Goal: Task Accomplishment & Management: Use online tool/utility

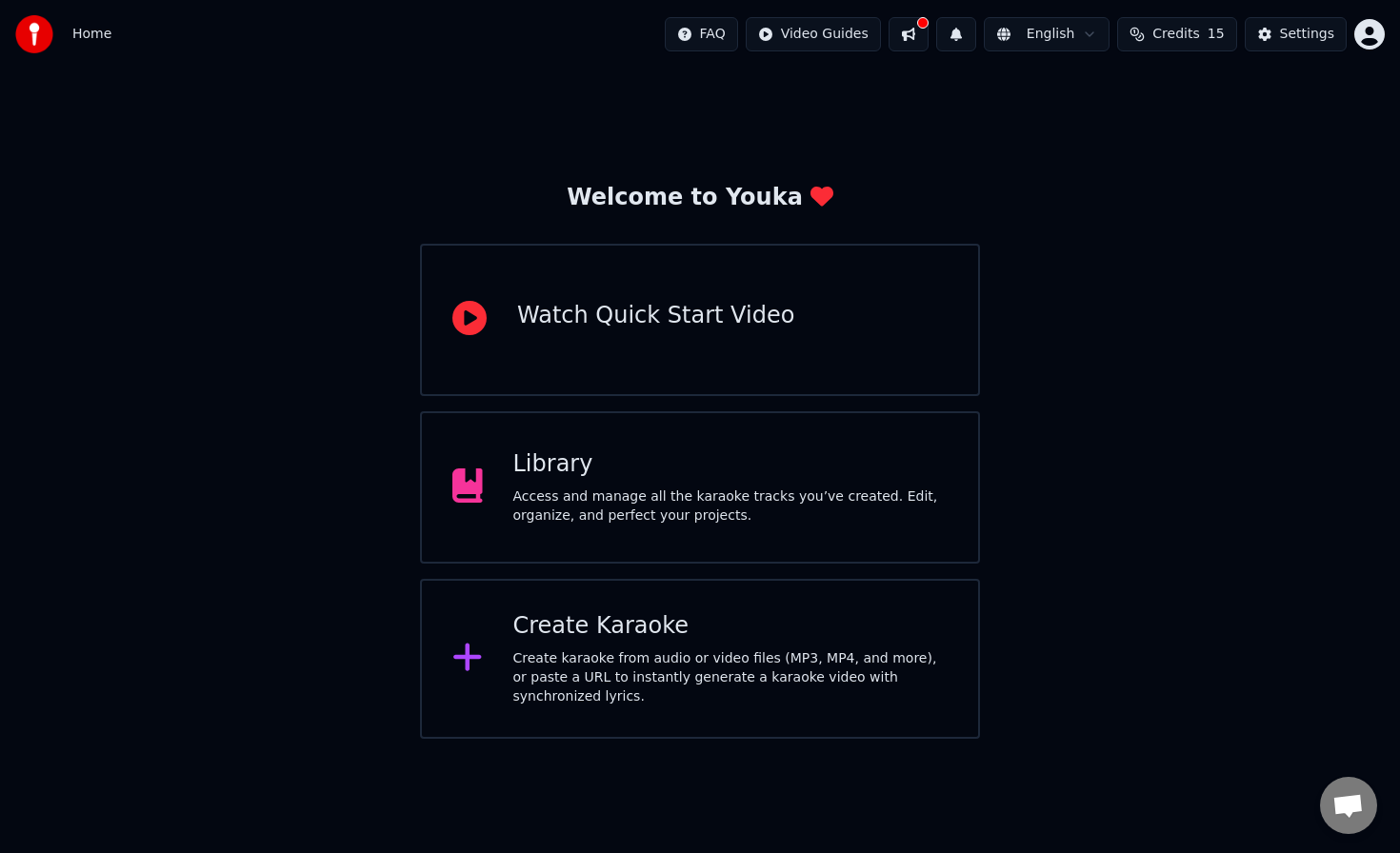
click at [722, 605] on div "Create Karaoke Create karaoke from audio or video files (MP3, MP4, and more), o…" at bounding box center [700, 658] width 560 height 160
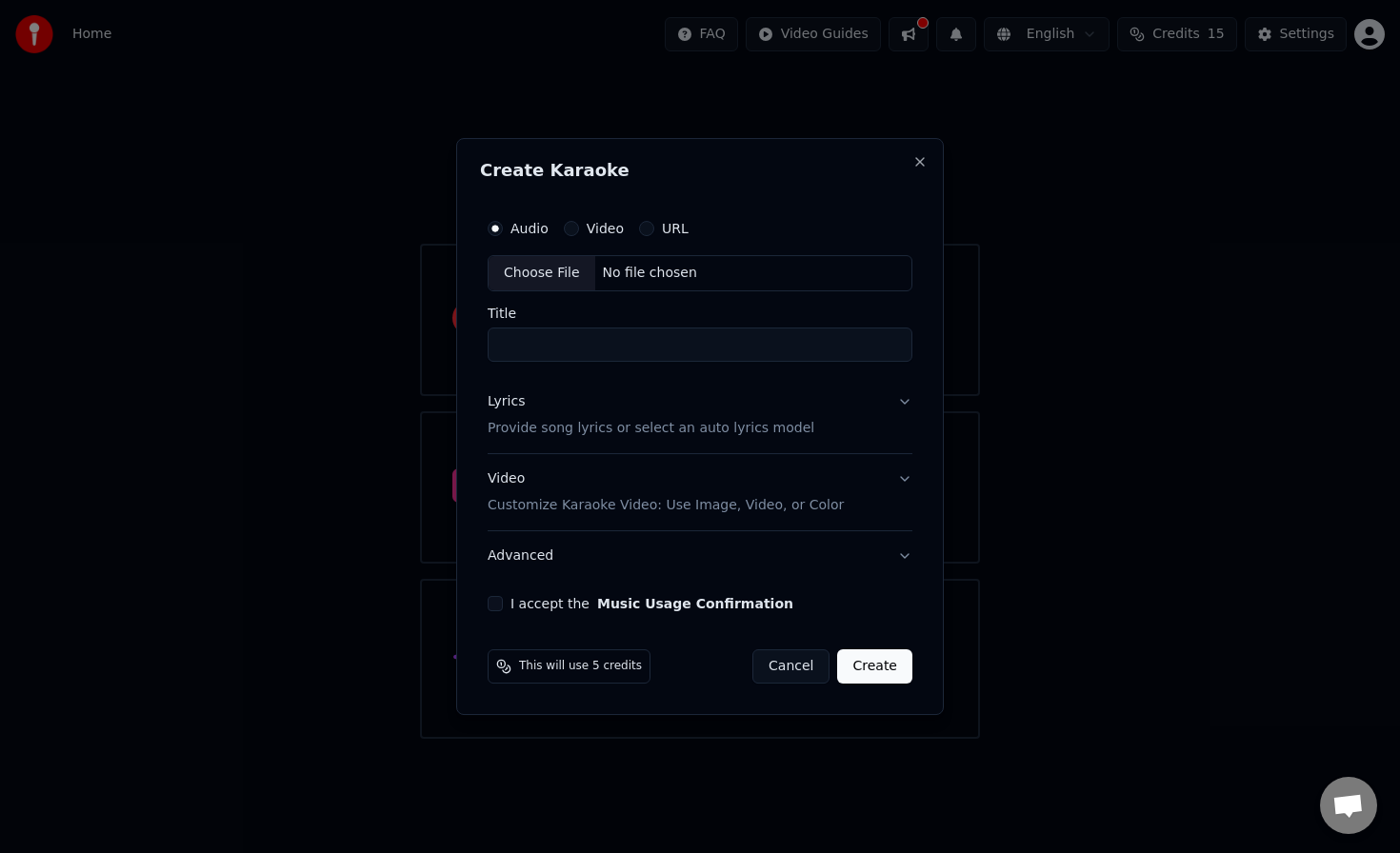
click at [572, 232] on button "Video" at bounding box center [572, 229] width 16 height 16
click at [500, 229] on button "Audio" at bounding box center [496, 229] width 16 height 16
click at [540, 280] on div "Choose File" at bounding box center [542, 273] width 107 height 34
type input "**********"
click at [898, 404] on button "Lyrics Provide song lyrics or select an auto lyrics model" at bounding box center [700, 415] width 432 height 76
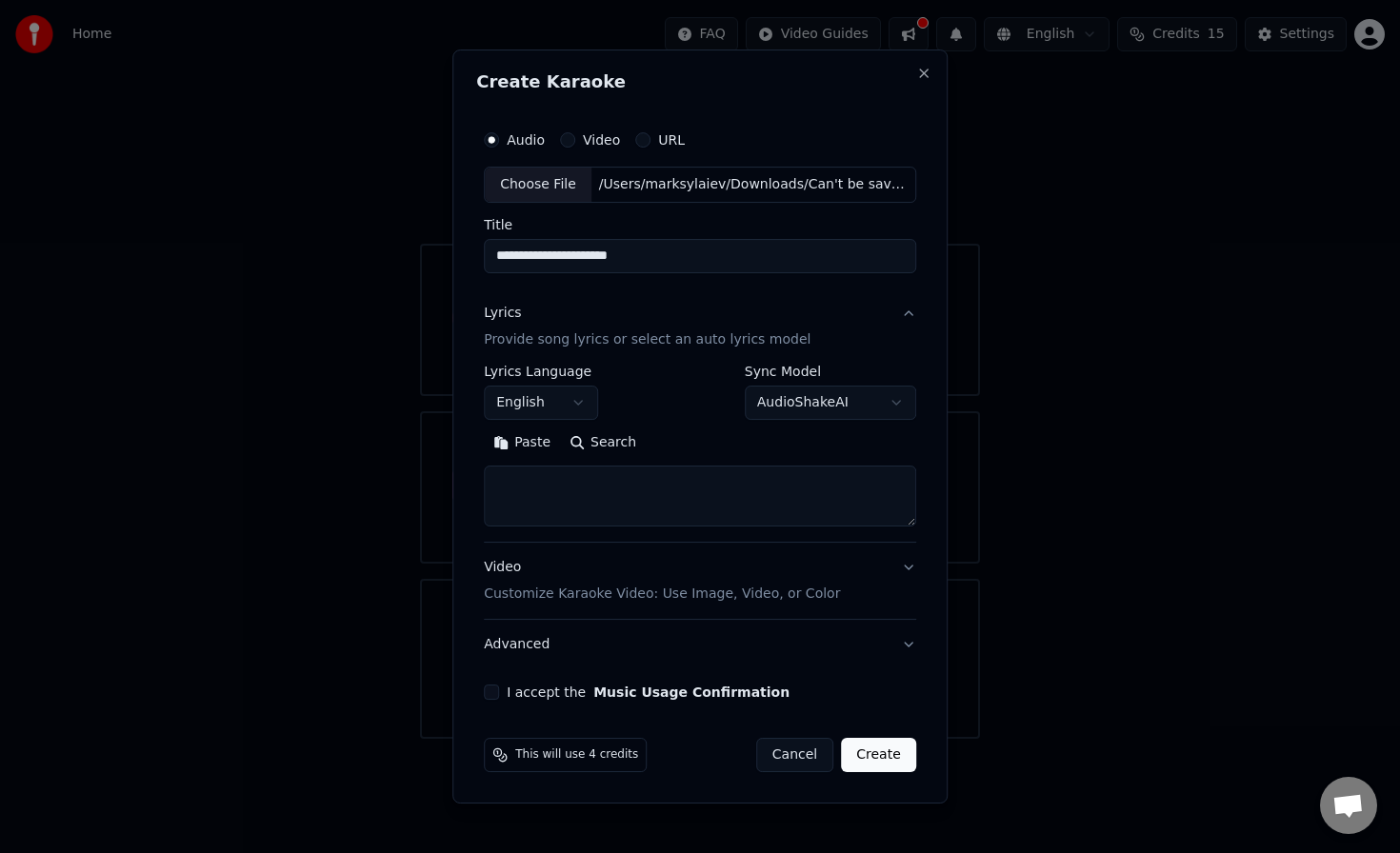
click at [561, 408] on body "**********" at bounding box center [700, 369] width 1400 height 738
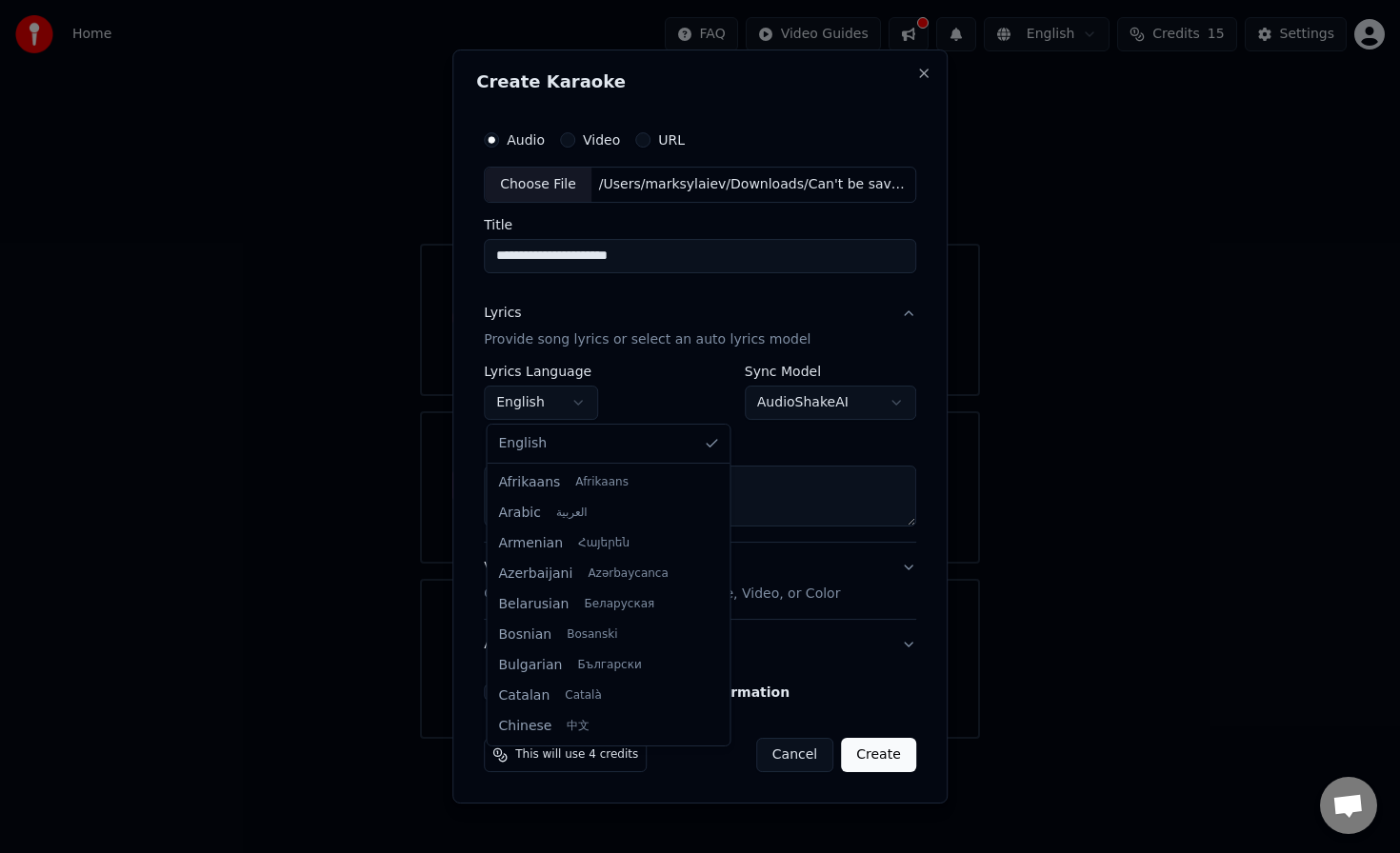
scroll to position [1157, 0]
select select "**"
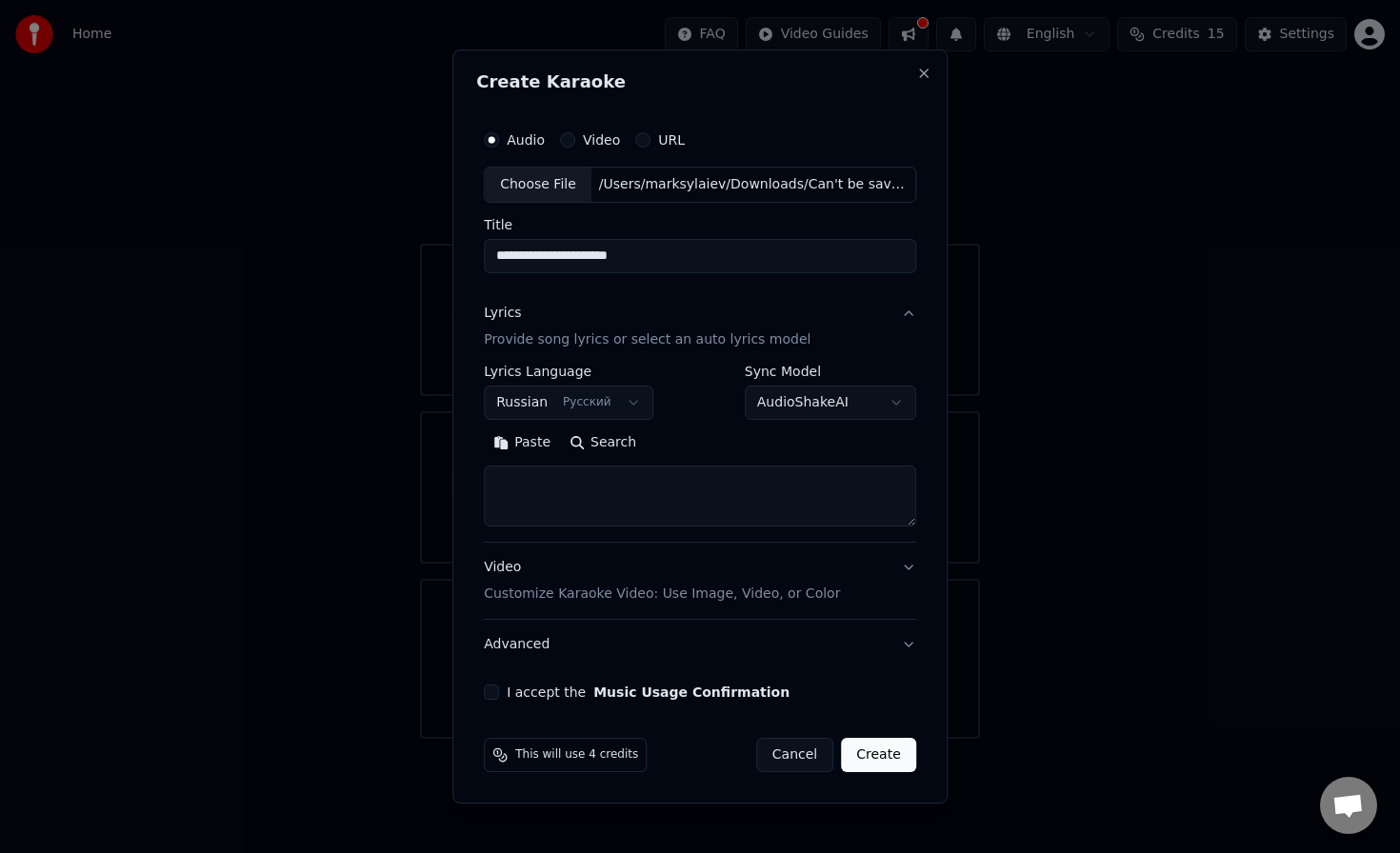
click at [589, 499] on textarea at bounding box center [700, 496] width 432 height 61
paste textarea "**********"
type textarea "**********"
click at [900, 576] on button "Video Customize Karaoke Video: Use Image, Video, or Color" at bounding box center [700, 581] width 432 height 76
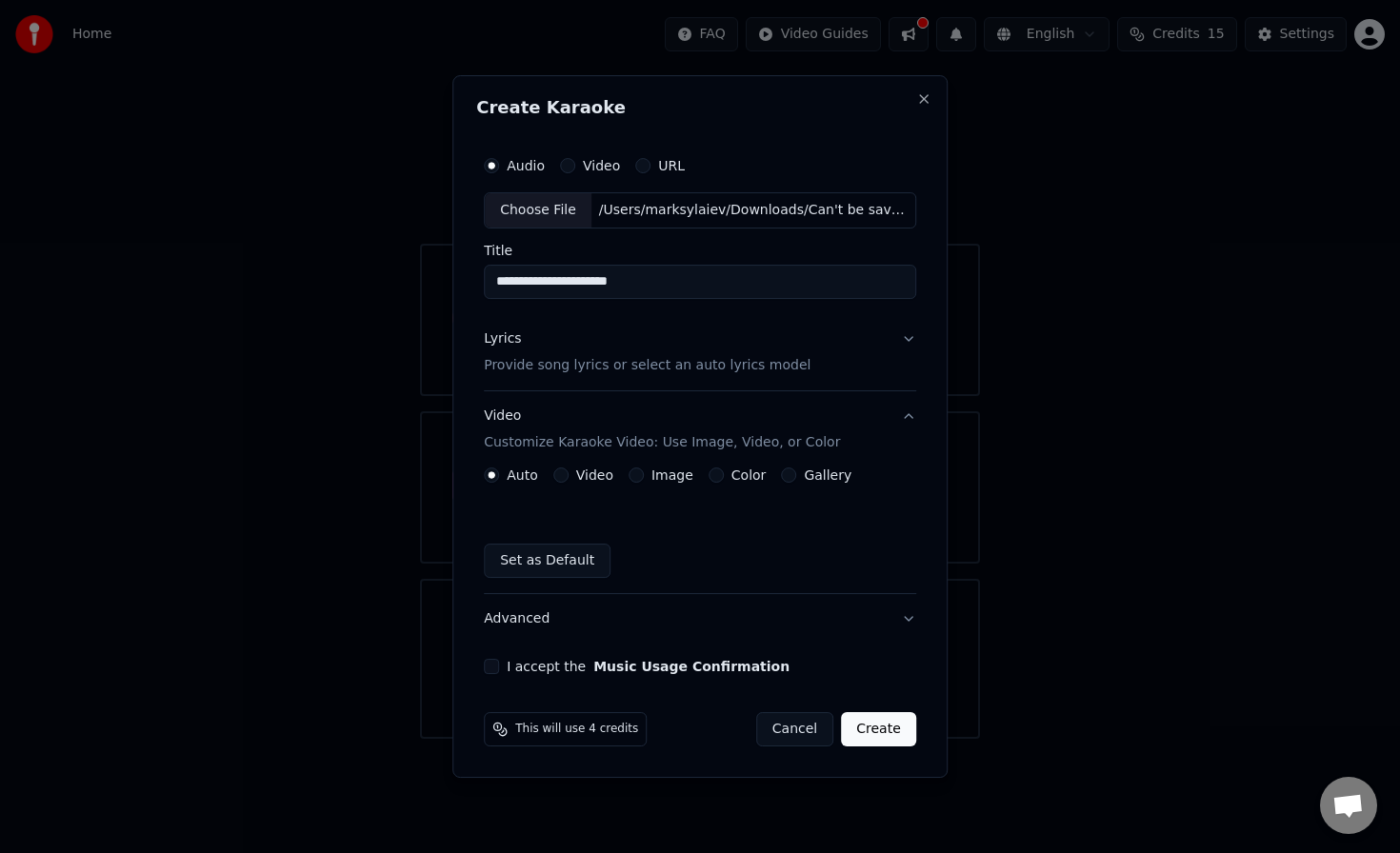
click at [638, 475] on button "Image" at bounding box center [637, 475] width 16 height 16
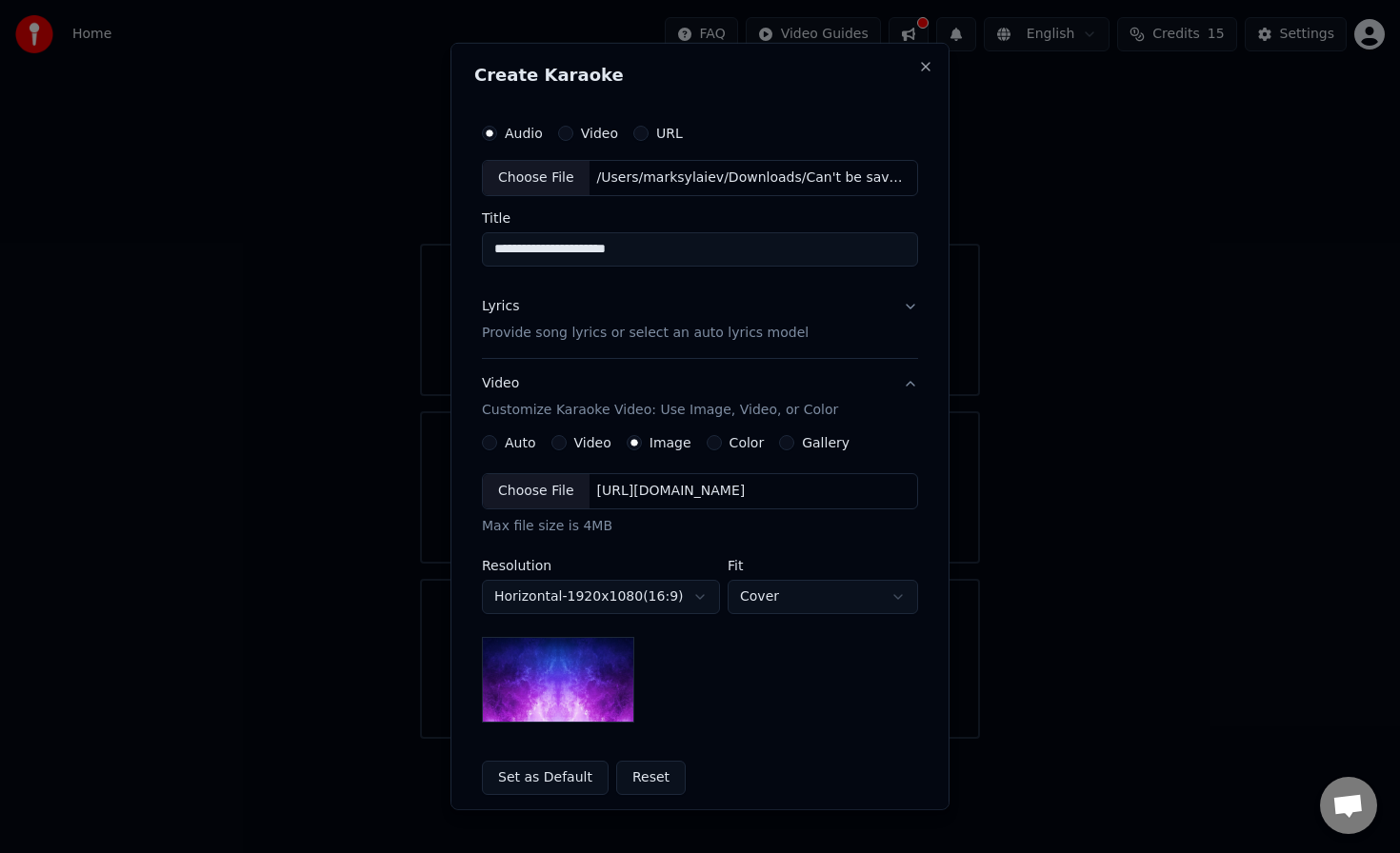
scroll to position [136, 0]
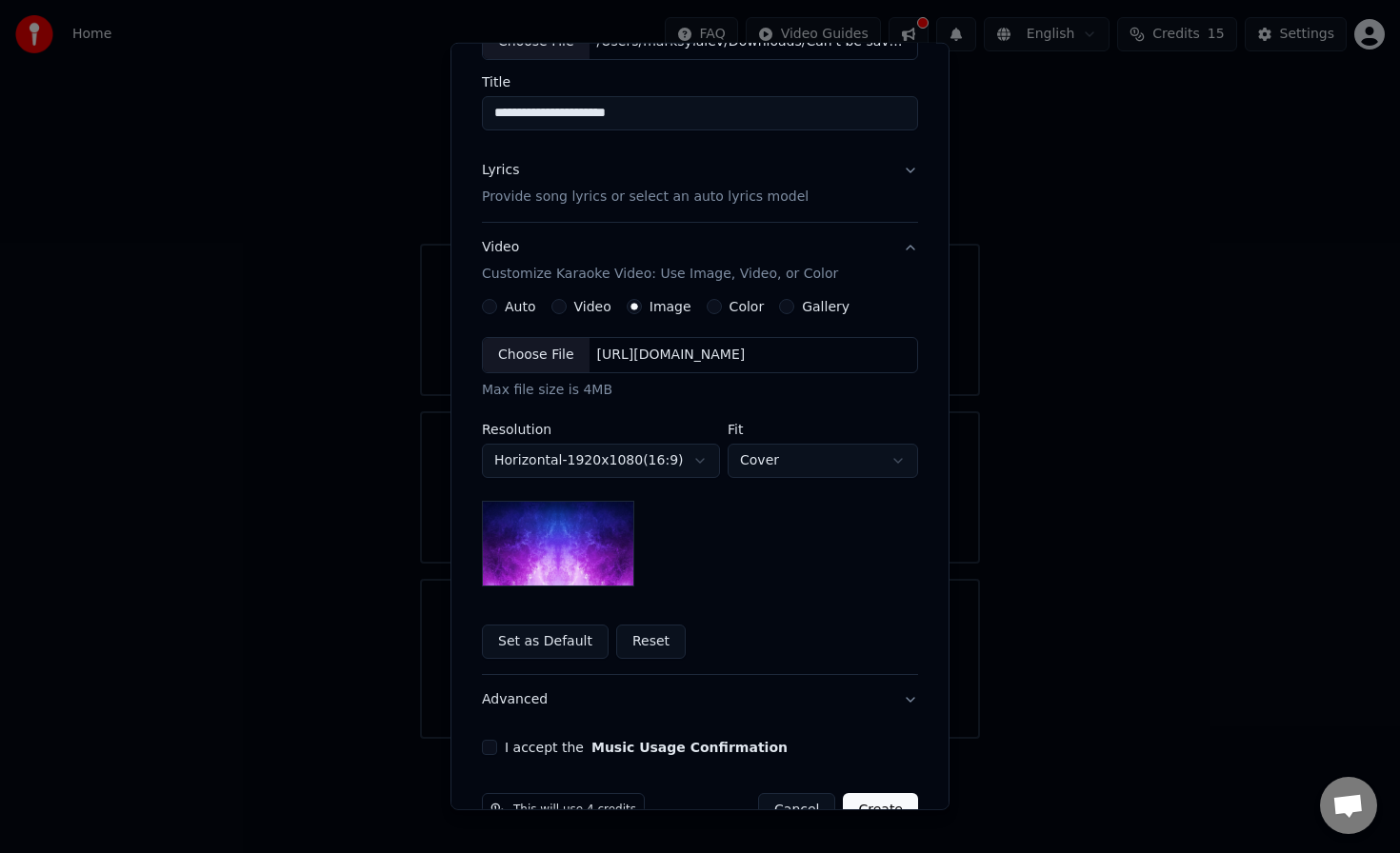
click at [781, 457] on body "**********" at bounding box center [700, 369] width 1400 height 738
select select "****"
click at [532, 348] on div "Choose File" at bounding box center [536, 355] width 107 height 34
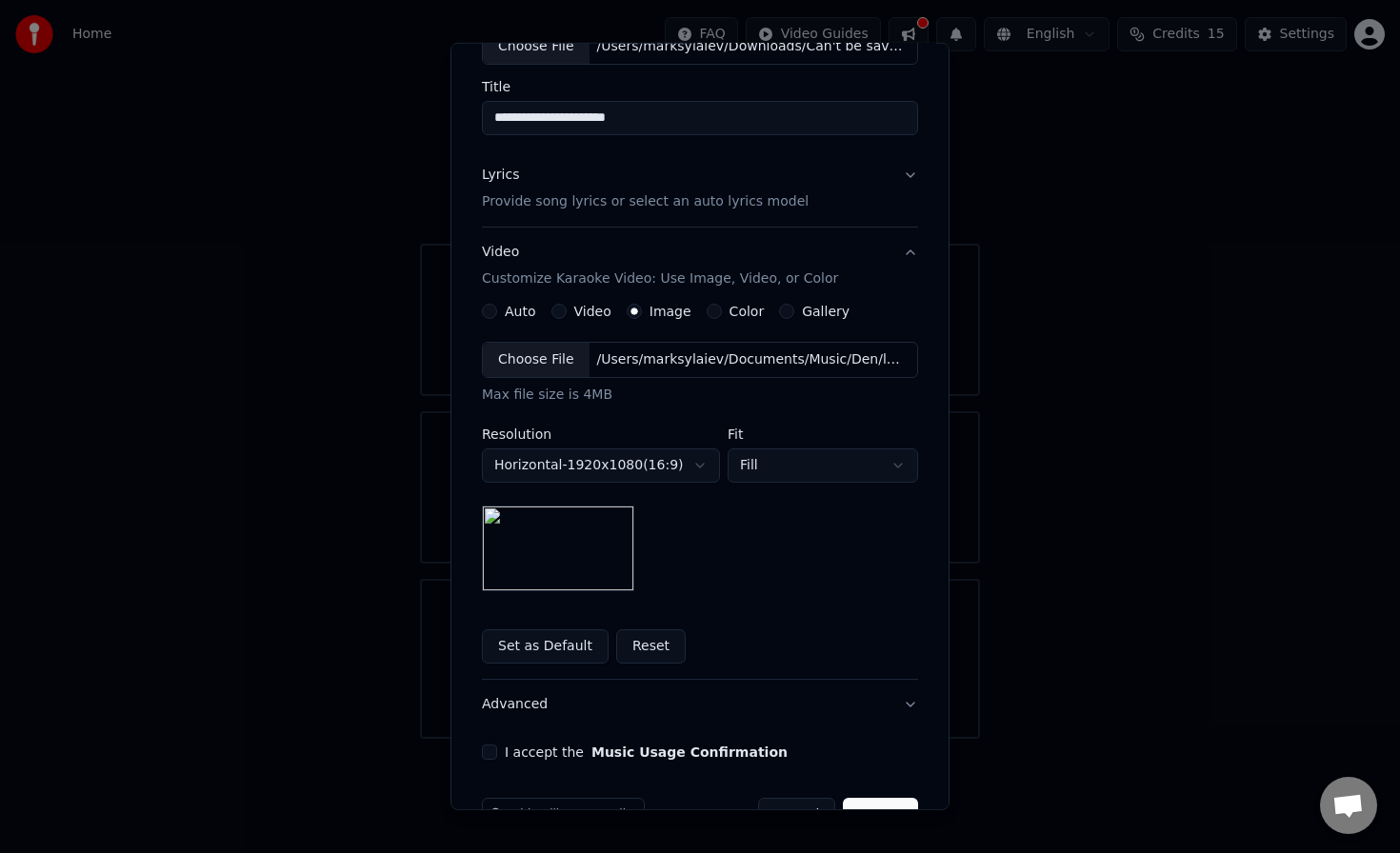
scroll to position [184, 0]
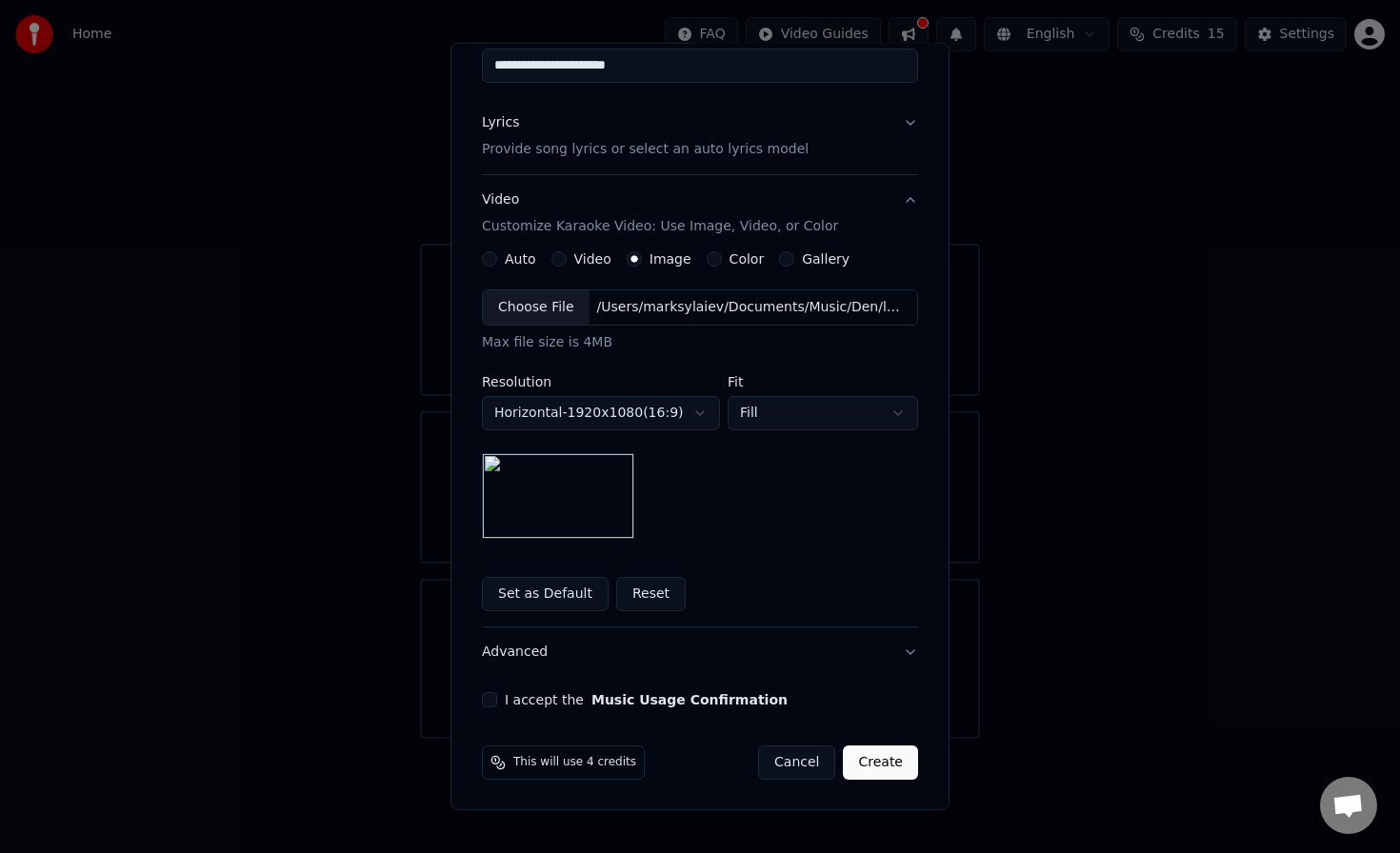
click at [491, 698] on button "I accept the Music Usage Confirmation" at bounding box center [490, 700] width 16 height 16
click at [885, 760] on button "Create" at bounding box center [880, 762] width 75 height 34
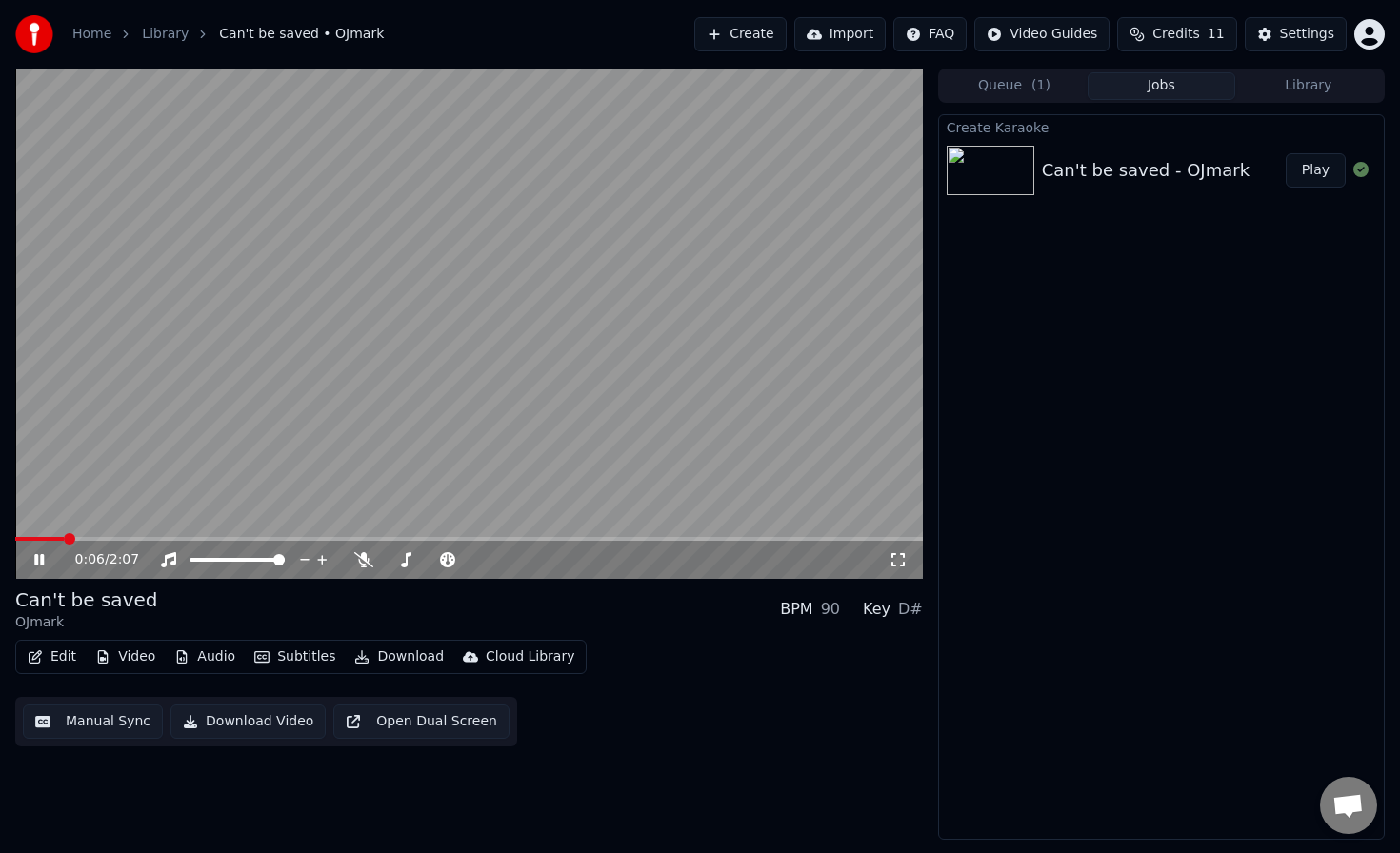
click at [35, 558] on icon at bounding box center [39, 560] width 10 height 12
click at [1323, 82] on button "Library" at bounding box center [1309, 86] width 147 height 27
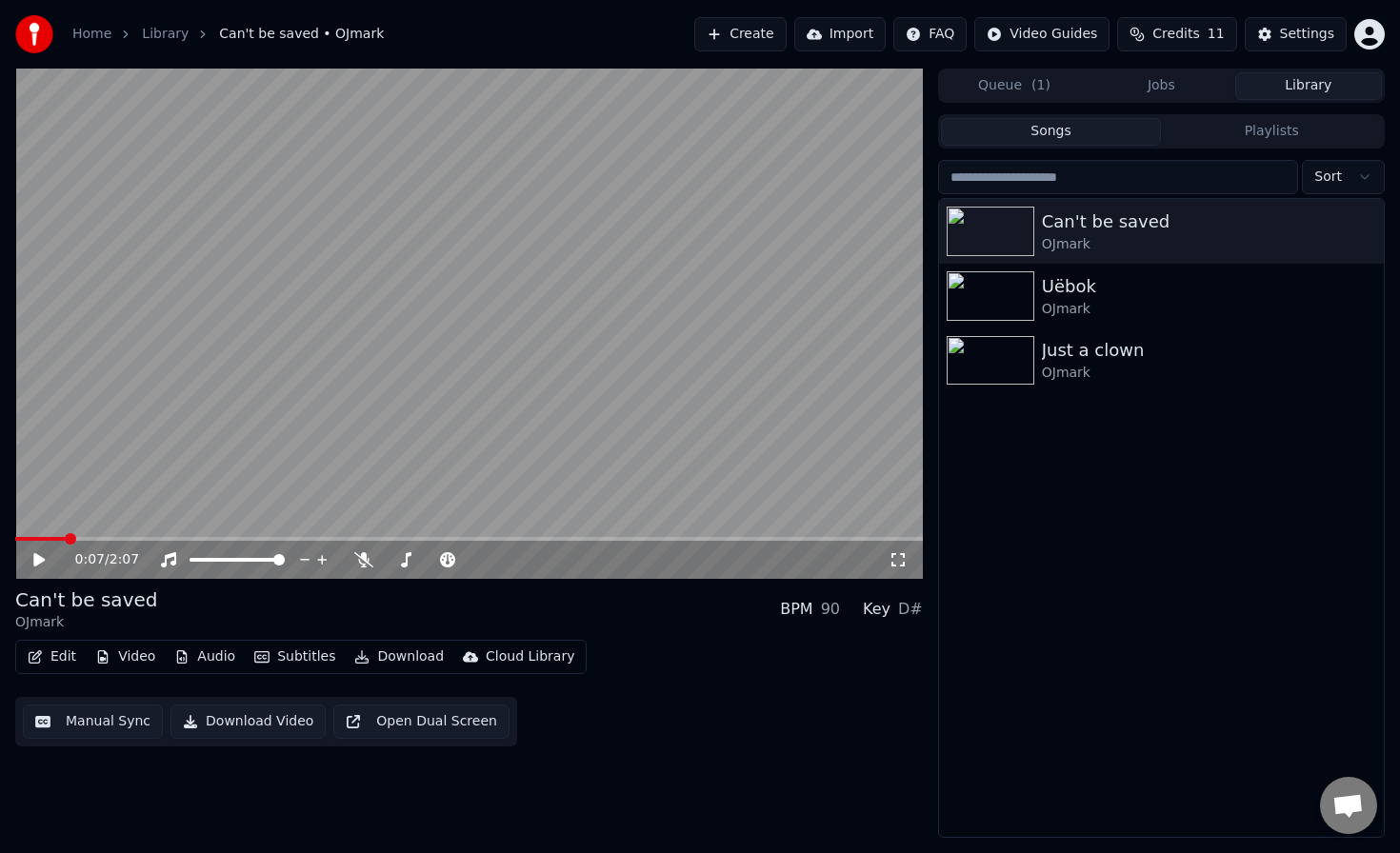
click at [1374, 27] on html "Home Library Сan't be saved • OJmark Create Import FAQ Video Guides Credits 11 …" at bounding box center [700, 426] width 1400 height 853
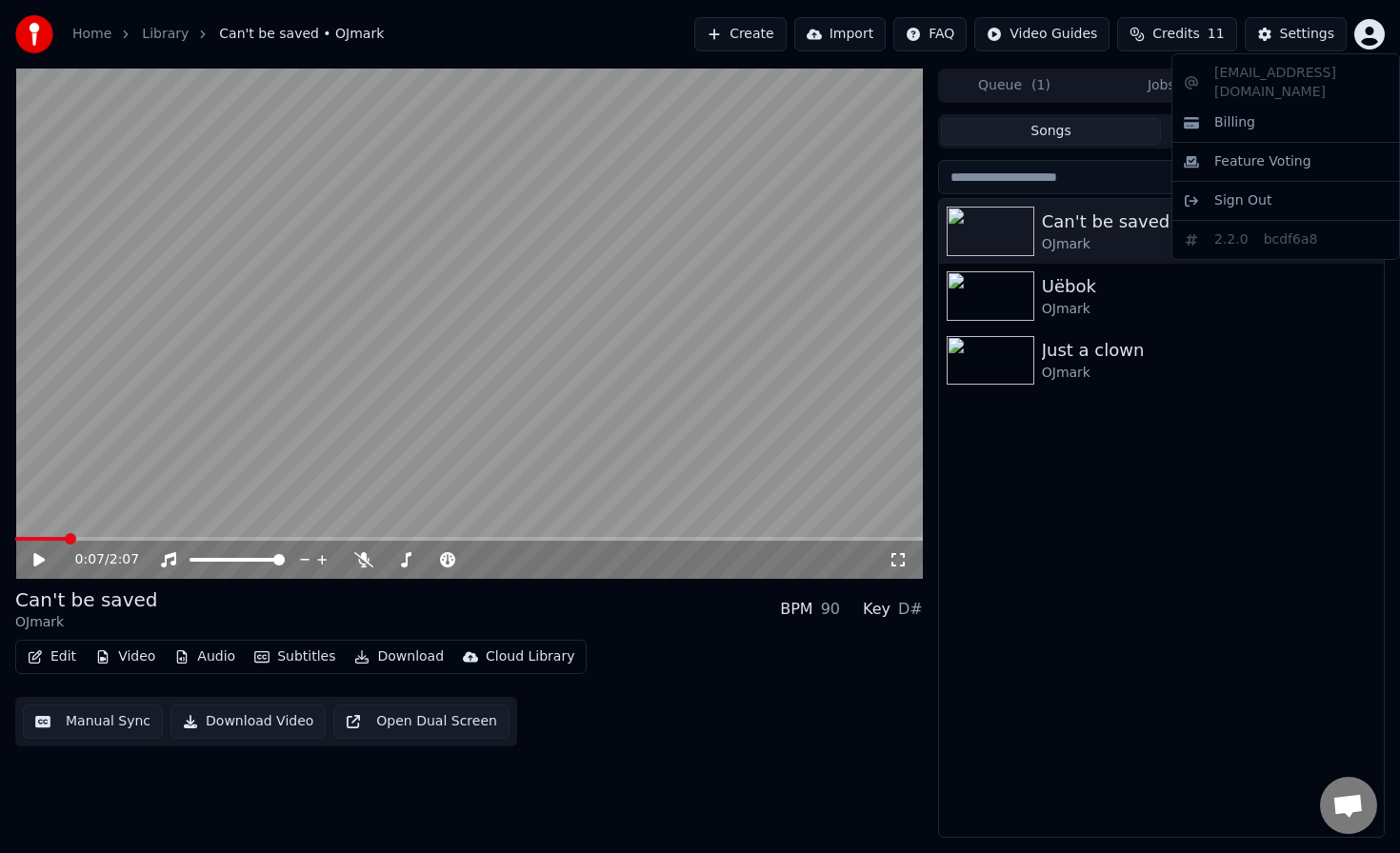
click at [1374, 27] on html "Home Library Сan't be saved • OJmark Create Import FAQ Video Guides Credits 11 …" at bounding box center [700, 426] width 1400 height 853
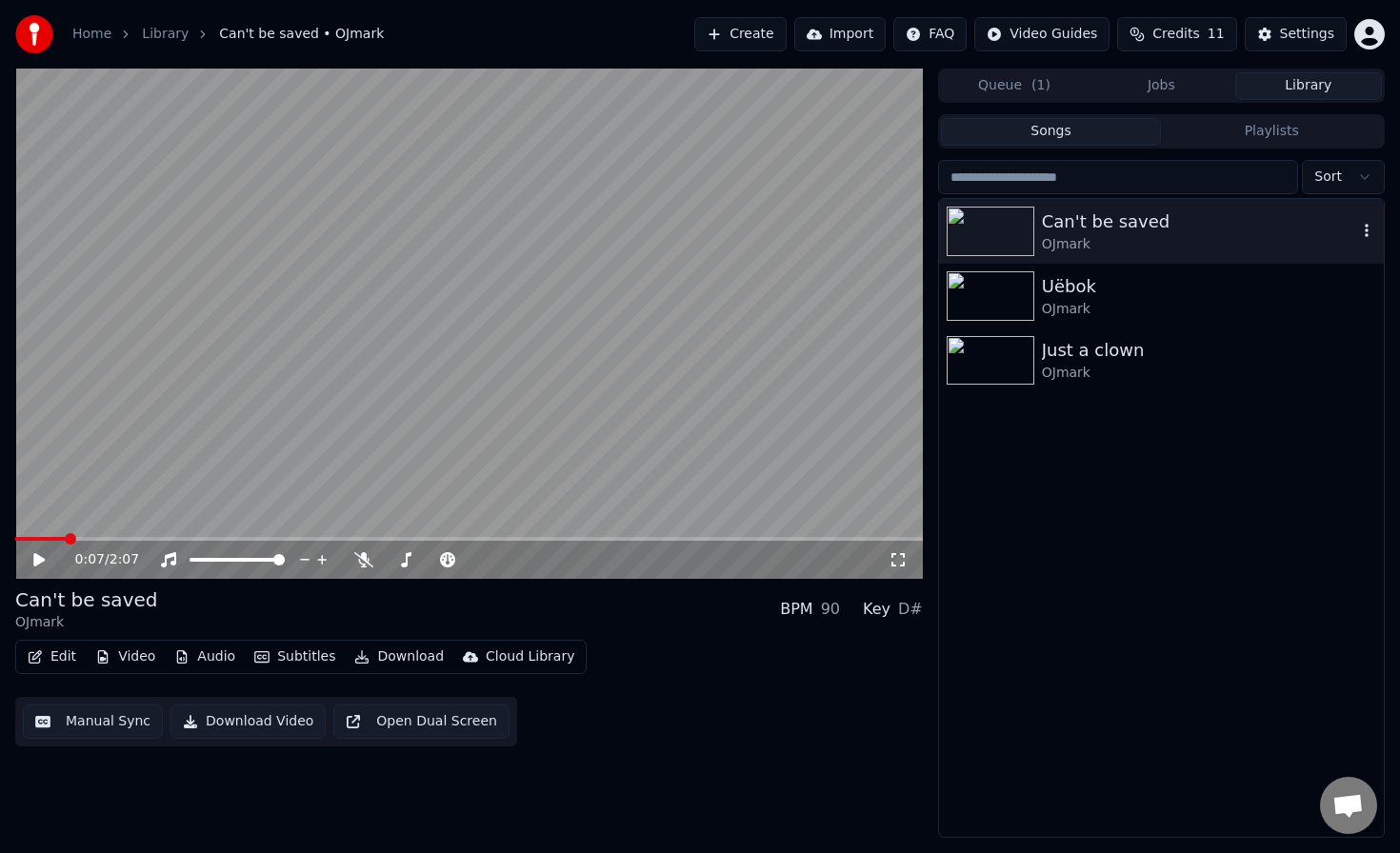
click at [1366, 228] on icon "button" at bounding box center [1366, 231] width 19 height 16
click at [1363, 227] on icon "button" at bounding box center [1366, 231] width 19 height 16
click at [1308, 395] on div "Delete" at bounding box center [1329, 388] width 147 height 30
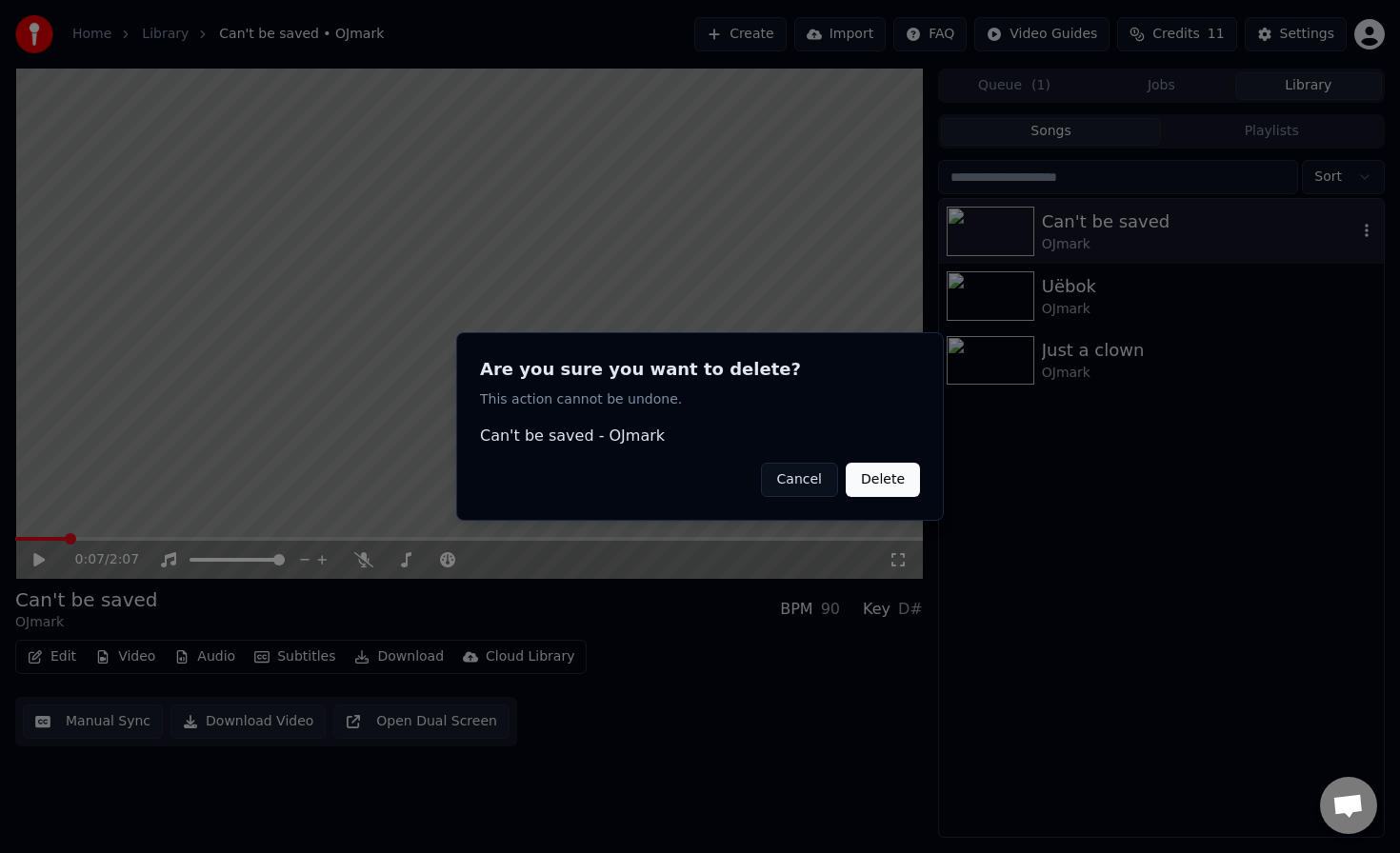
click at [902, 475] on button "Delete" at bounding box center [883, 480] width 74 height 34
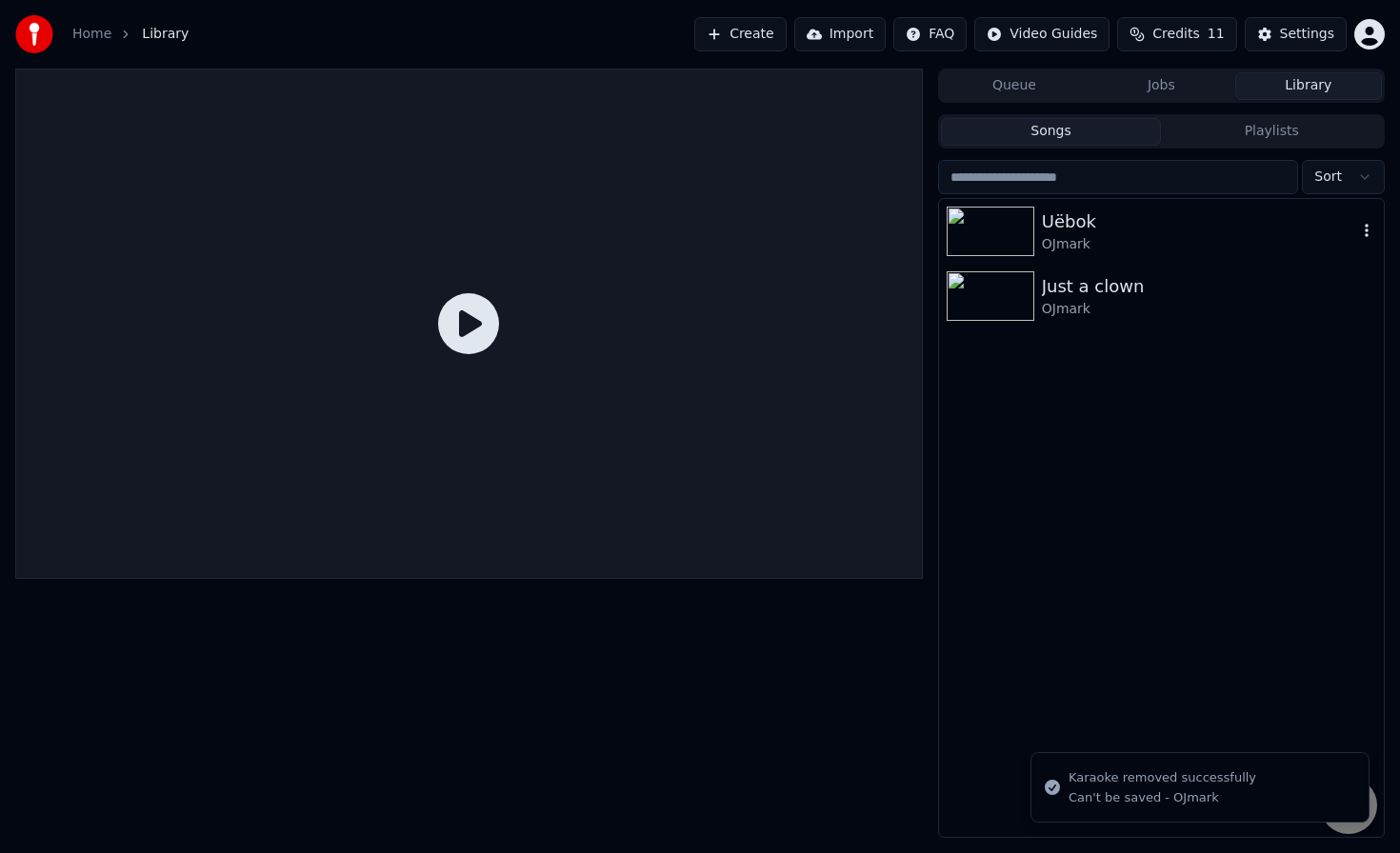
click at [1071, 237] on div "OJmark" at bounding box center [1200, 244] width 315 height 19
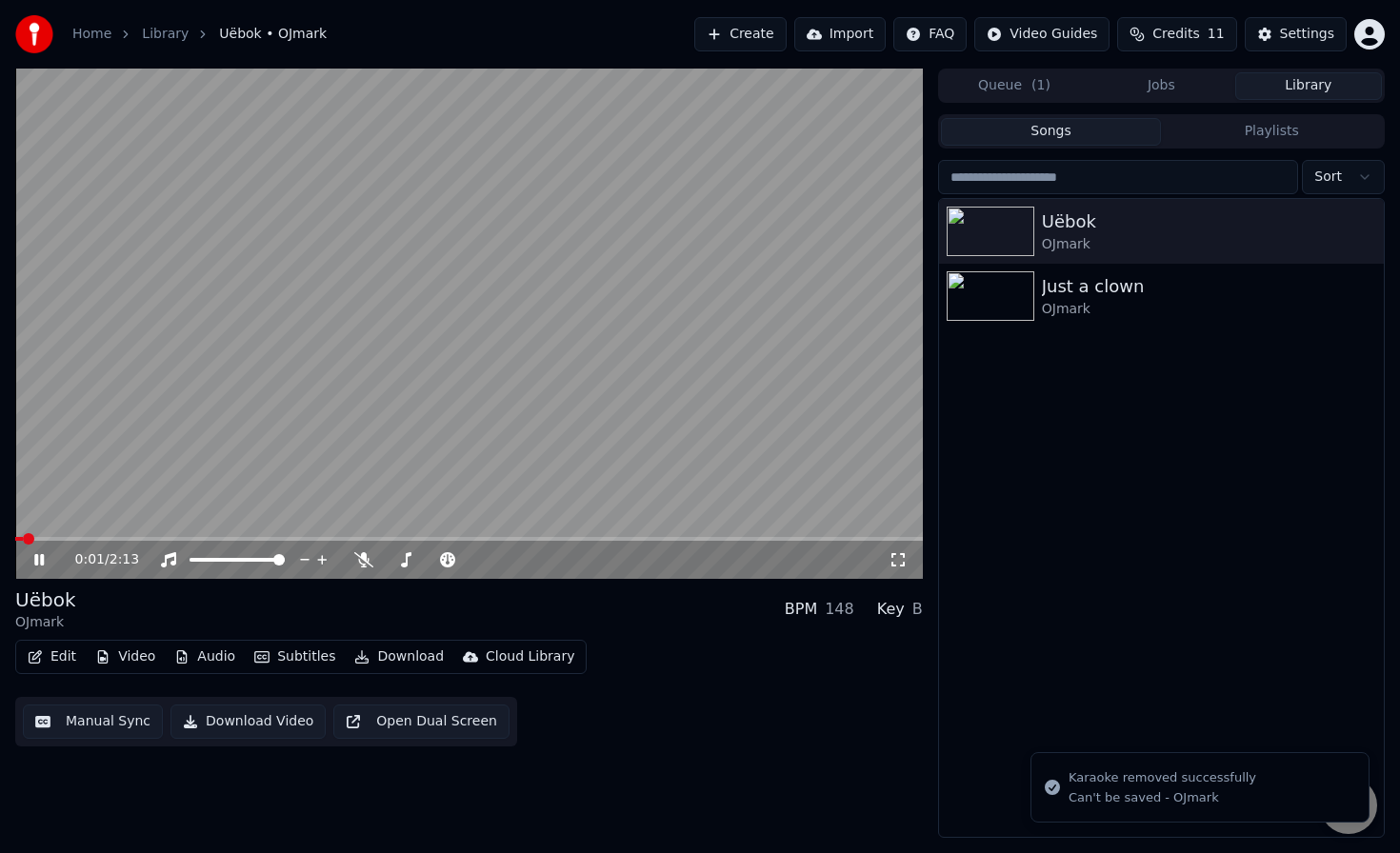
click at [44, 563] on icon at bounding box center [53, 560] width 45 height 16
click at [757, 31] on button "Create" at bounding box center [741, 34] width 92 height 34
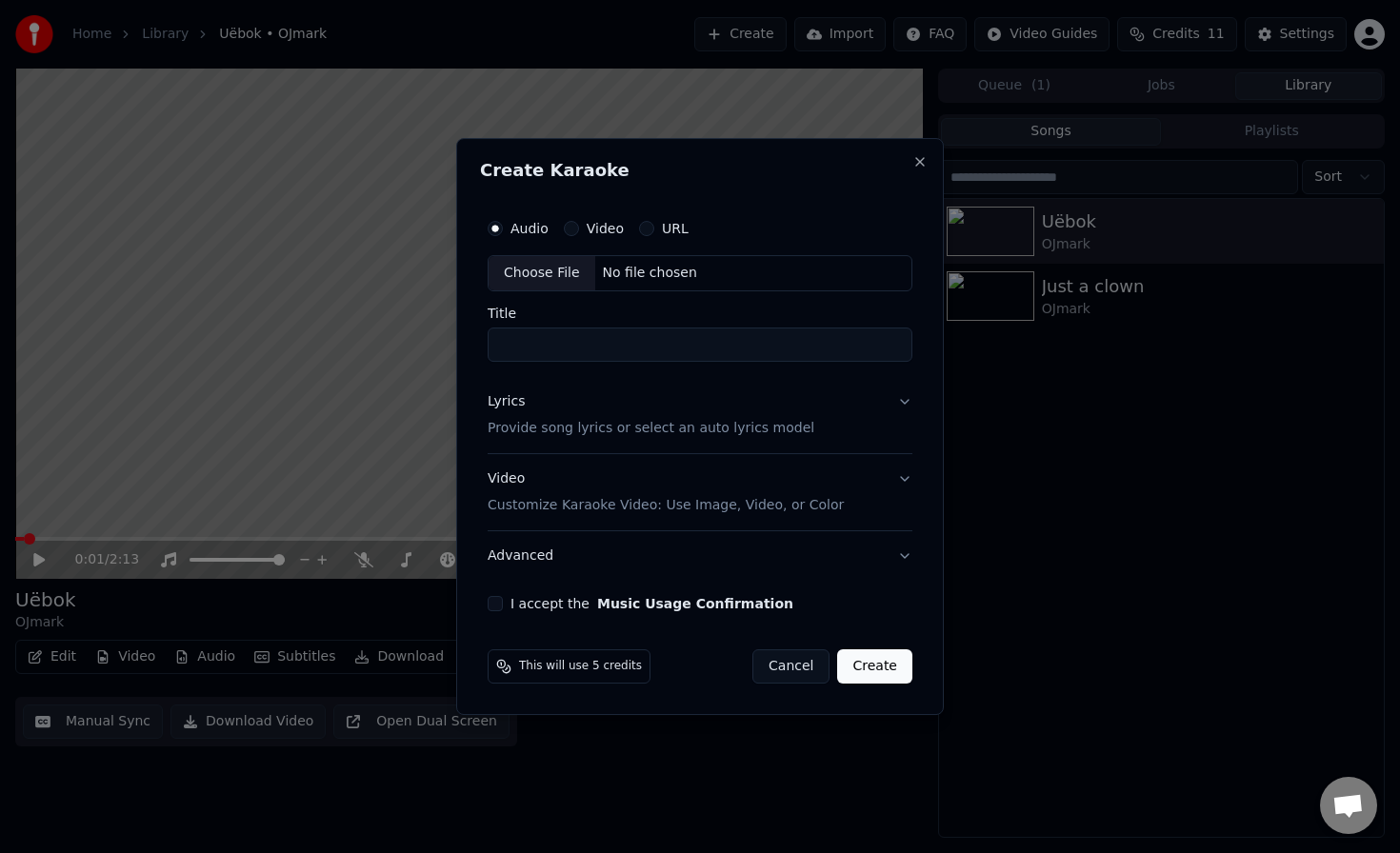
click at [565, 280] on div "Choose File" at bounding box center [542, 273] width 107 height 34
type input "**********"
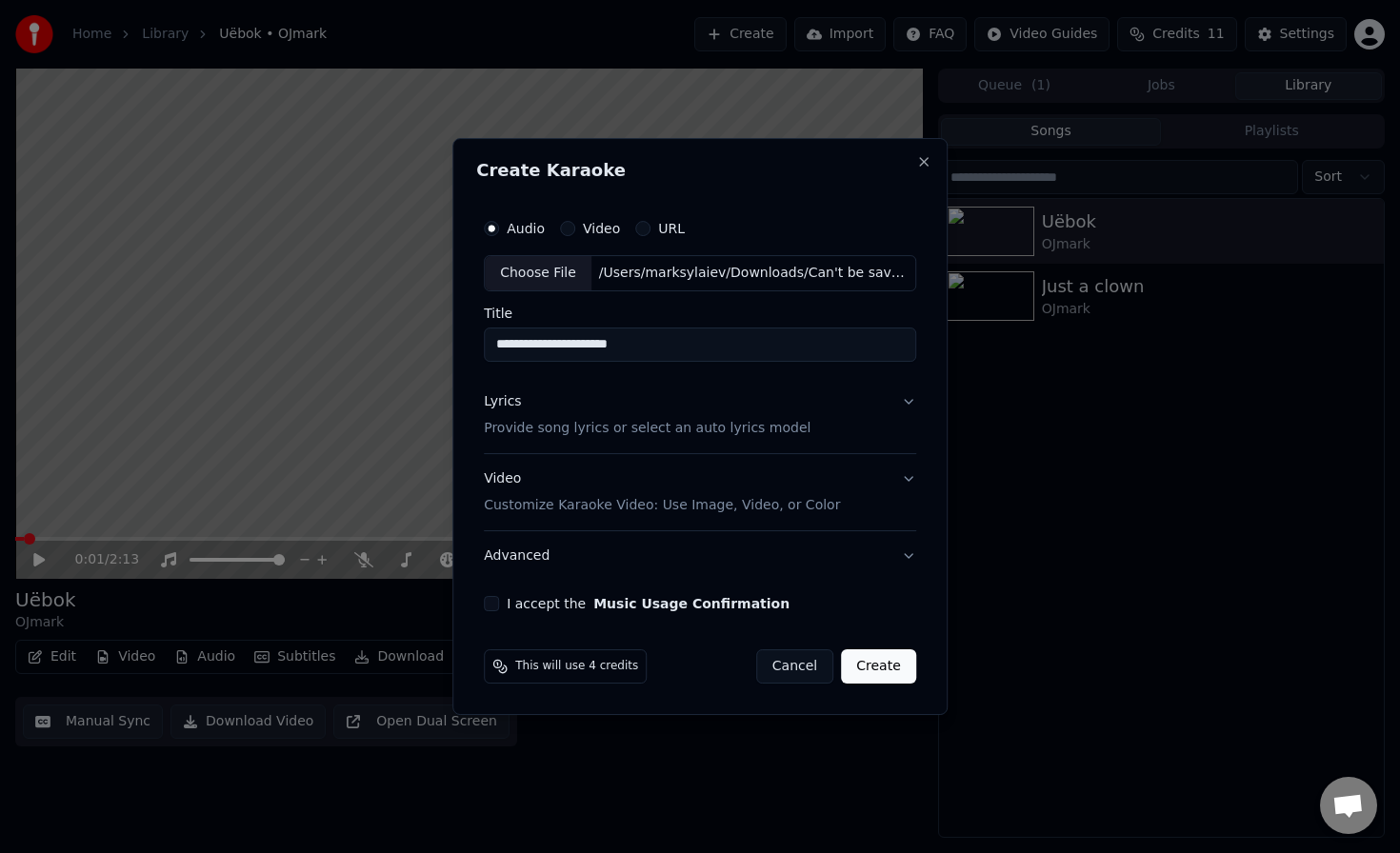
click at [858, 409] on button "Lyrics Provide song lyrics or select an auto lyrics model" at bounding box center [700, 415] width 432 height 76
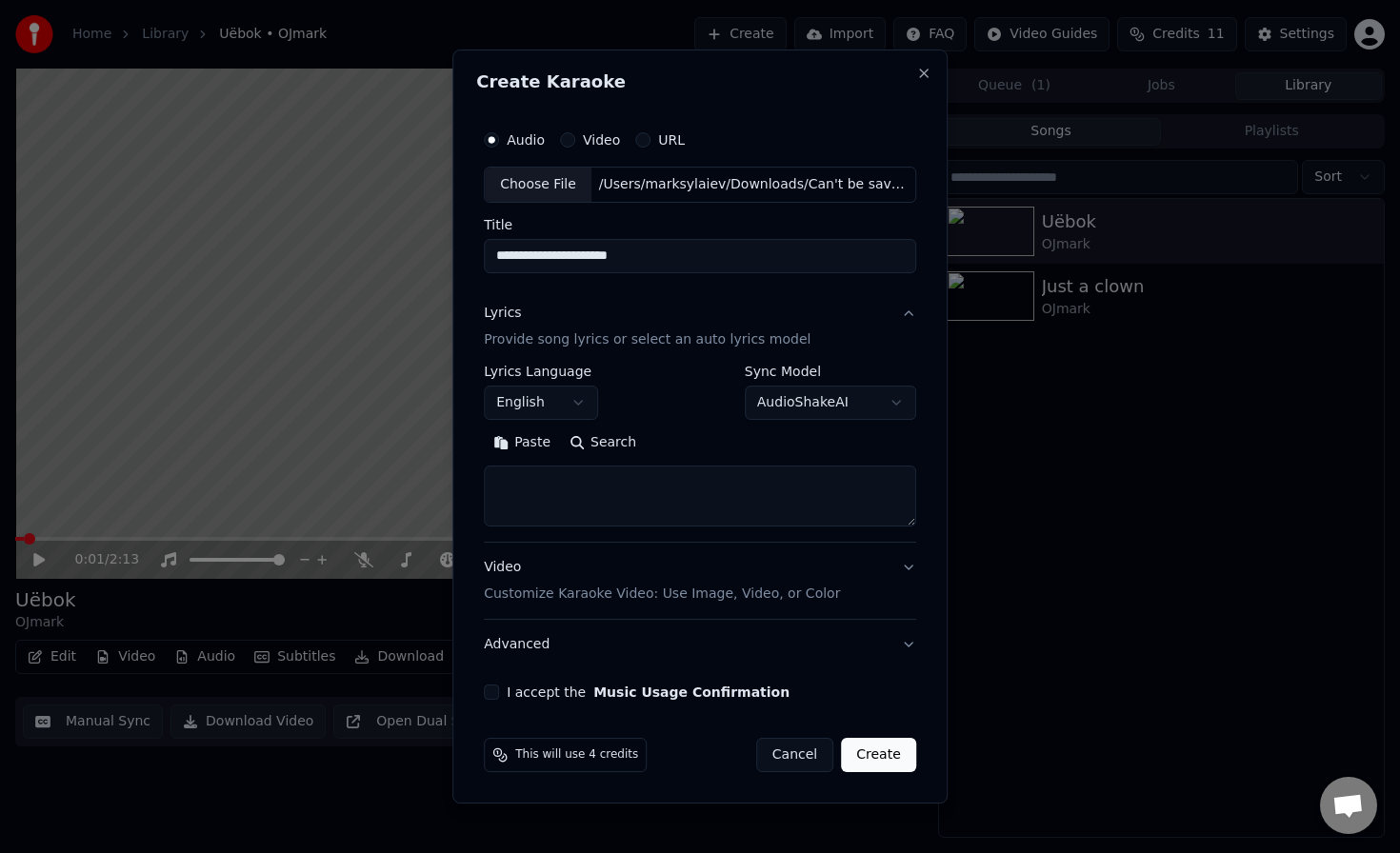
click at [553, 508] on textarea at bounding box center [700, 496] width 432 height 61
paste textarea "**********"
type textarea "**********"
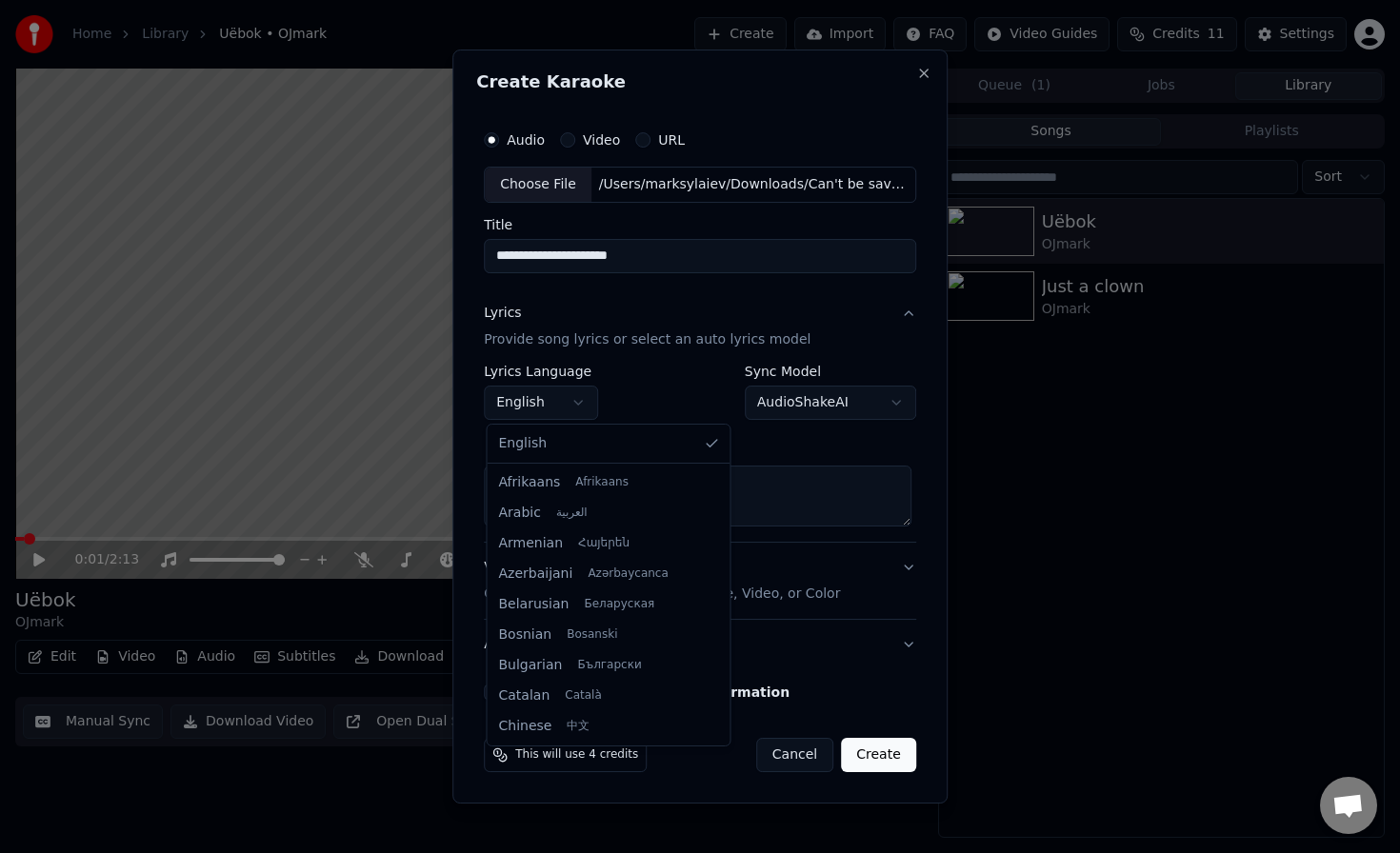
click at [556, 406] on body "**********" at bounding box center [700, 426] width 1400 height 853
click at [582, 414] on body "**********" at bounding box center [700, 426] width 1400 height 853
click at [569, 403] on body "**********" at bounding box center [700, 426] width 1400 height 853
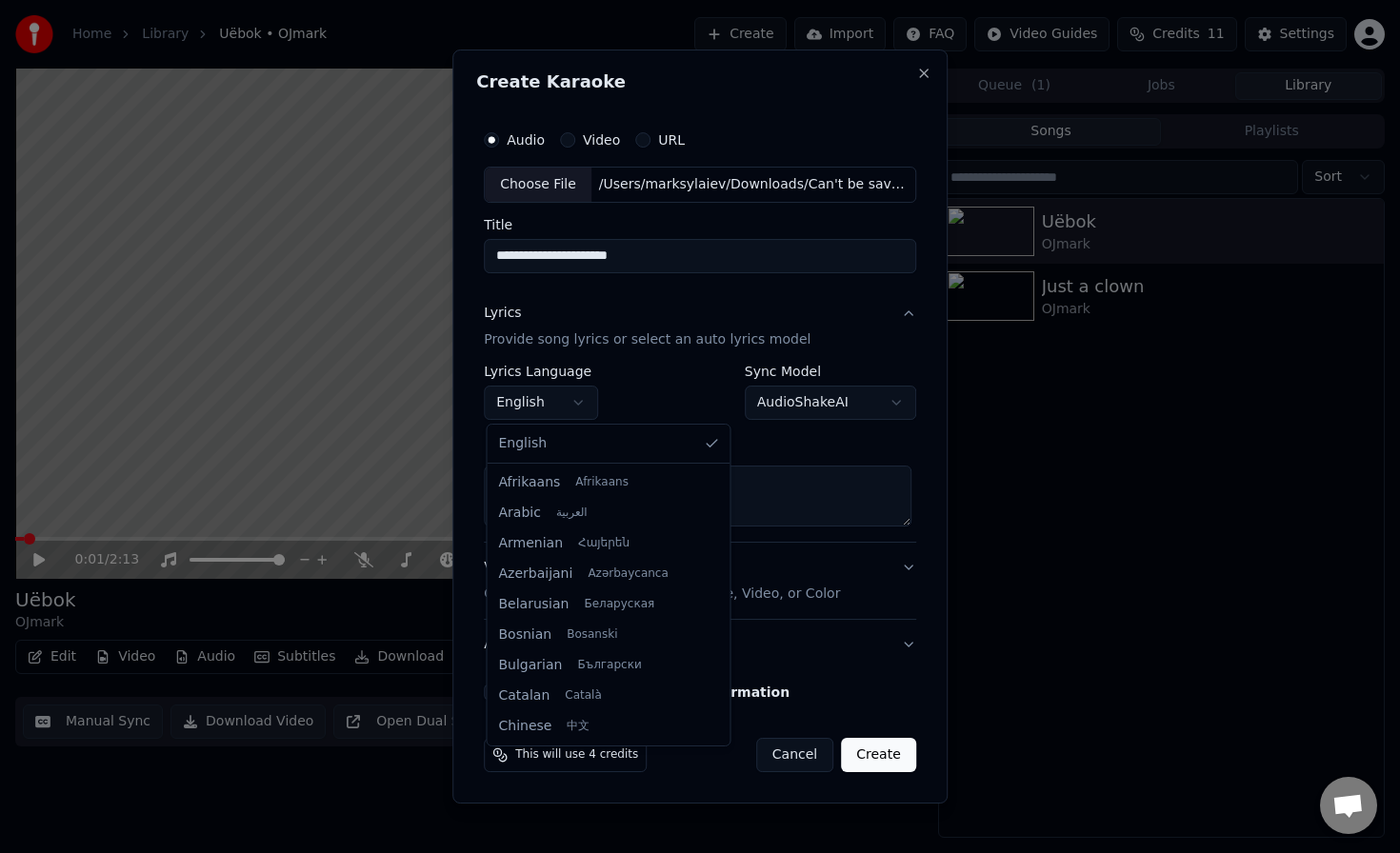
scroll to position [1157, 0]
select select "**"
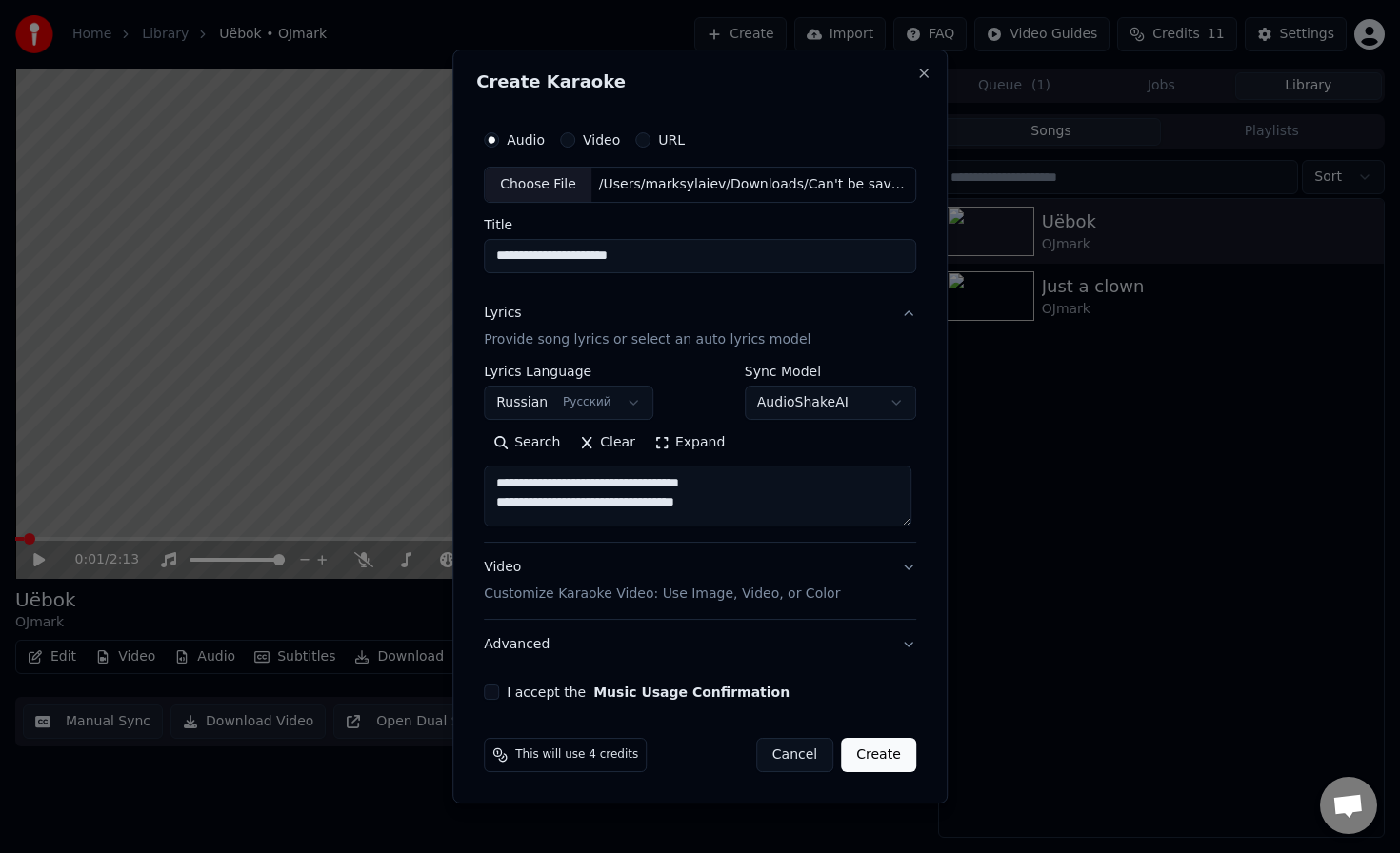
click at [569, 403] on body "**********" at bounding box center [700, 426] width 1400 height 853
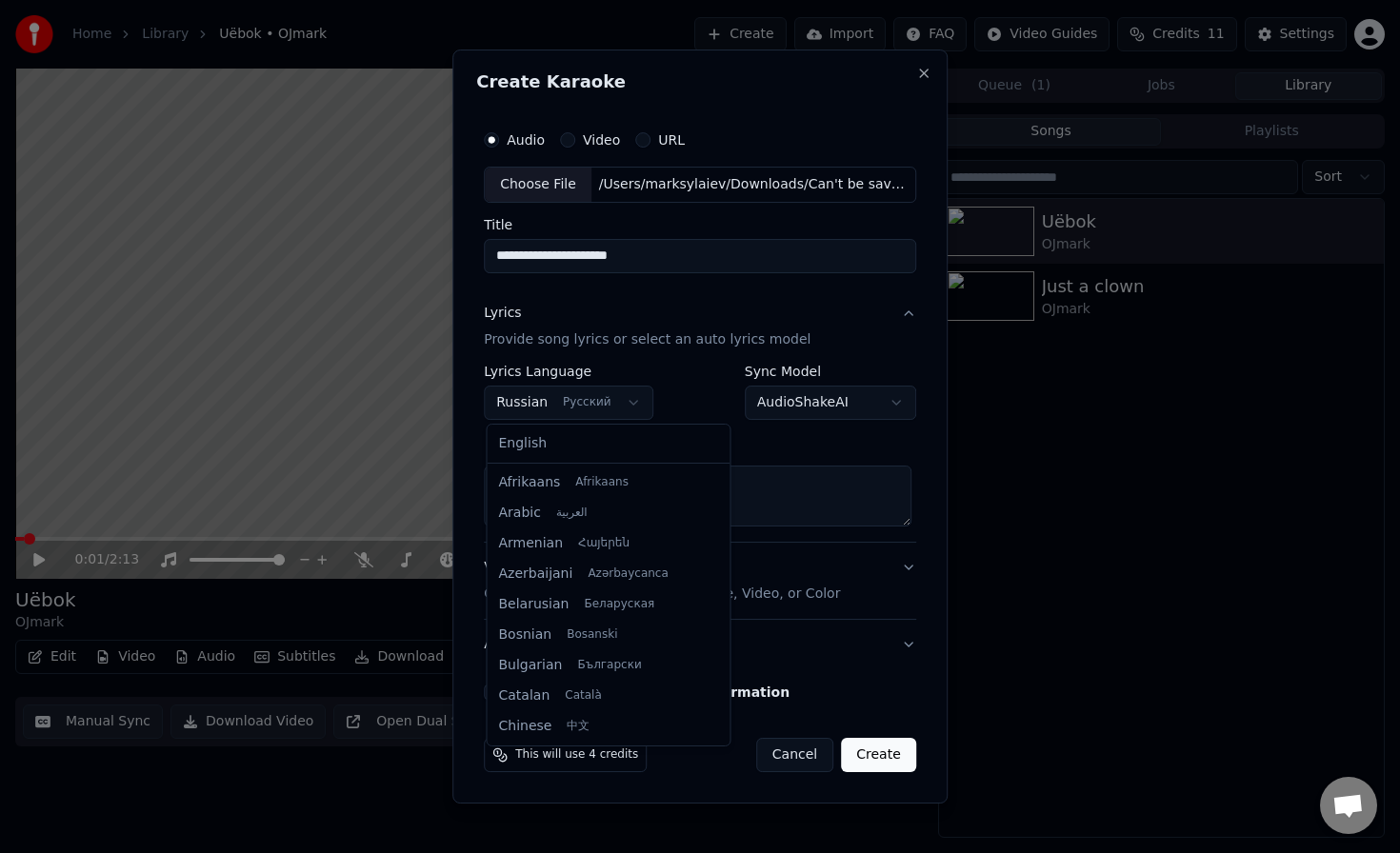
scroll to position [1066, 0]
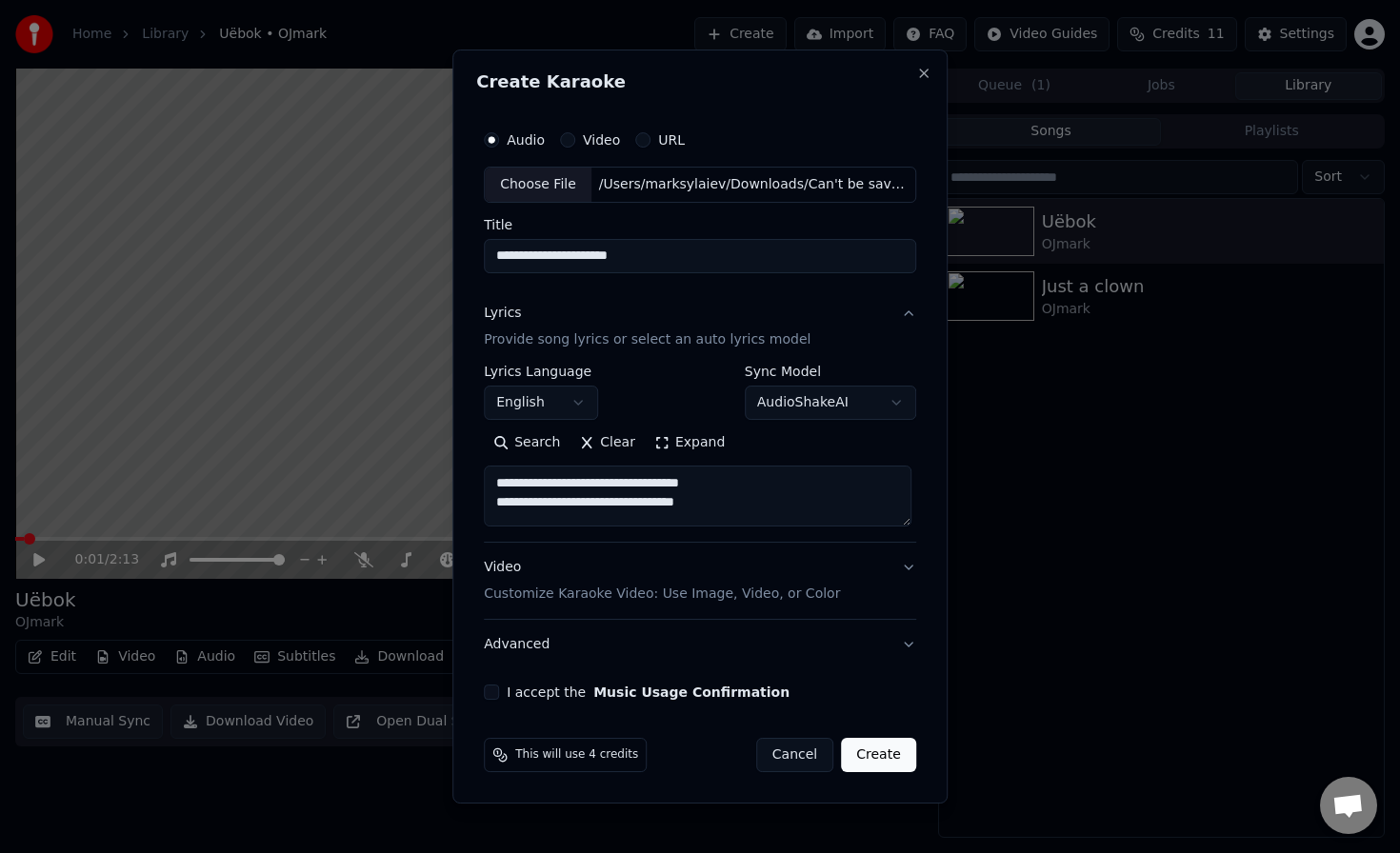
click at [560, 395] on body "**********" at bounding box center [700, 426] width 1400 height 853
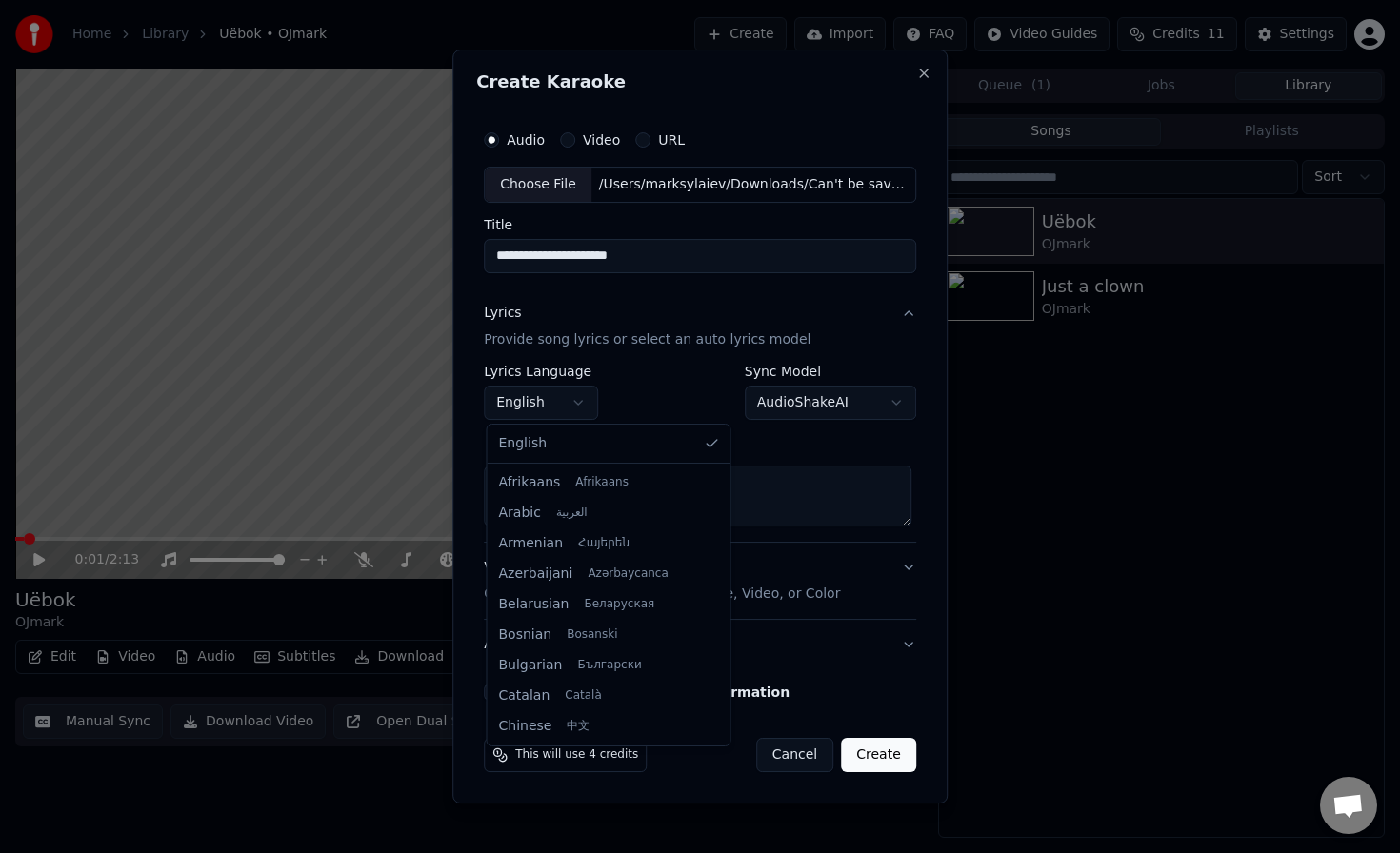
scroll to position [1157, 0]
select select "**"
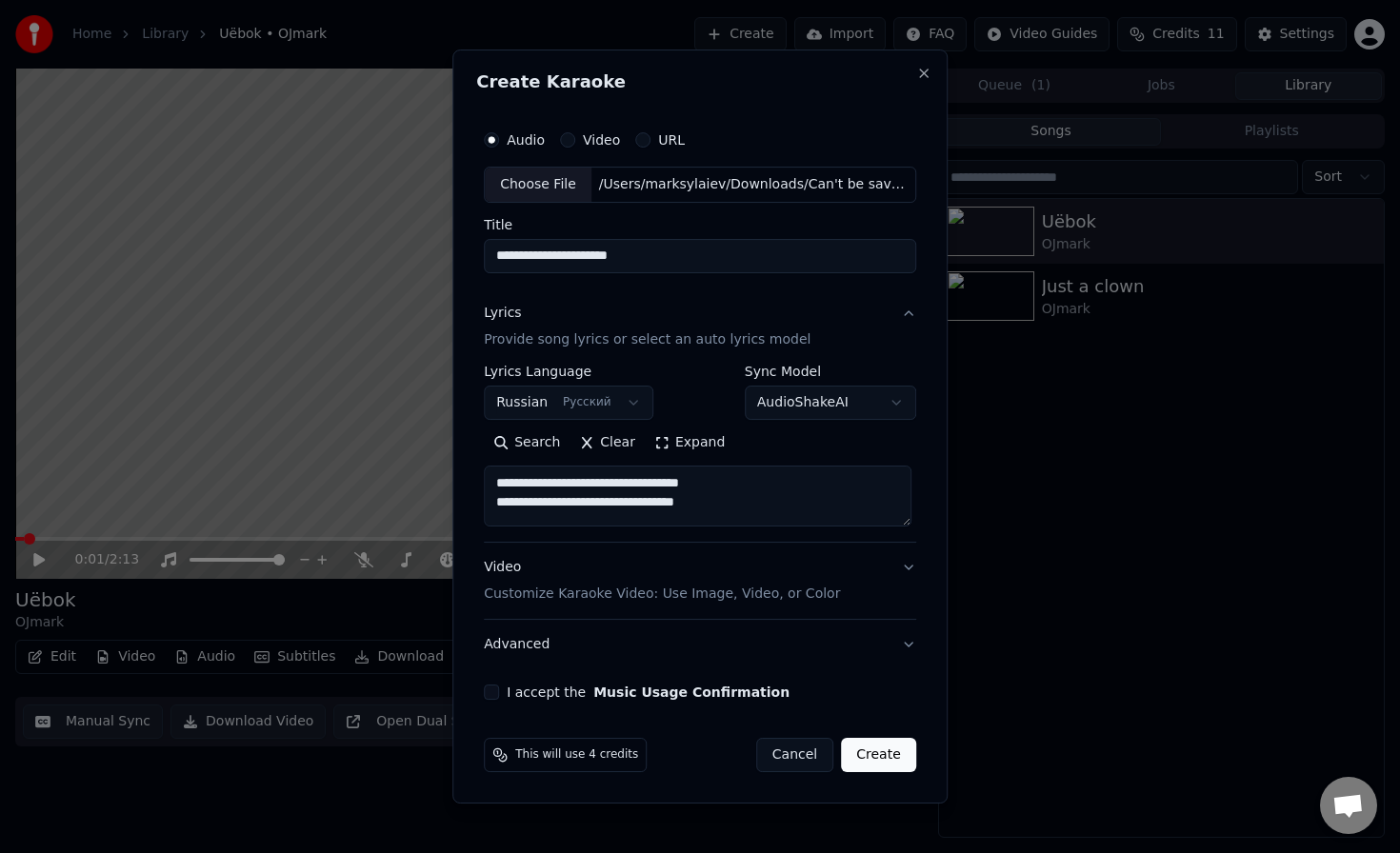
click at [649, 576] on div "Video Customize Karaoke Video: Use Image, Video, or Color" at bounding box center [662, 581] width 357 height 46
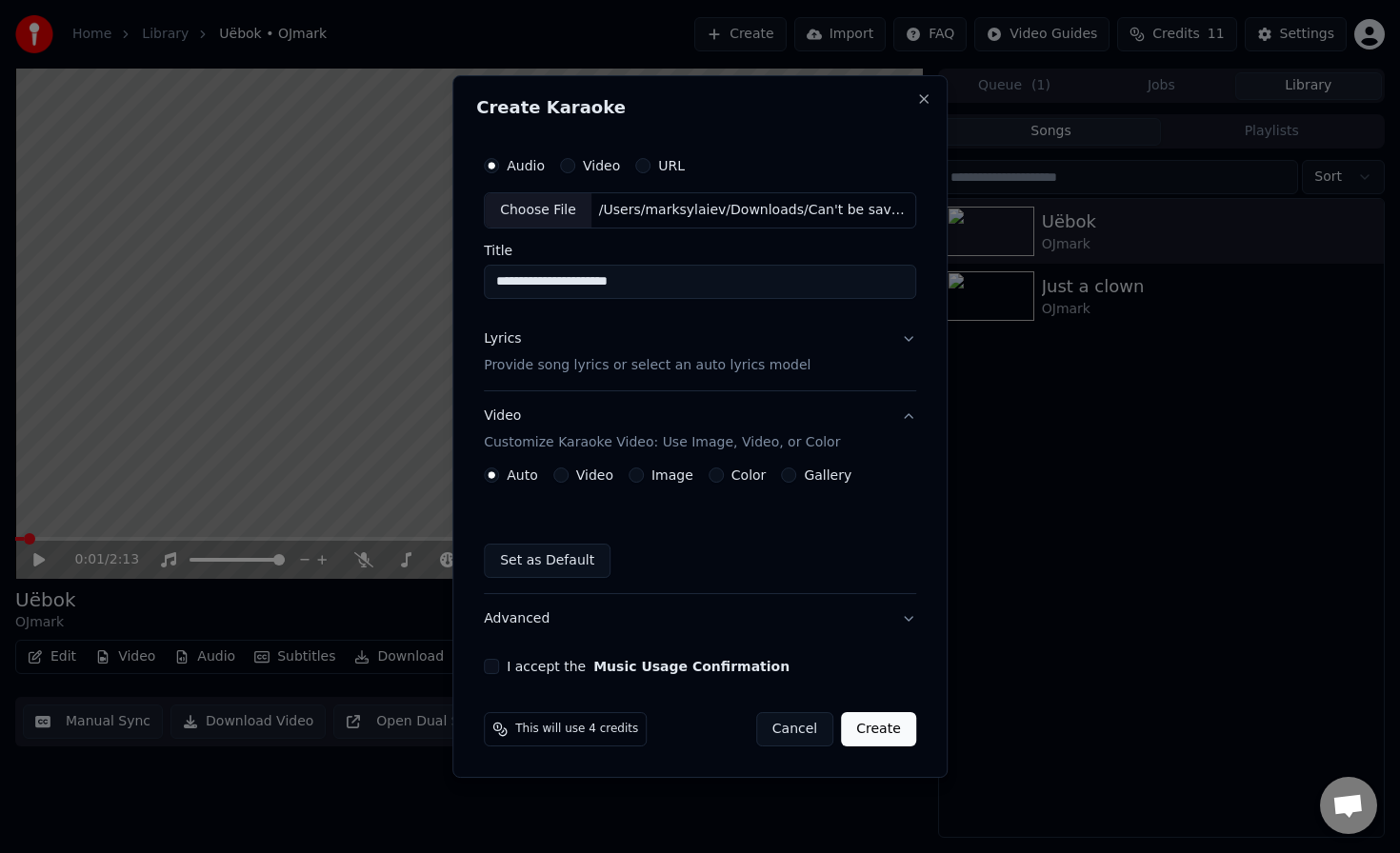
click at [635, 464] on button "Video Customize Karaoke Video: Use Image, Video, or Color" at bounding box center [700, 430] width 432 height 76
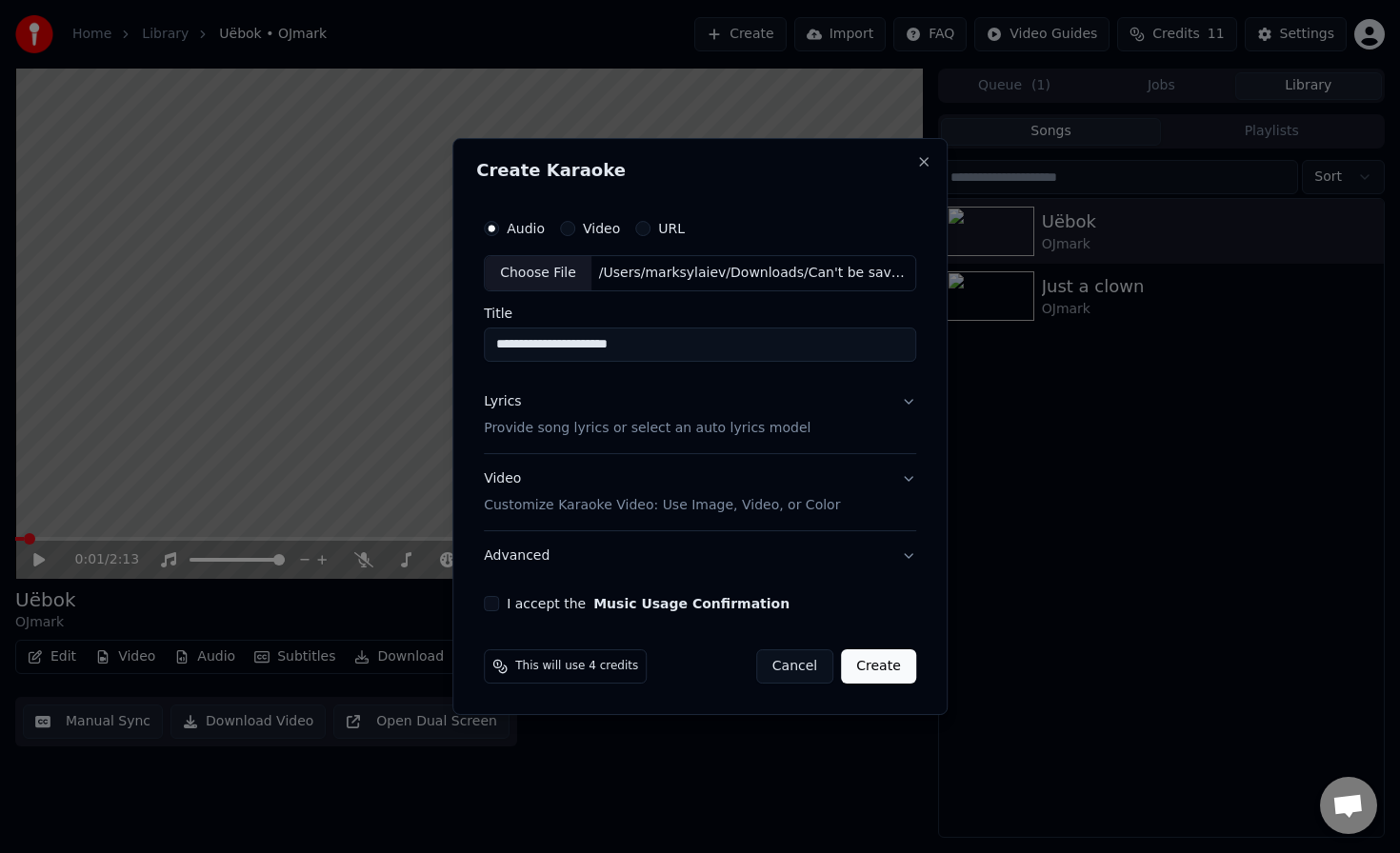
click at [892, 484] on button "Video Customize Karaoke Video: Use Image, Video, or Color" at bounding box center [700, 493] width 432 height 76
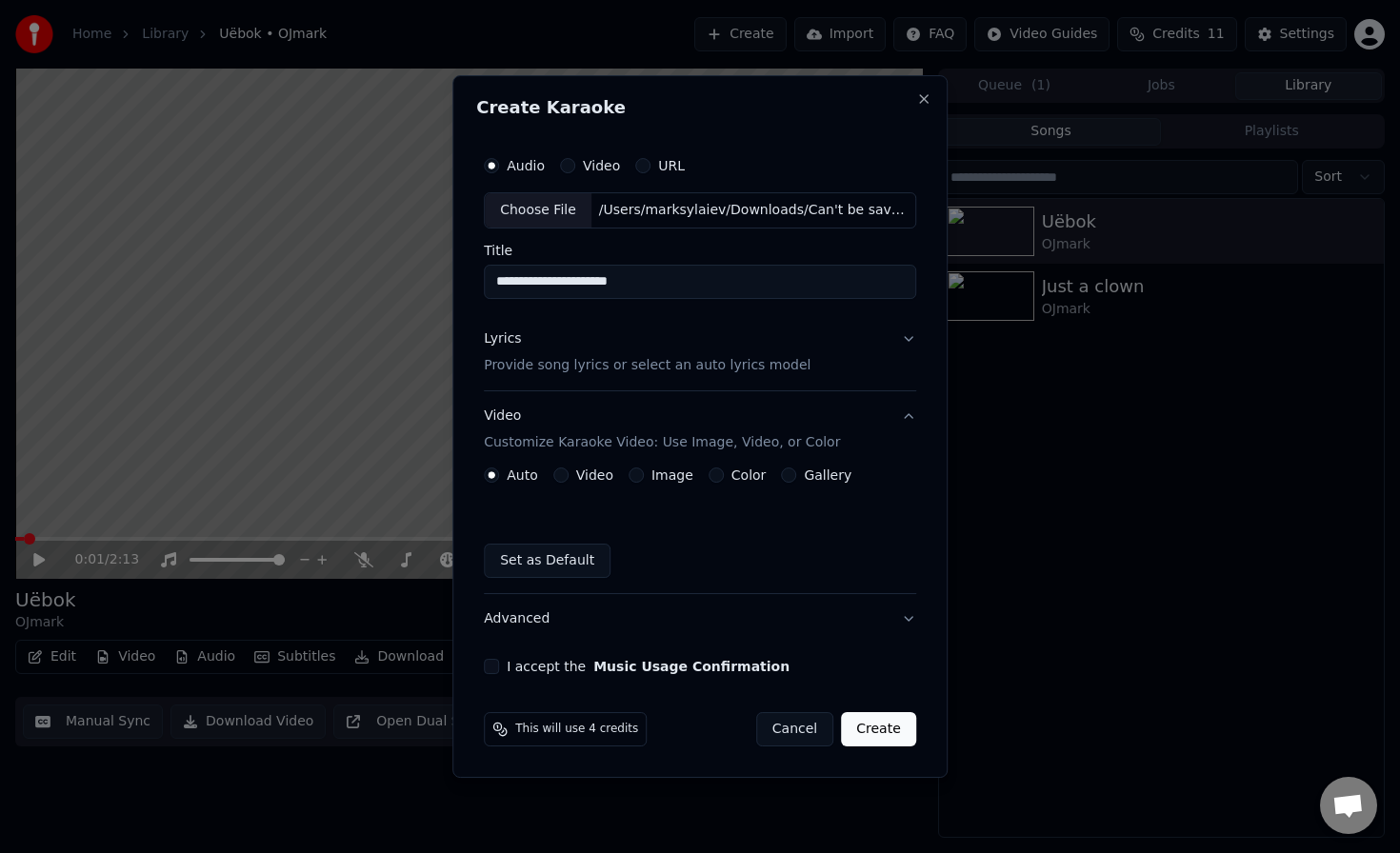
click at [636, 476] on button "Image" at bounding box center [637, 475] width 16 height 16
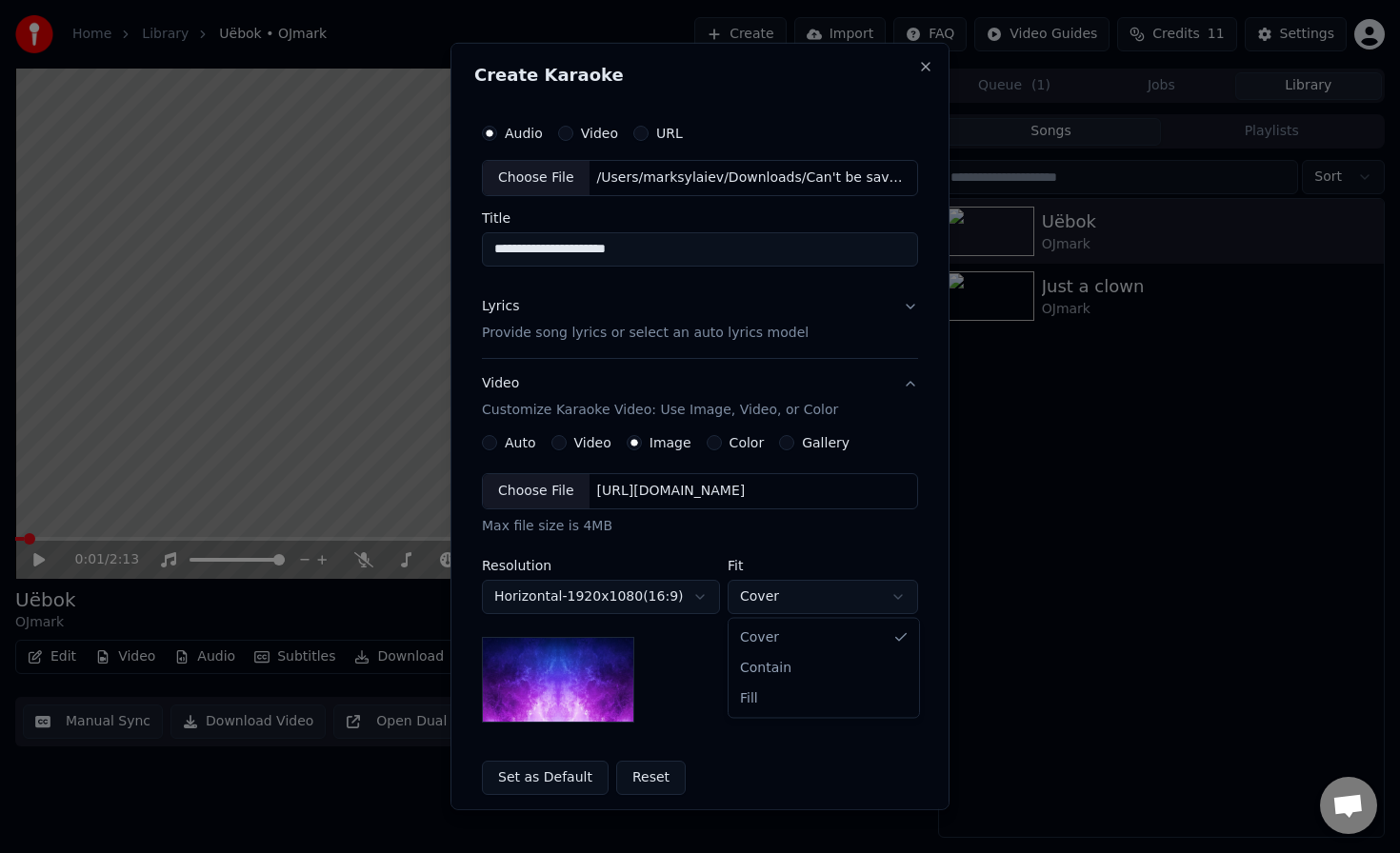
click at [761, 592] on body "**********" at bounding box center [700, 426] width 1400 height 853
select select "****"
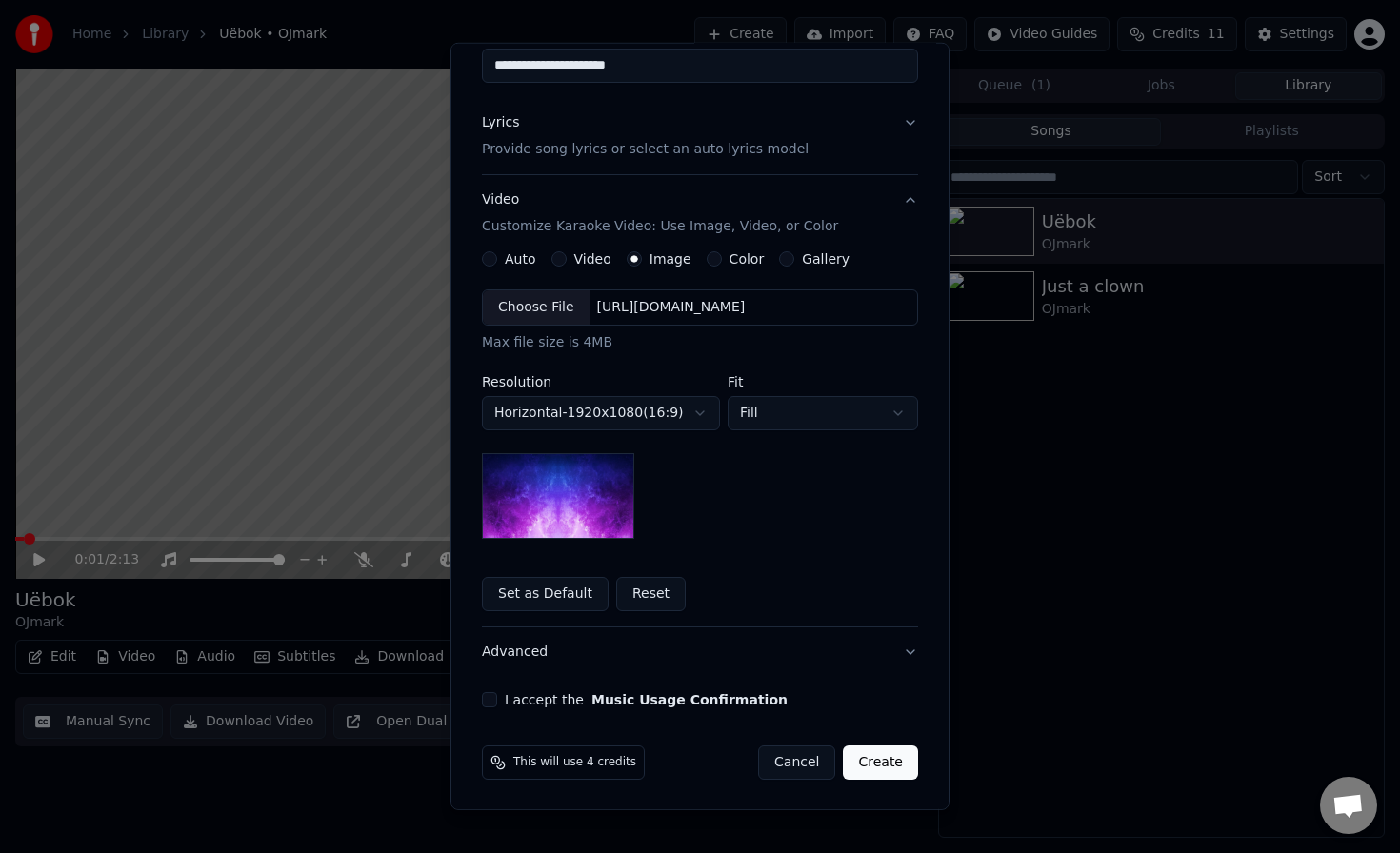
click at [488, 700] on button "I accept the Music Usage Confirmation" at bounding box center [490, 700] width 16 height 16
click at [873, 763] on button "Create" at bounding box center [880, 762] width 75 height 34
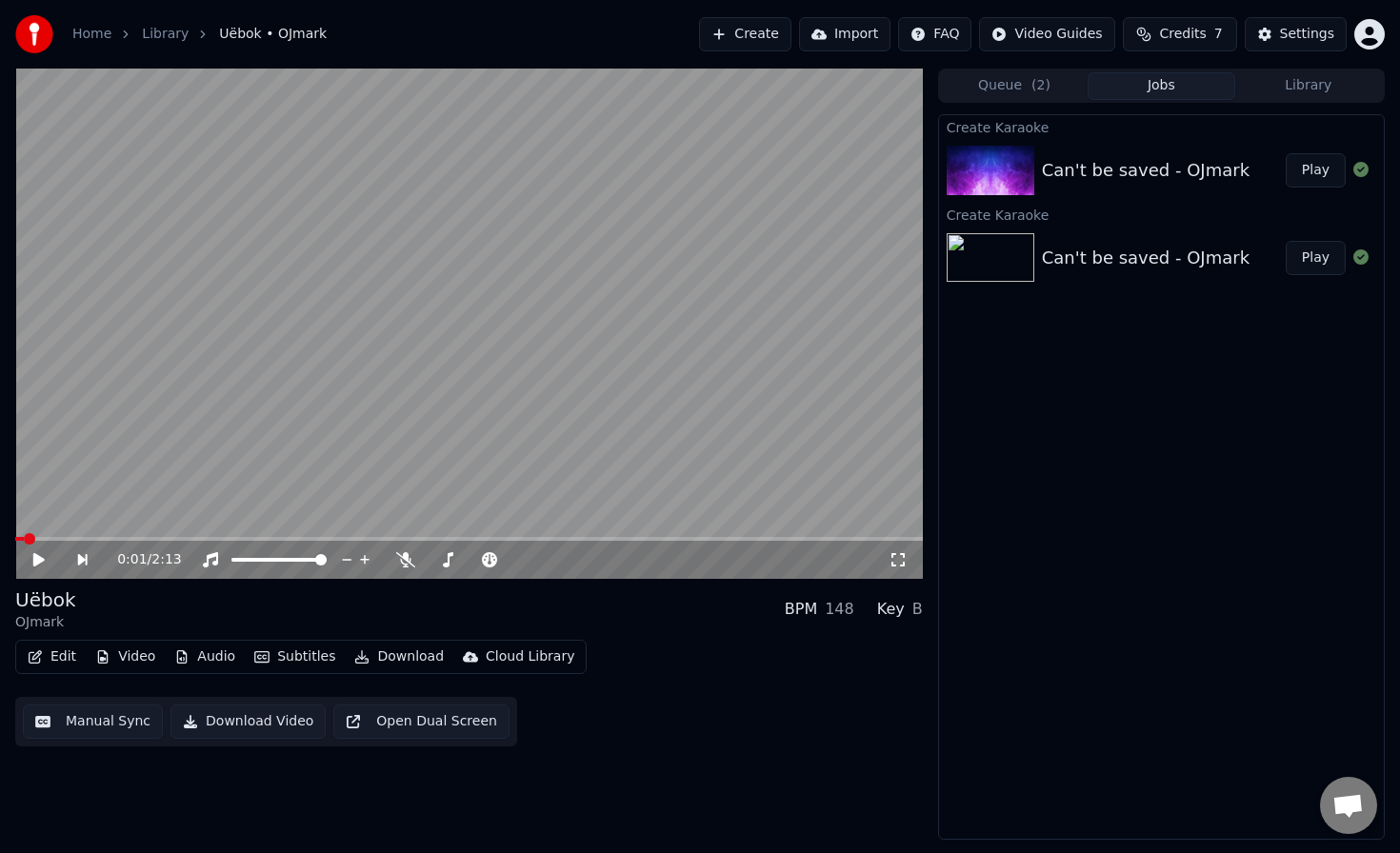
click at [1319, 174] on button "Play" at bounding box center [1316, 170] width 60 height 34
click at [46, 553] on icon at bounding box center [53, 560] width 45 height 16
click at [363, 559] on icon at bounding box center [363, 560] width 19 height 16
click at [16, 538] on span at bounding box center [469, 539] width 908 height 4
click at [44, 560] on icon at bounding box center [39, 560] width 12 height 14
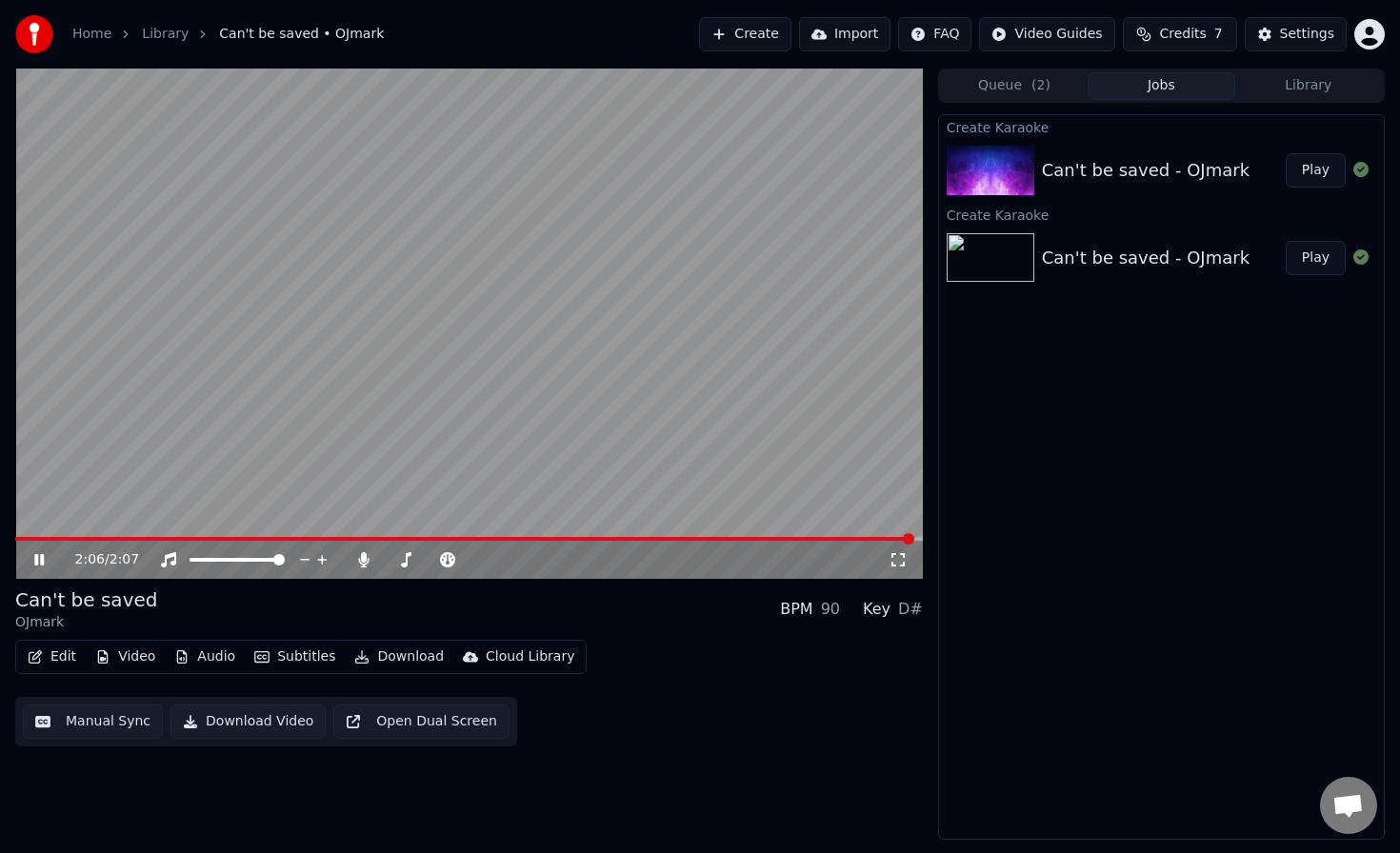
click at [39, 561] on icon at bounding box center [53, 560] width 45 height 16
click at [59, 653] on button "Edit" at bounding box center [51, 656] width 64 height 26
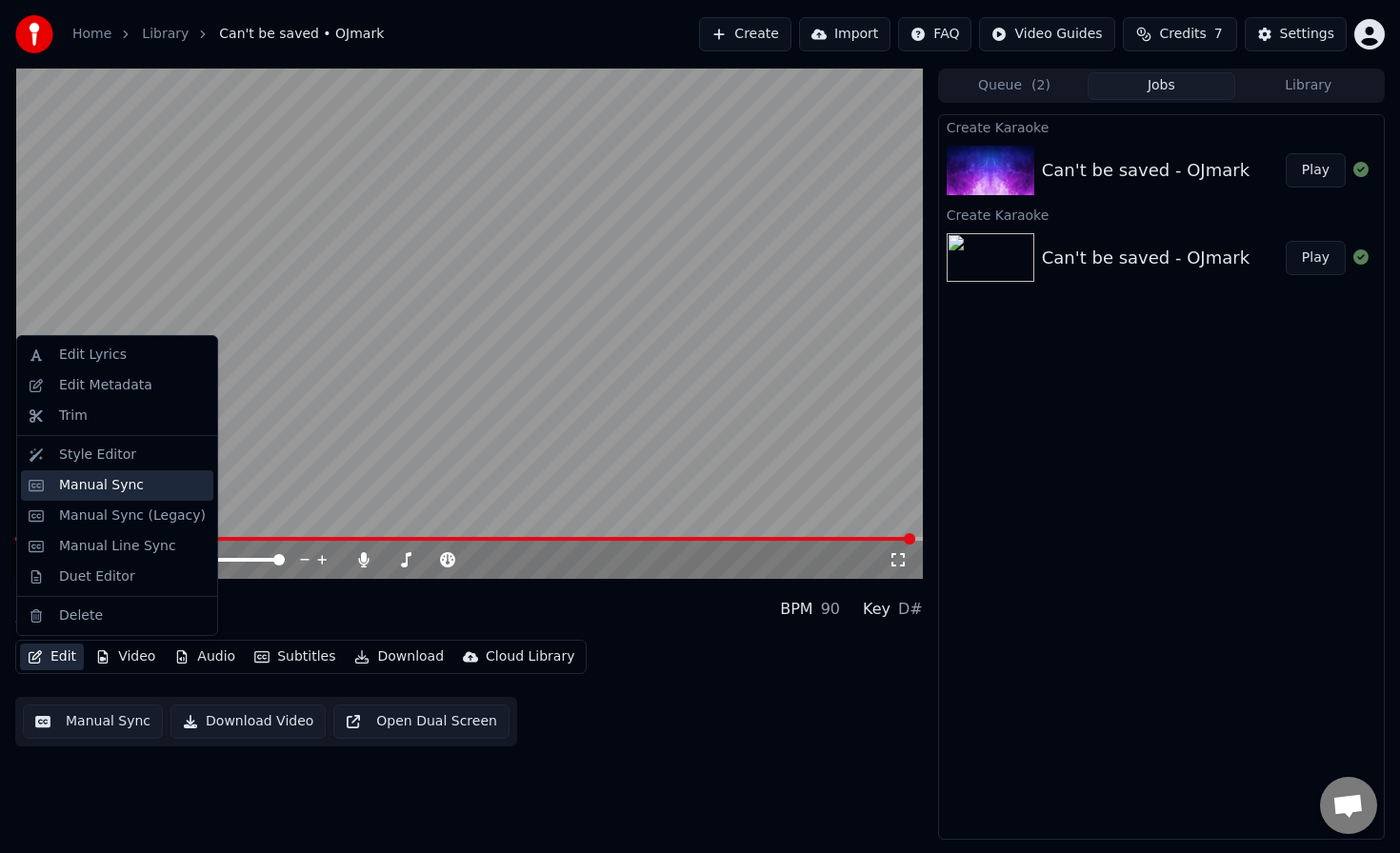
click at [154, 482] on div "Manual Sync" at bounding box center [132, 485] width 147 height 19
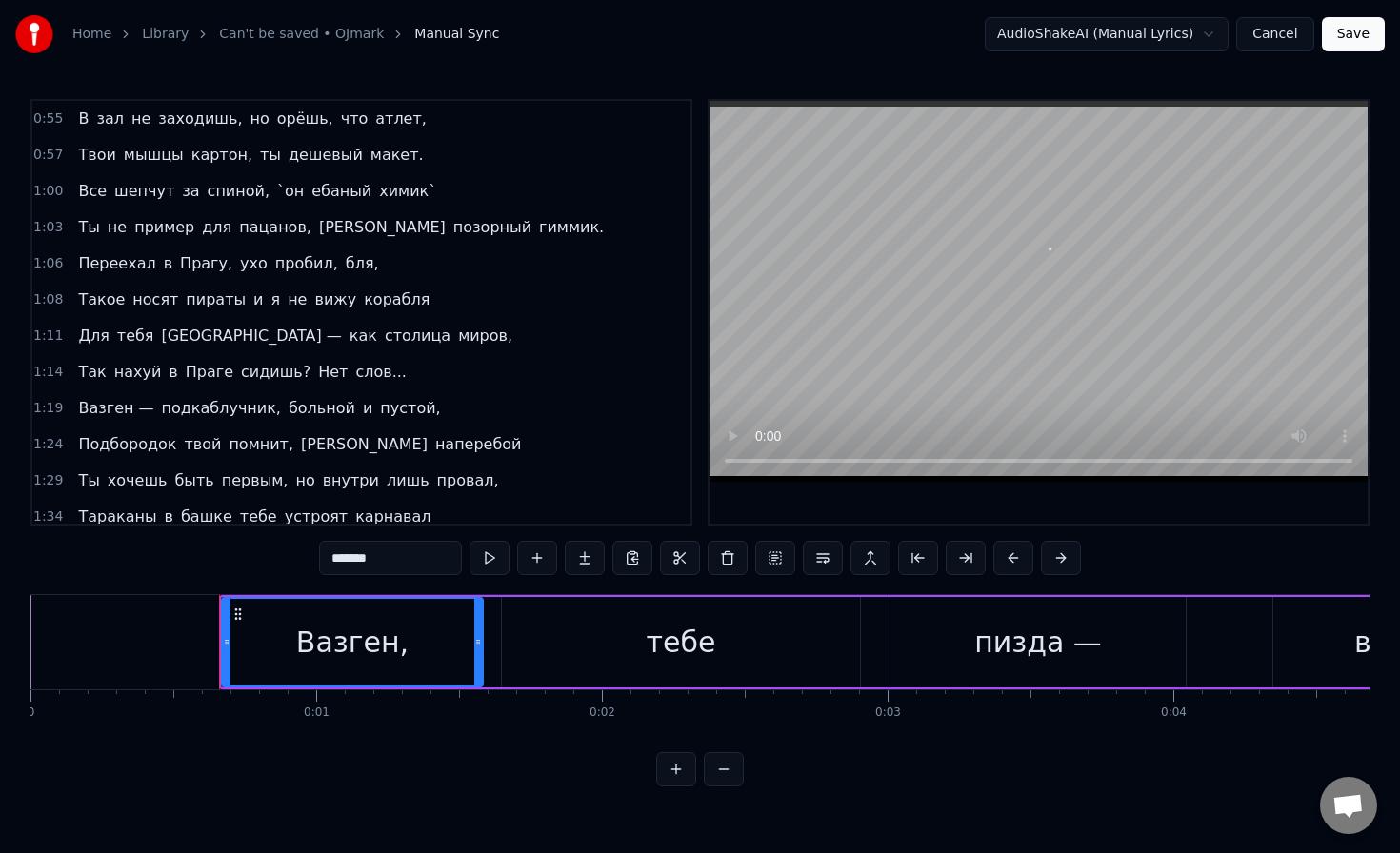
scroll to position [663, 0]
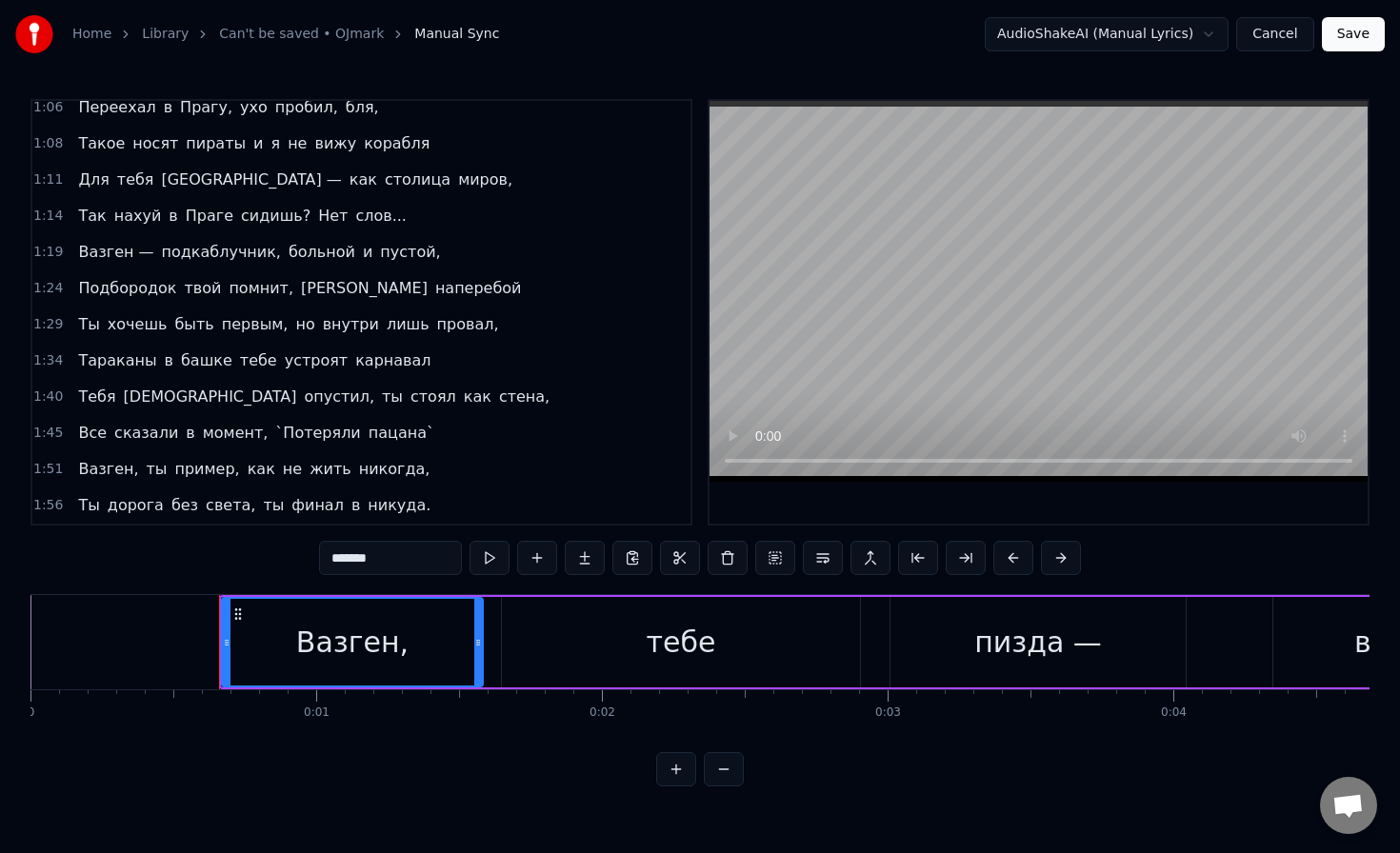
click at [365, 503] on span "никуда." at bounding box center [399, 505] width 67 height 22
type input "*******"
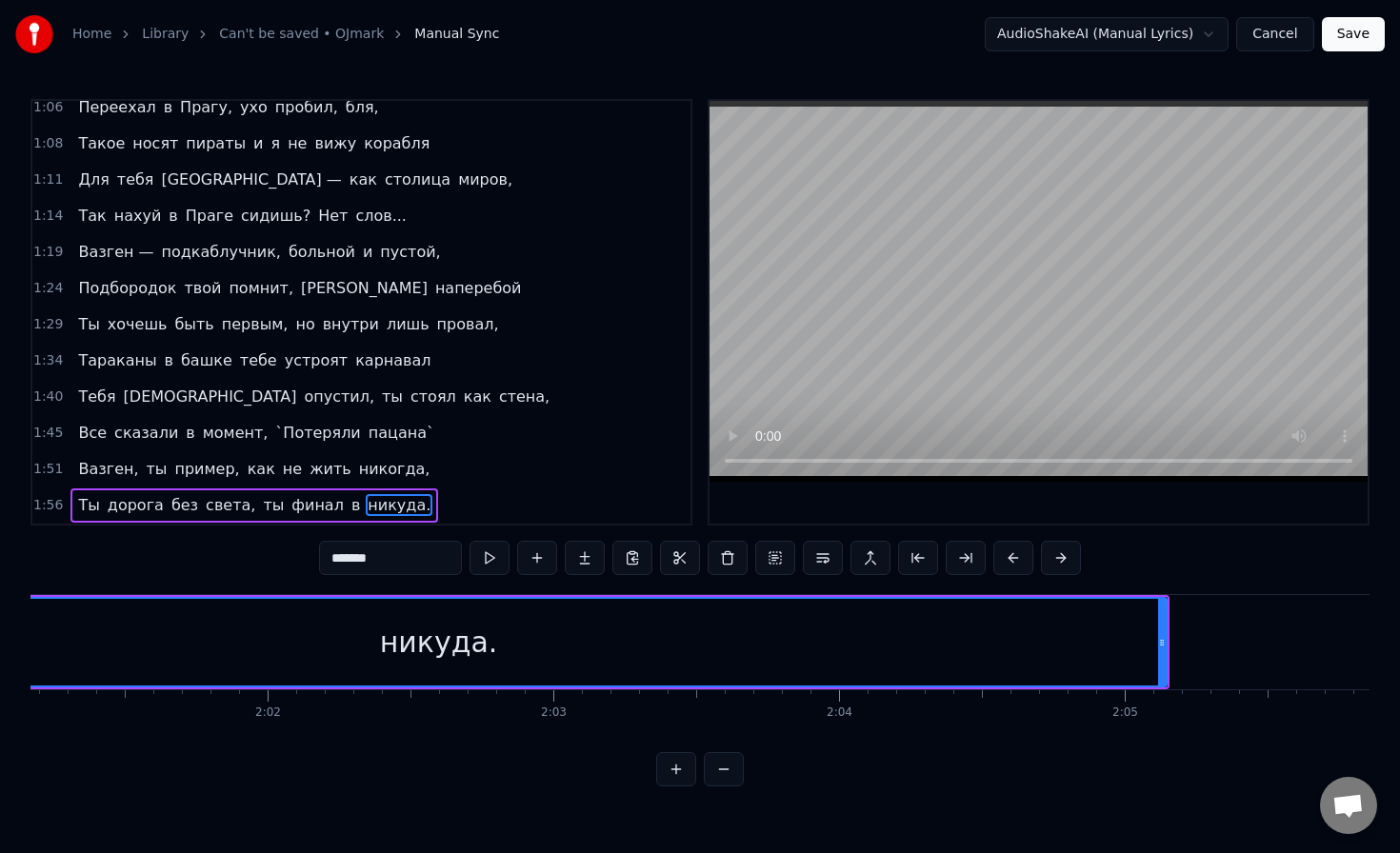
scroll to position [0, 34685]
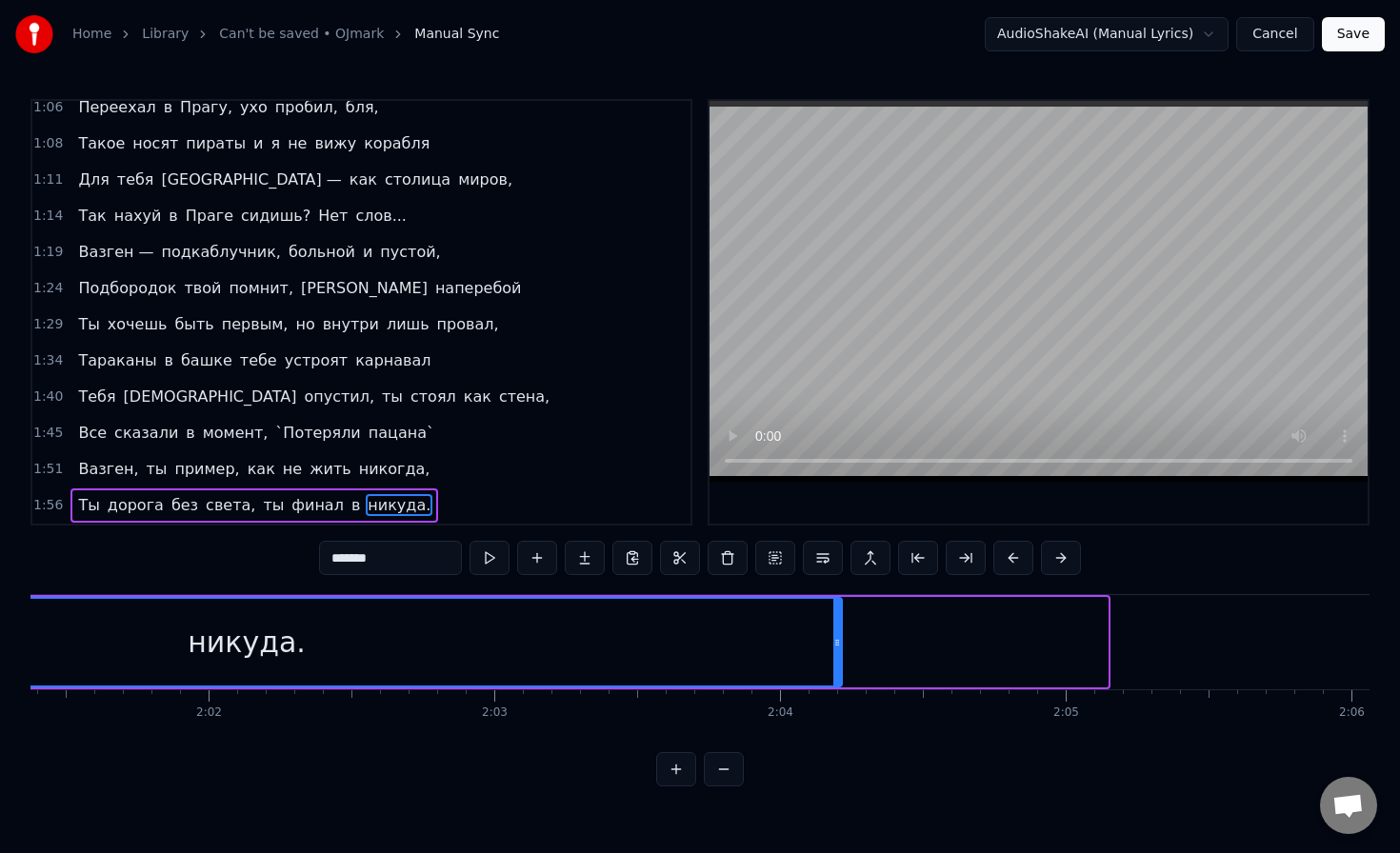
drag, startPoint x: 1103, startPoint y: 624, endPoint x: 839, endPoint y: 640, distance: 264.5
click at [838, 640] on div at bounding box center [838, 642] width 8 height 86
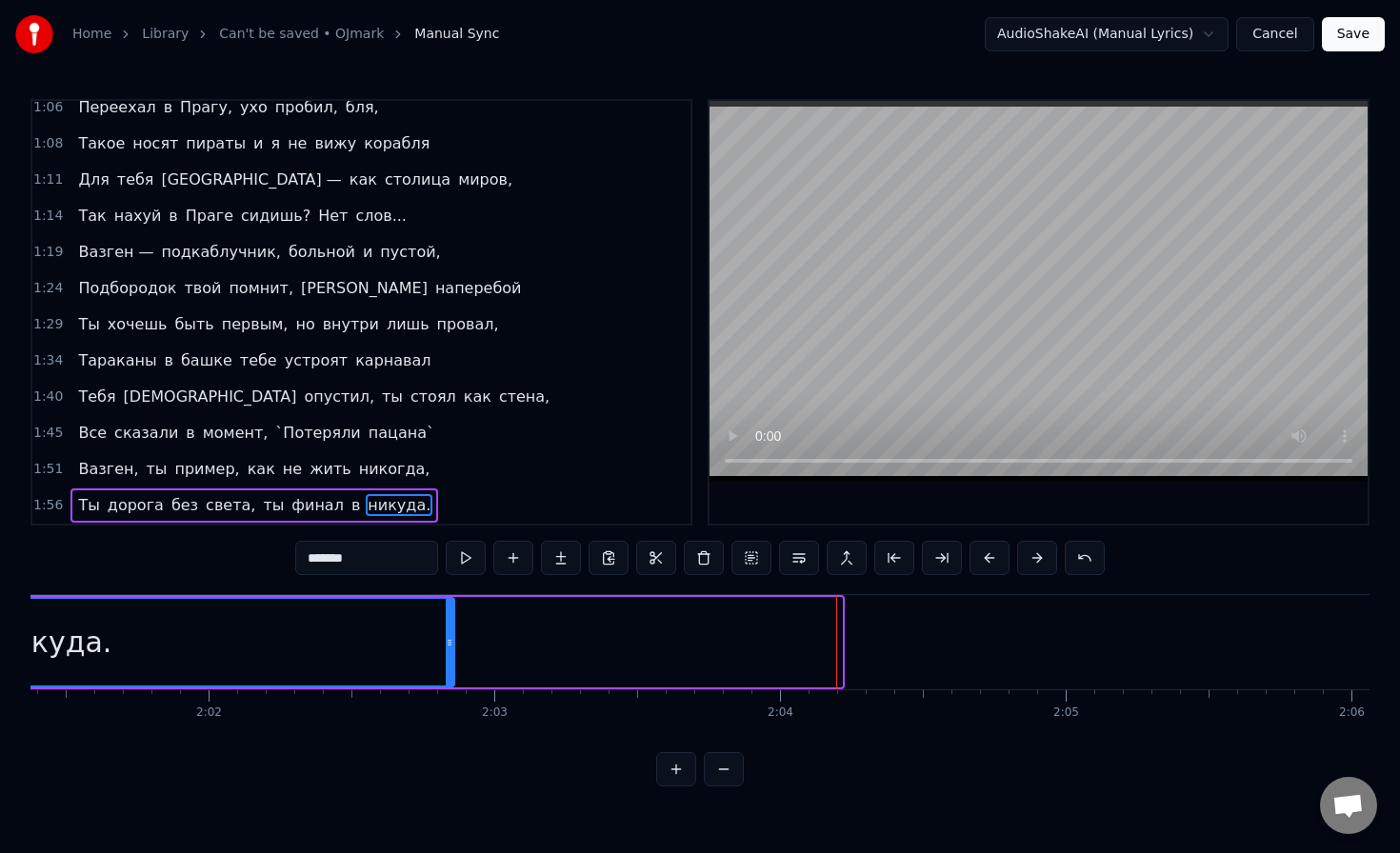
drag, startPoint x: 839, startPoint y: 640, endPoint x: 409, endPoint y: 653, distance: 430.2
click at [446, 653] on div at bounding box center [450, 642] width 8 height 86
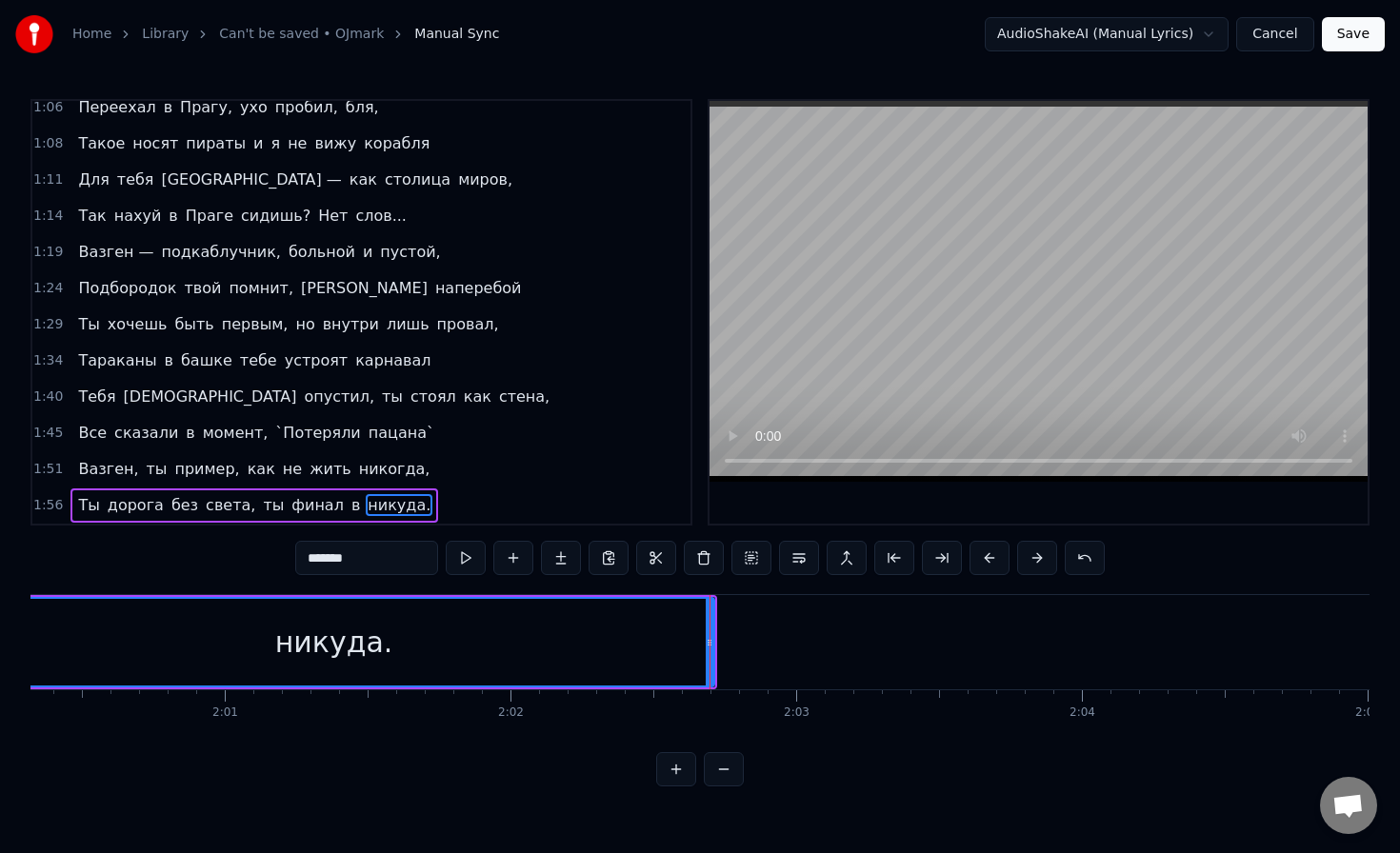
scroll to position [0, 34377]
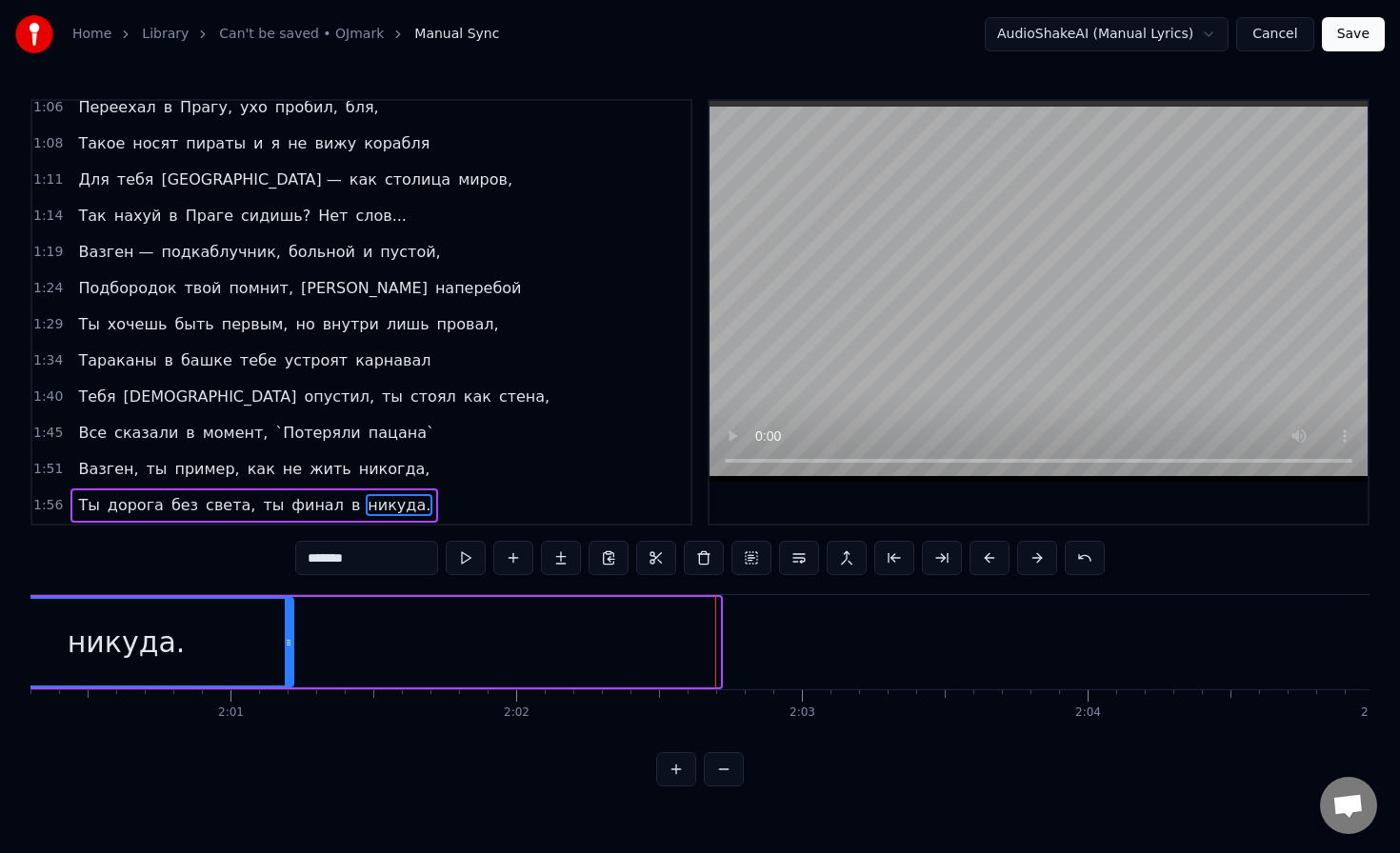
drag, startPoint x: 715, startPoint y: 636, endPoint x: 290, endPoint y: 638, distance: 425.0
click at [290, 638] on icon at bounding box center [289, 643] width 8 height 16
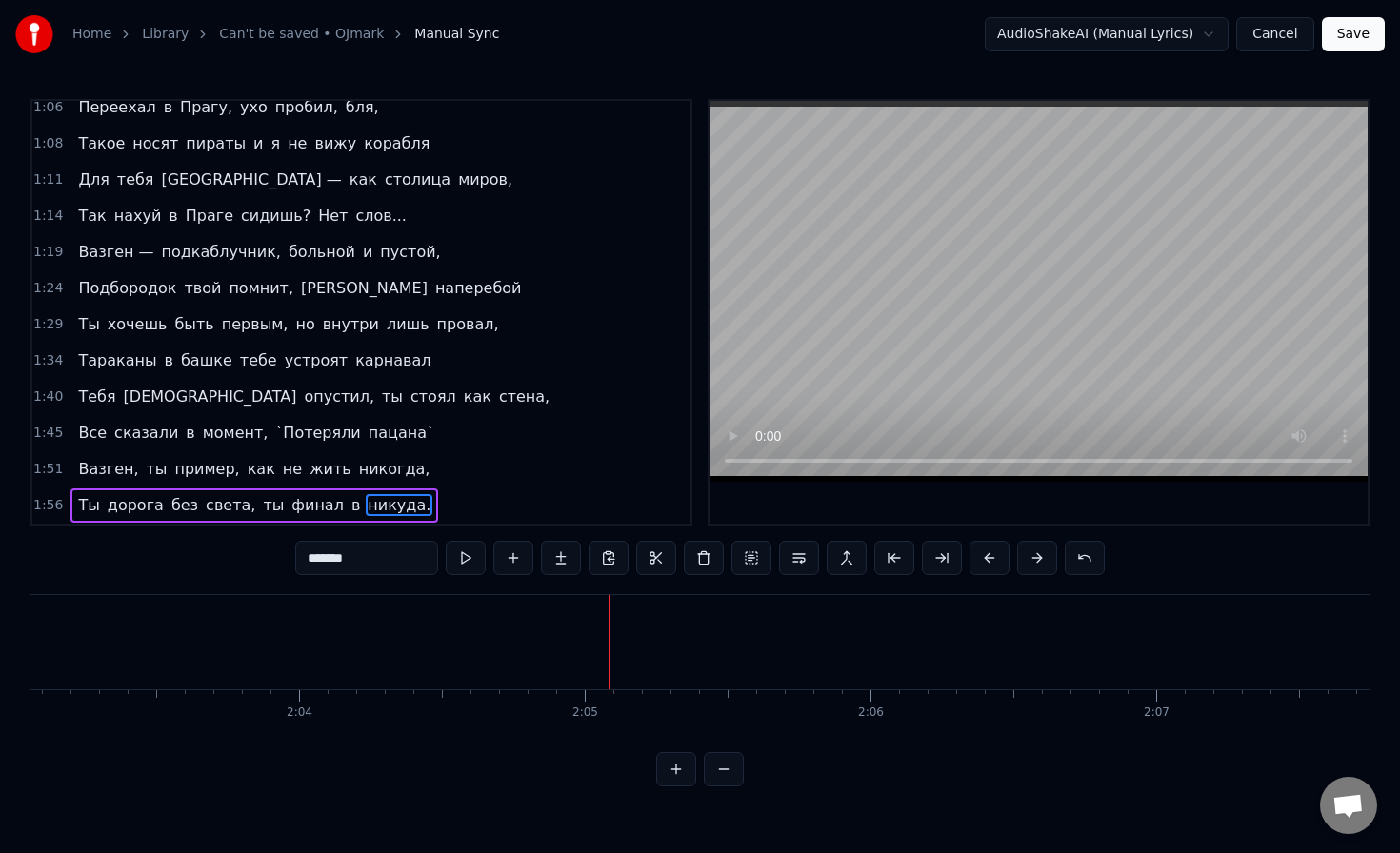
scroll to position [0, 35195]
click at [1357, 49] on button "Save" at bounding box center [1354, 34] width 63 height 34
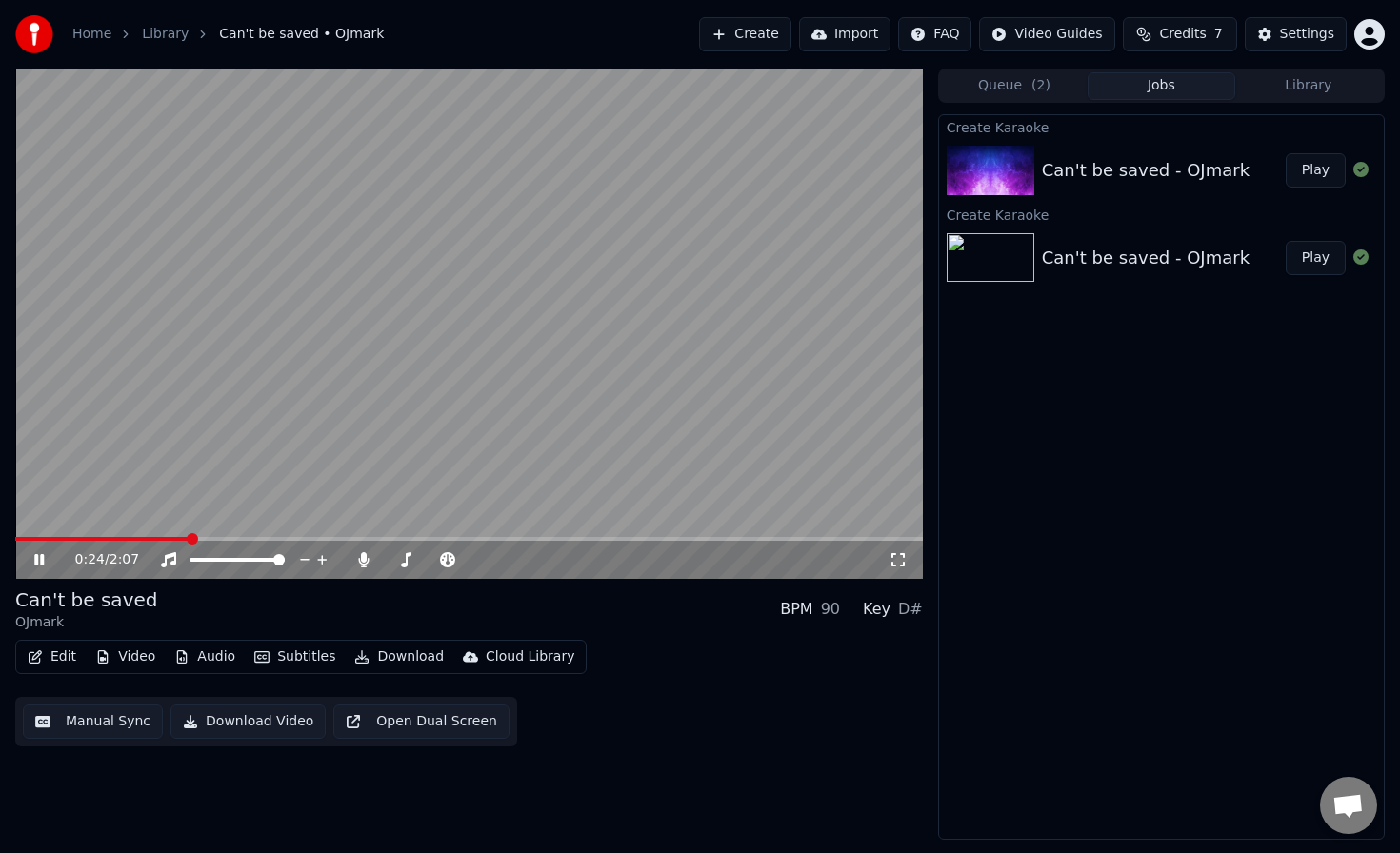
click at [633, 535] on video at bounding box center [469, 323] width 908 height 510
click at [807, 534] on video at bounding box center [469, 323] width 908 height 510
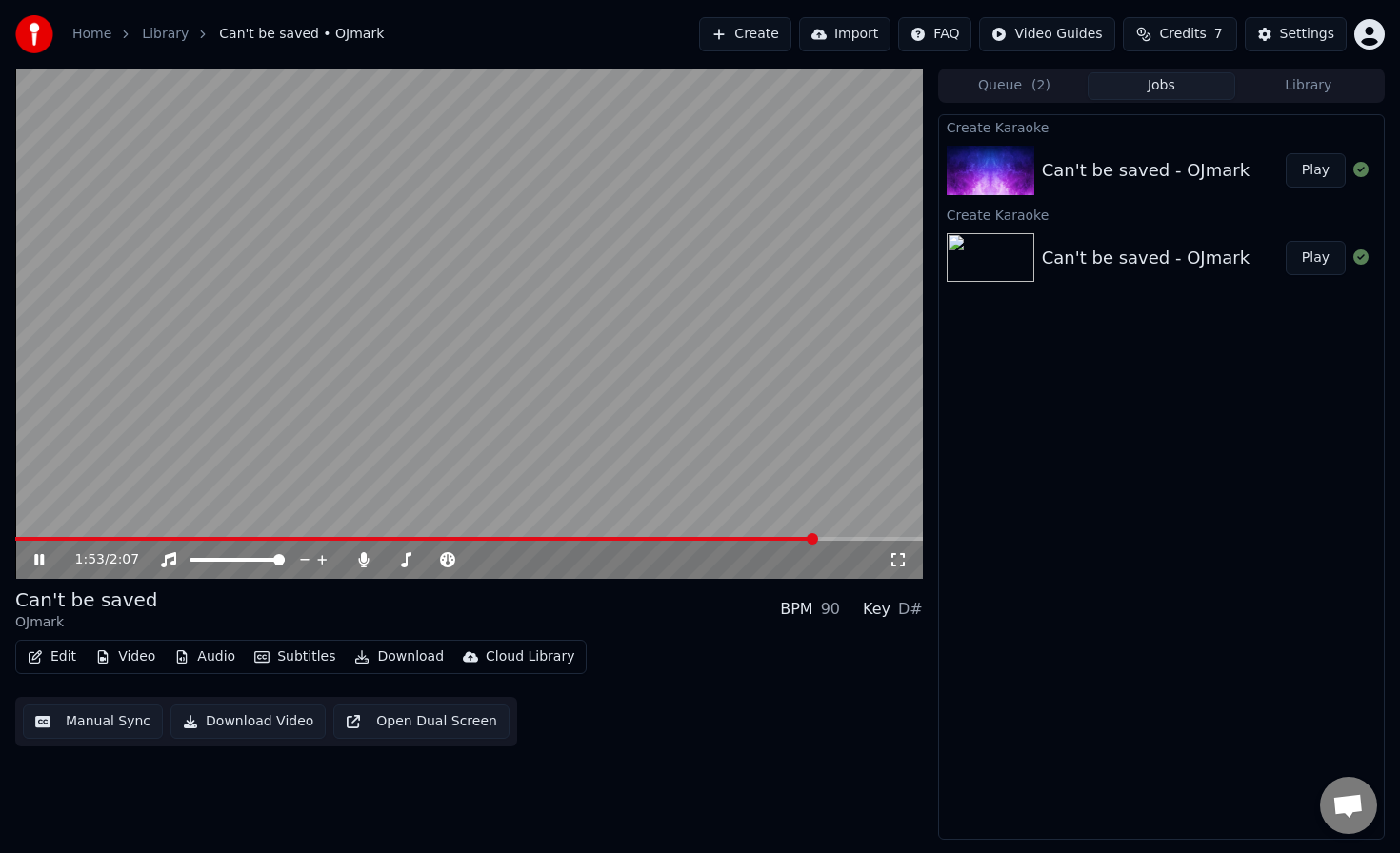
click at [820, 539] on span at bounding box center [469, 539] width 908 height 4
click at [135, 658] on button "Video" at bounding box center [124, 656] width 75 height 26
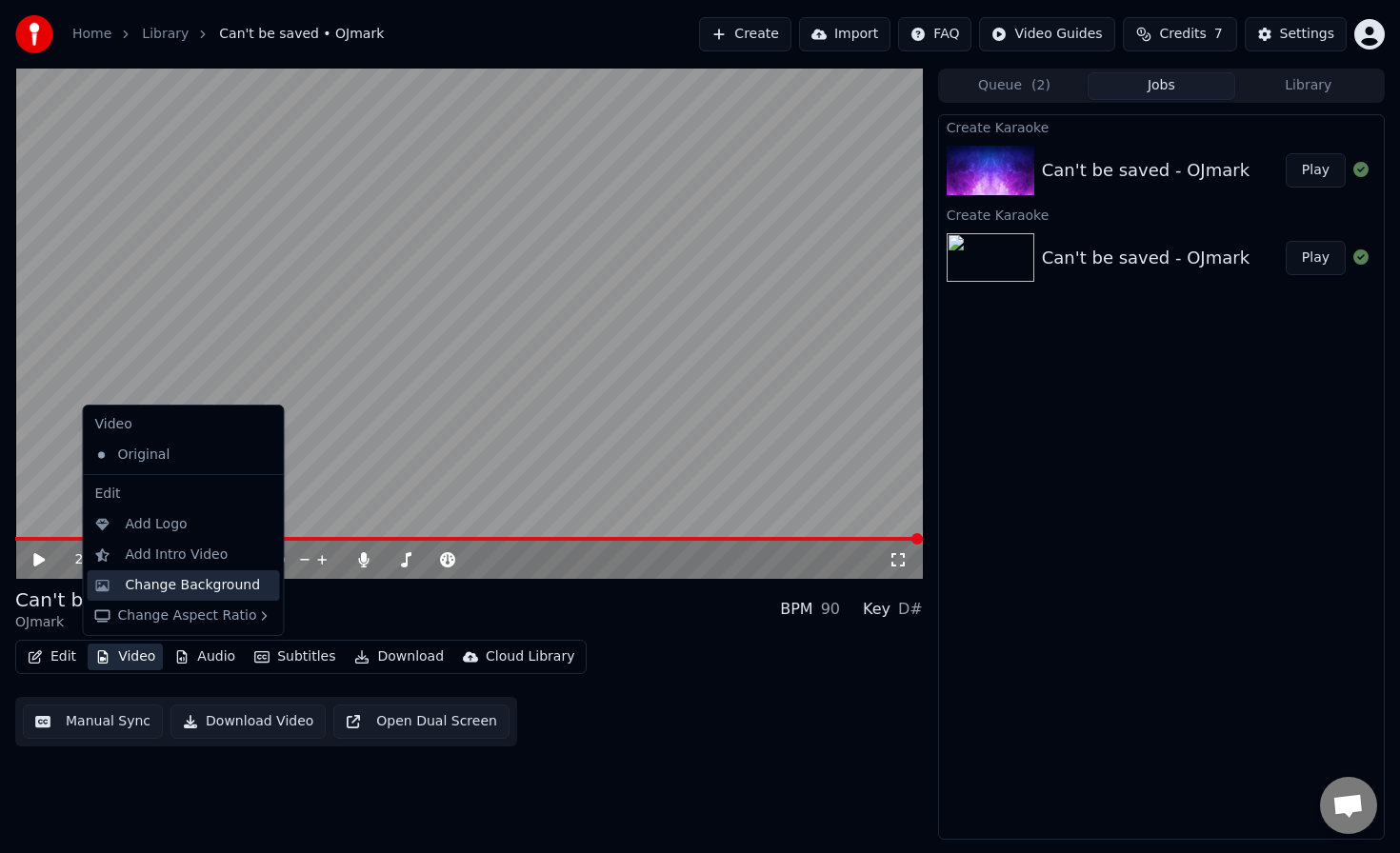
click at [233, 593] on div "Change Background" at bounding box center [193, 585] width 135 height 19
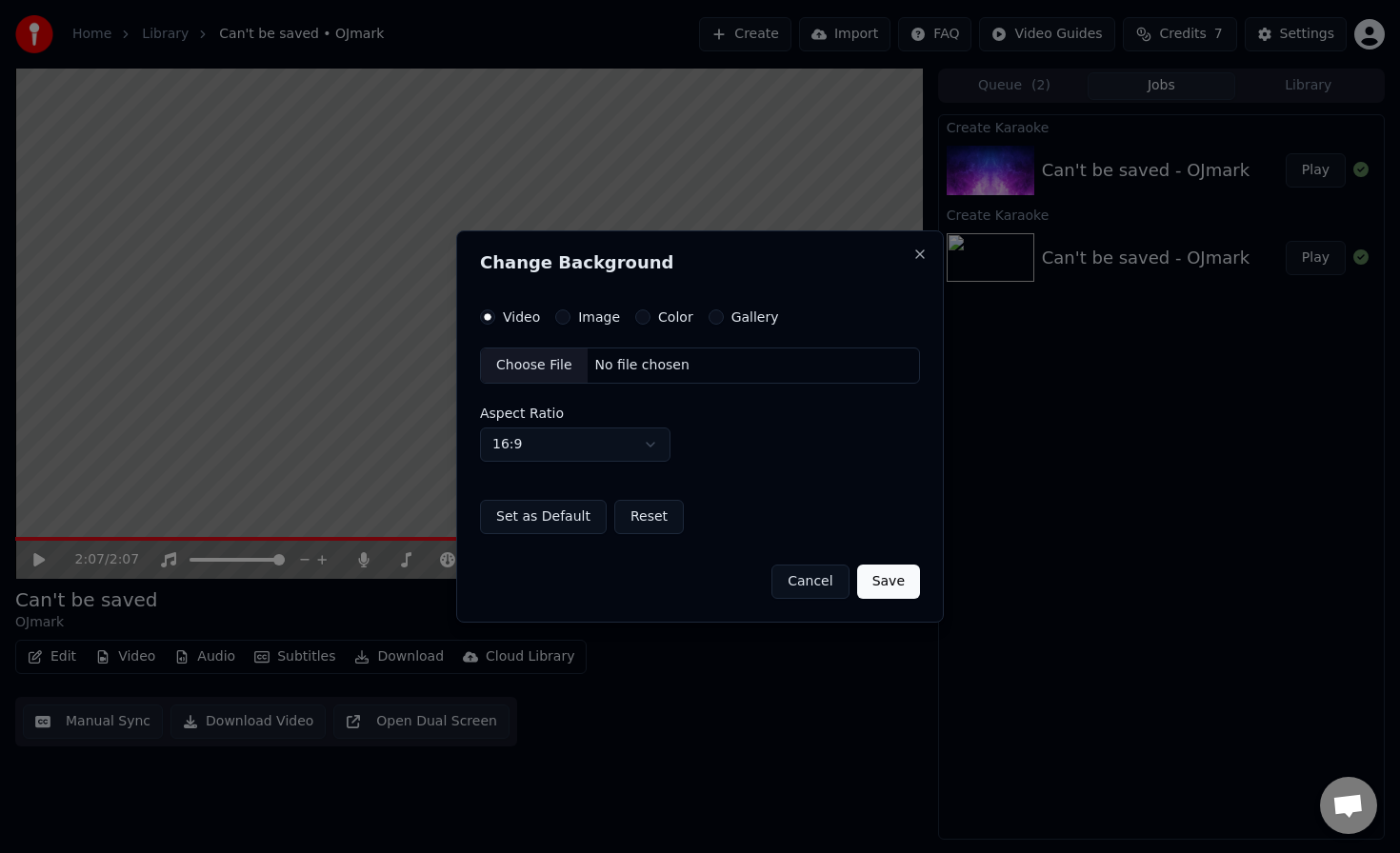
click at [532, 368] on div "Choose File" at bounding box center [534, 365] width 107 height 34
click at [566, 310] on div "Image" at bounding box center [588, 317] width 65 height 16
click at [566, 317] on button "Image" at bounding box center [563, 317] width 16 height 16
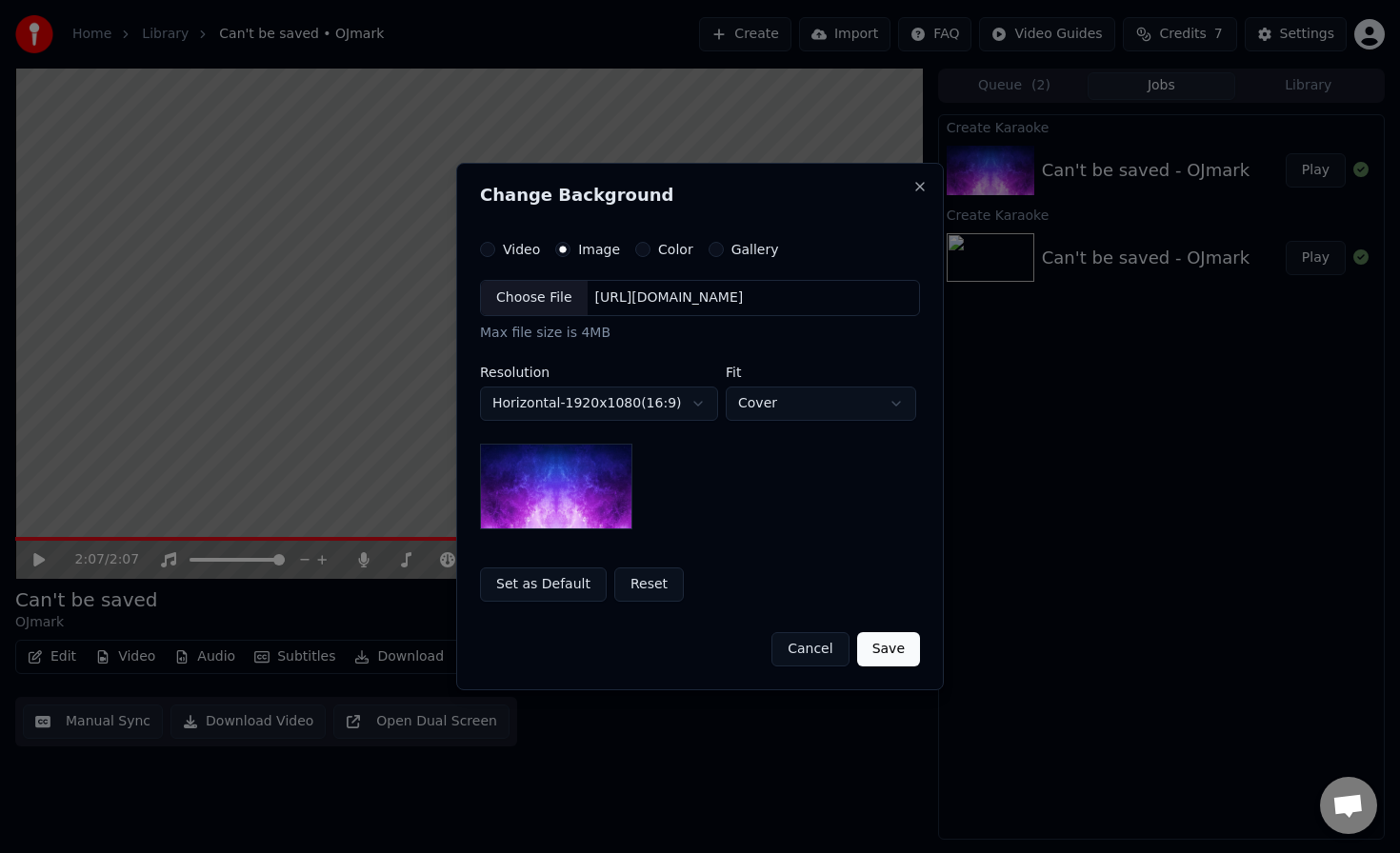
click at [555, 298] on div "Choose File" at bounding box center [534, 298] width 107 height 34
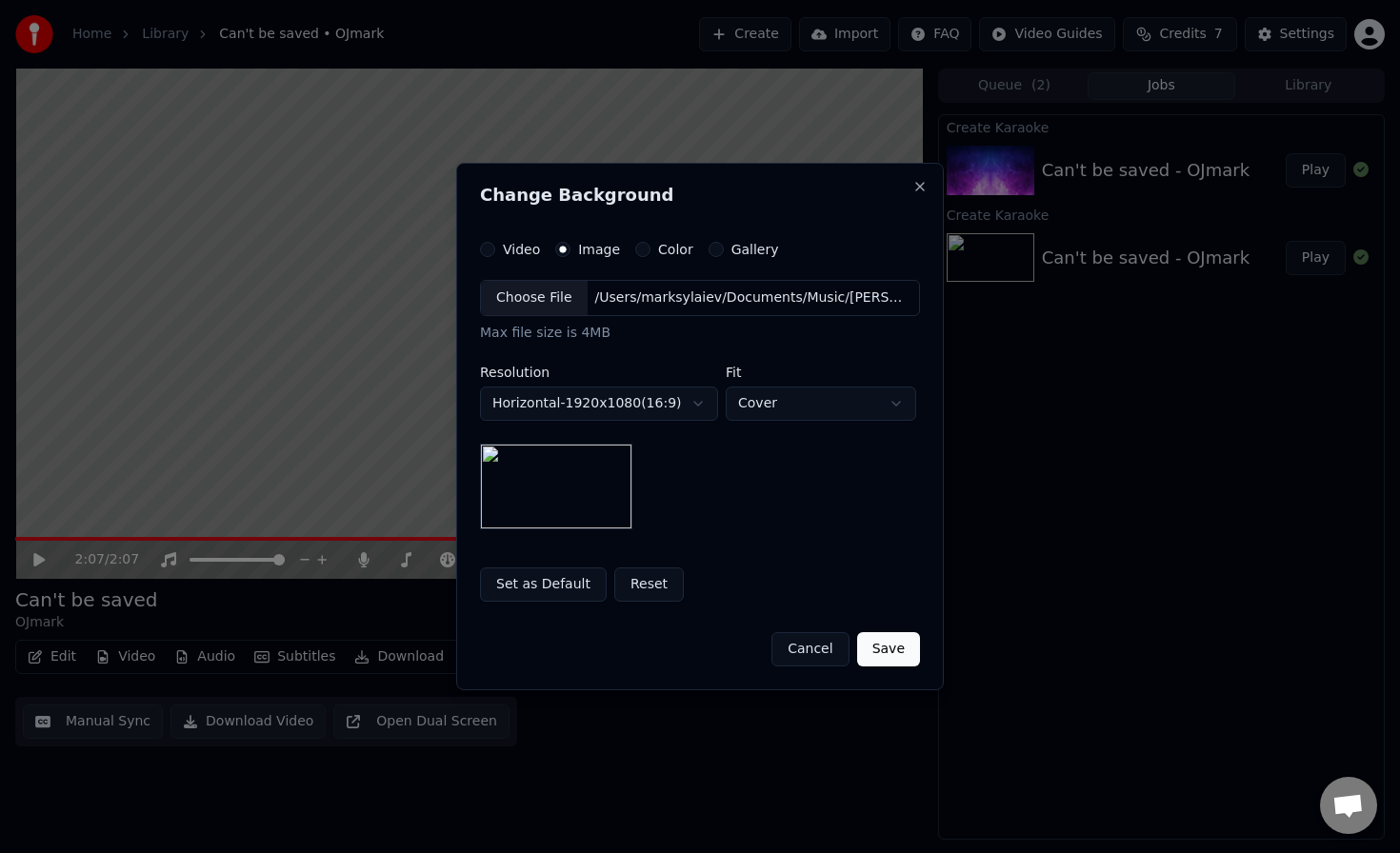
click at [773, 408] on body "**********" at bounding box center [700, 426] width 1400 height 853
select select "****"
click at [895, 639] on button "Save" at bounding box center [889, 649] width 63 height 34
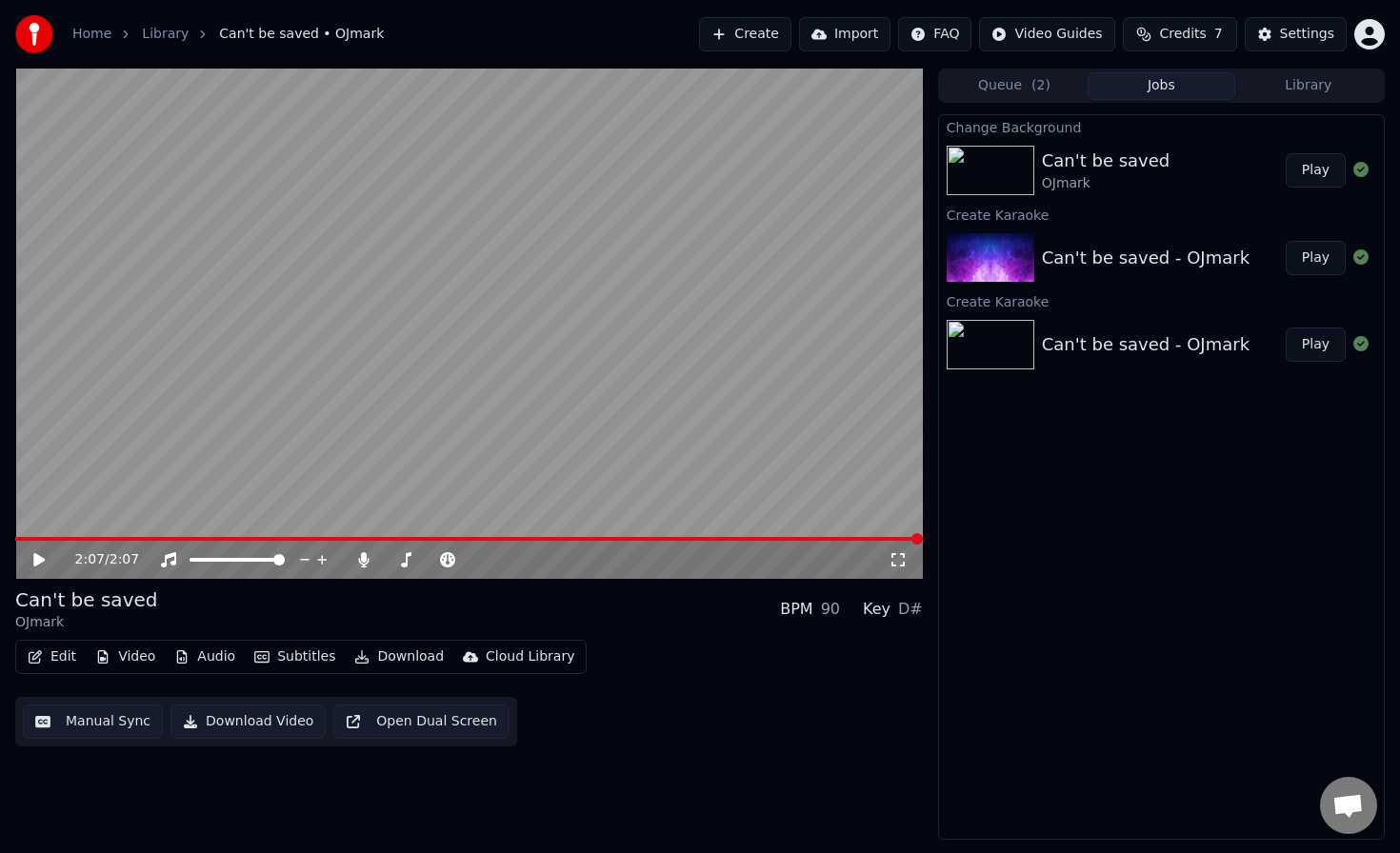
click at [1312, 172] on button "Play" at bounding box center [1316, 170] width 60 height 34
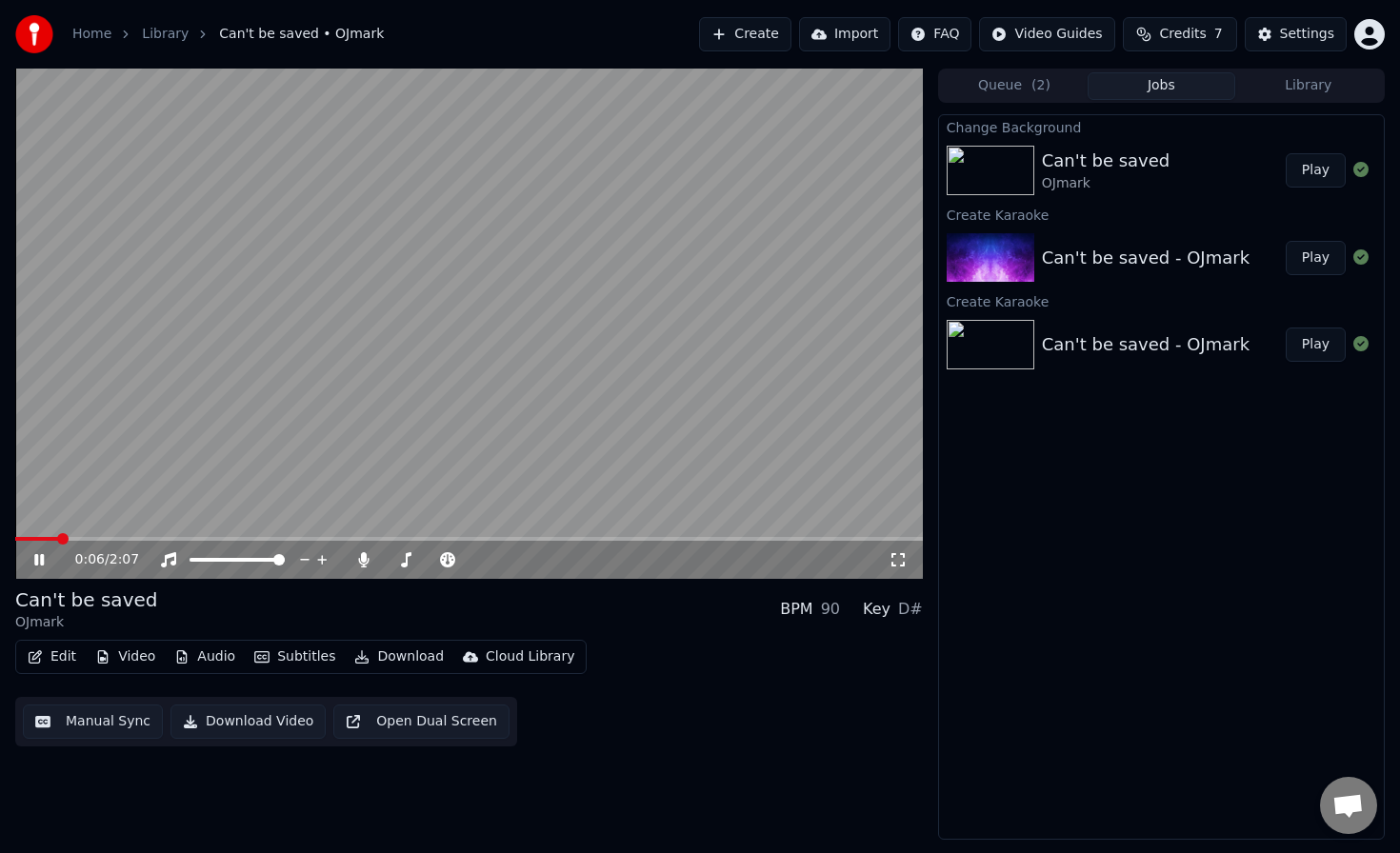
click at [57, 537] on span at bounding box center [63, 539] width 12 height 12
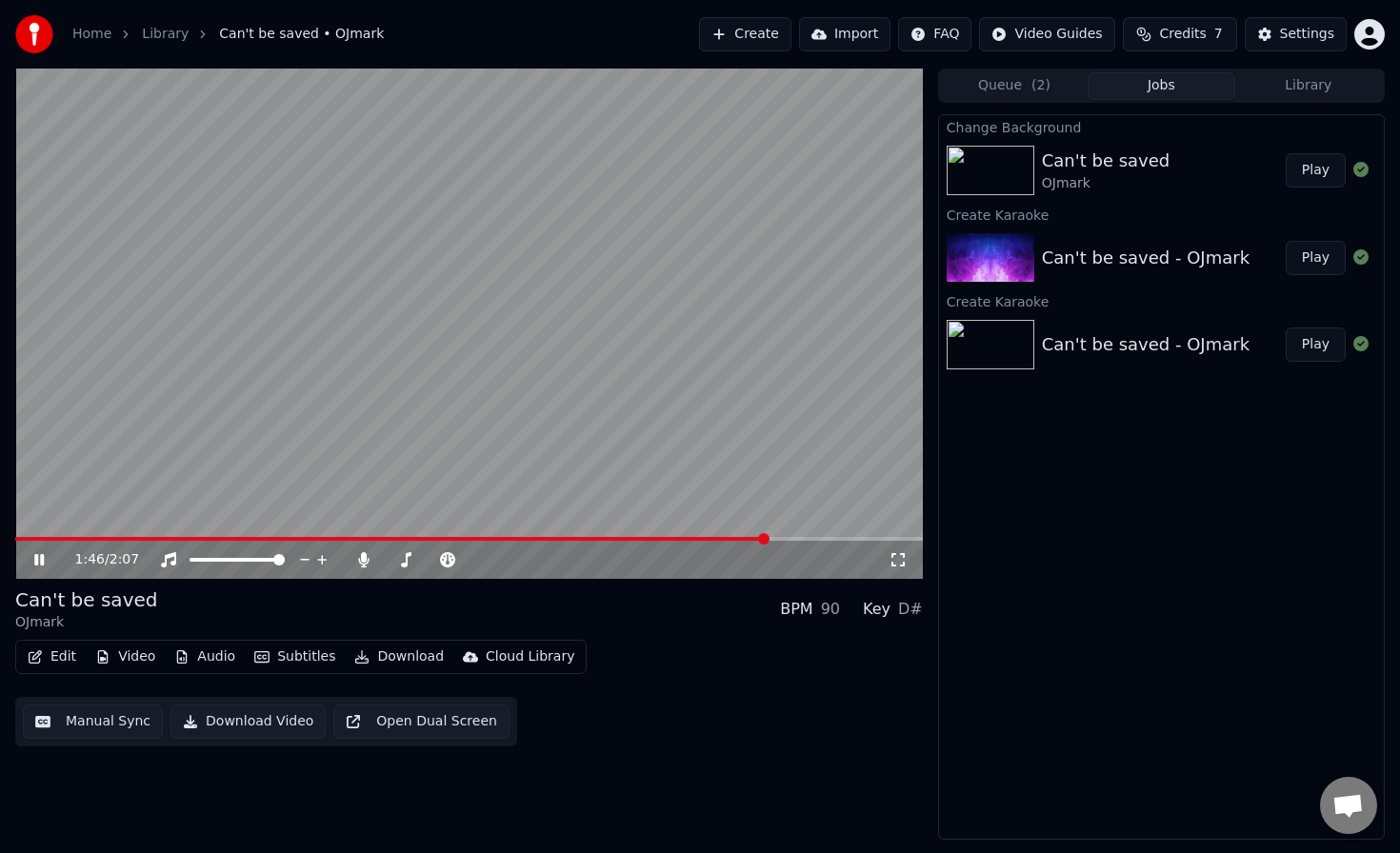
click at [765, 538] on span at bounding box center [469, 539] width 908 height 4
click at [806, 541] on div "1:47 / 2:07" at bounding box center [469, 559] width 908 height 38
click at [813, 541] on div "1:48 / 2:07" at bounding box center [469, 559] width 908 height 38
click at [818, 538] on span at bounding box center [469, 539] width 908 height 4
click at [35, 563] on icon at bounding box center [39, 560] width 10 height 12
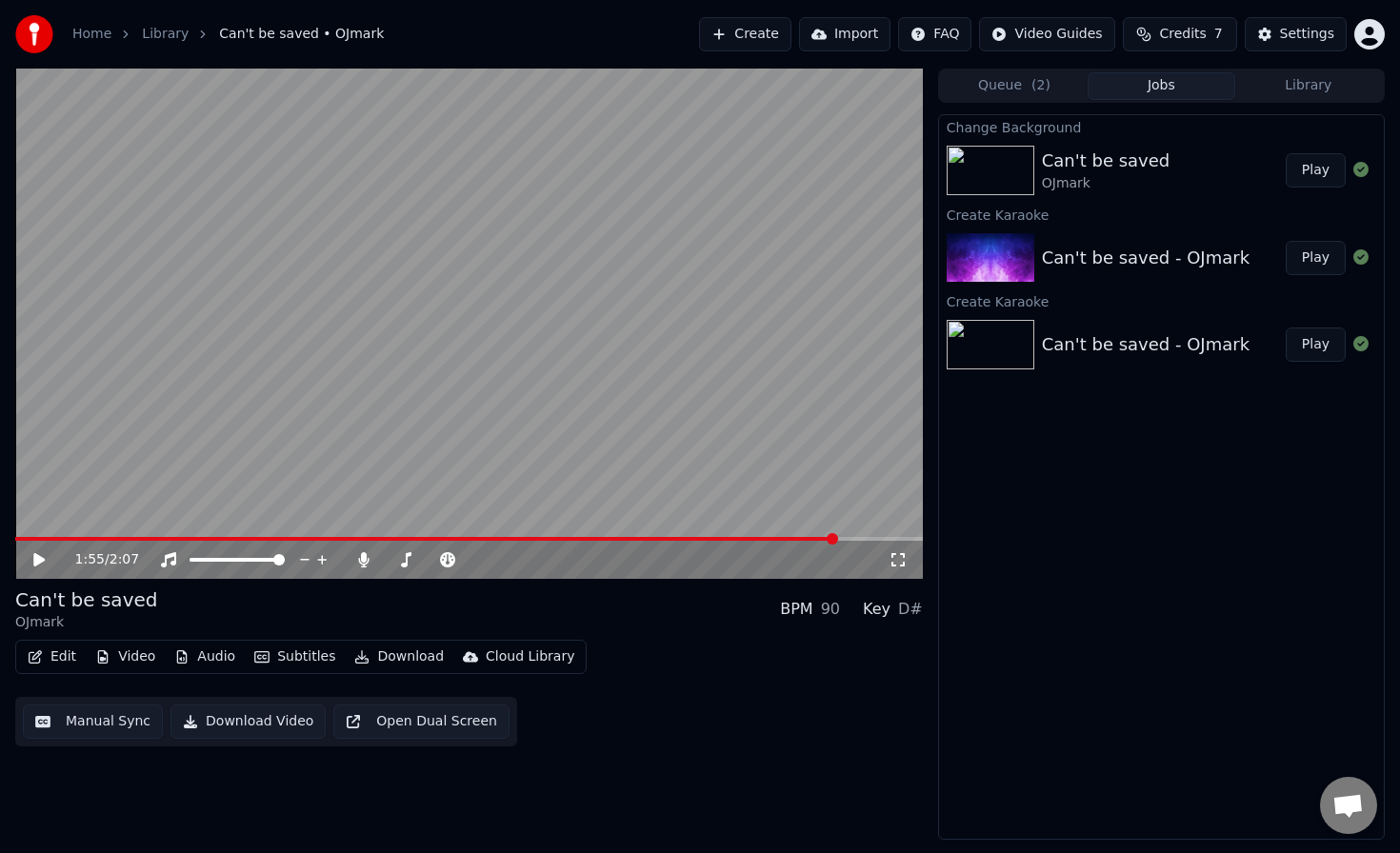
click at [131, 659] on button "Video" at bounding box center [124, 656] width 75 height 26
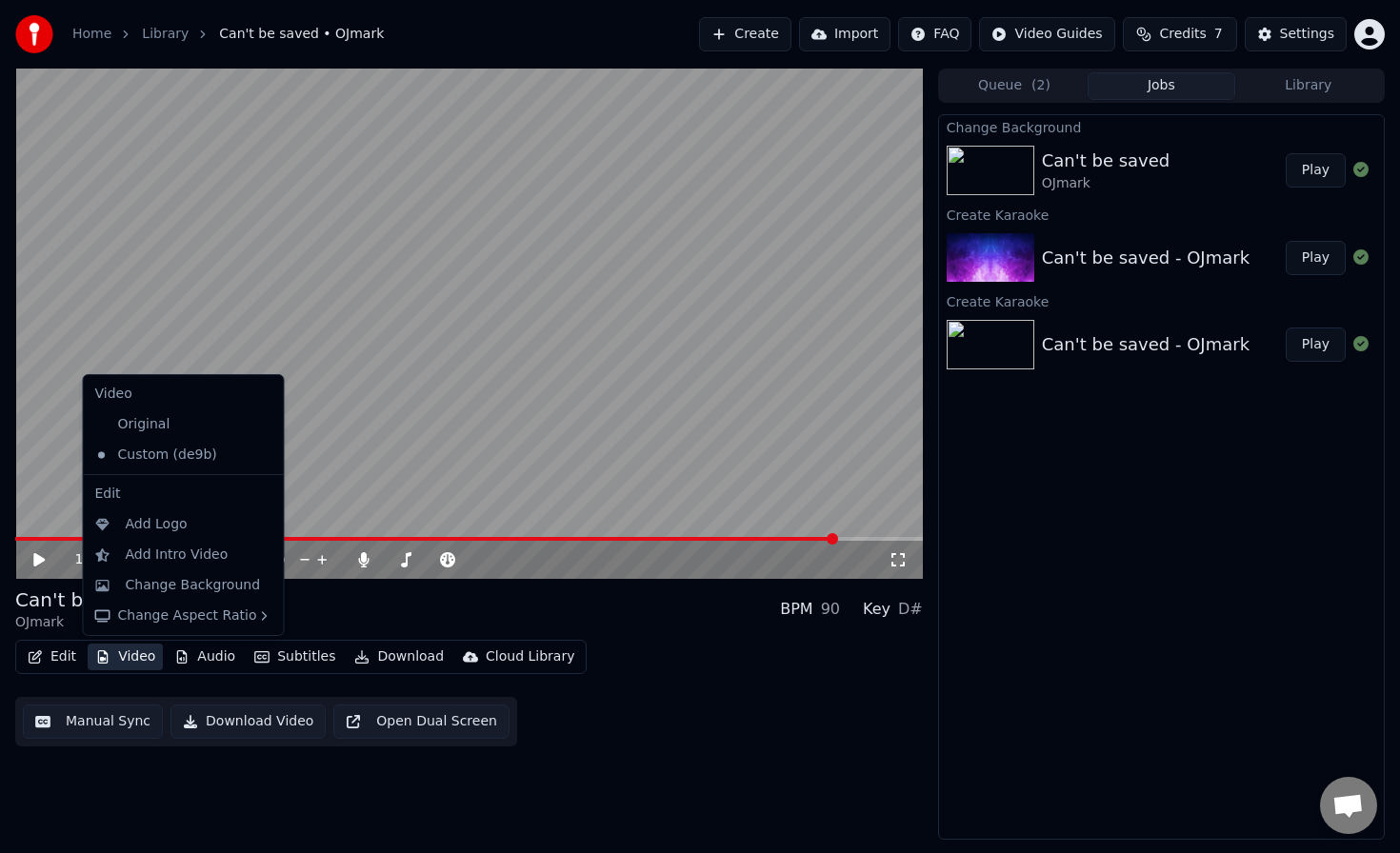
click at [132, 659] on button "Video" at bounding box center [124, 656] width 75 height 26
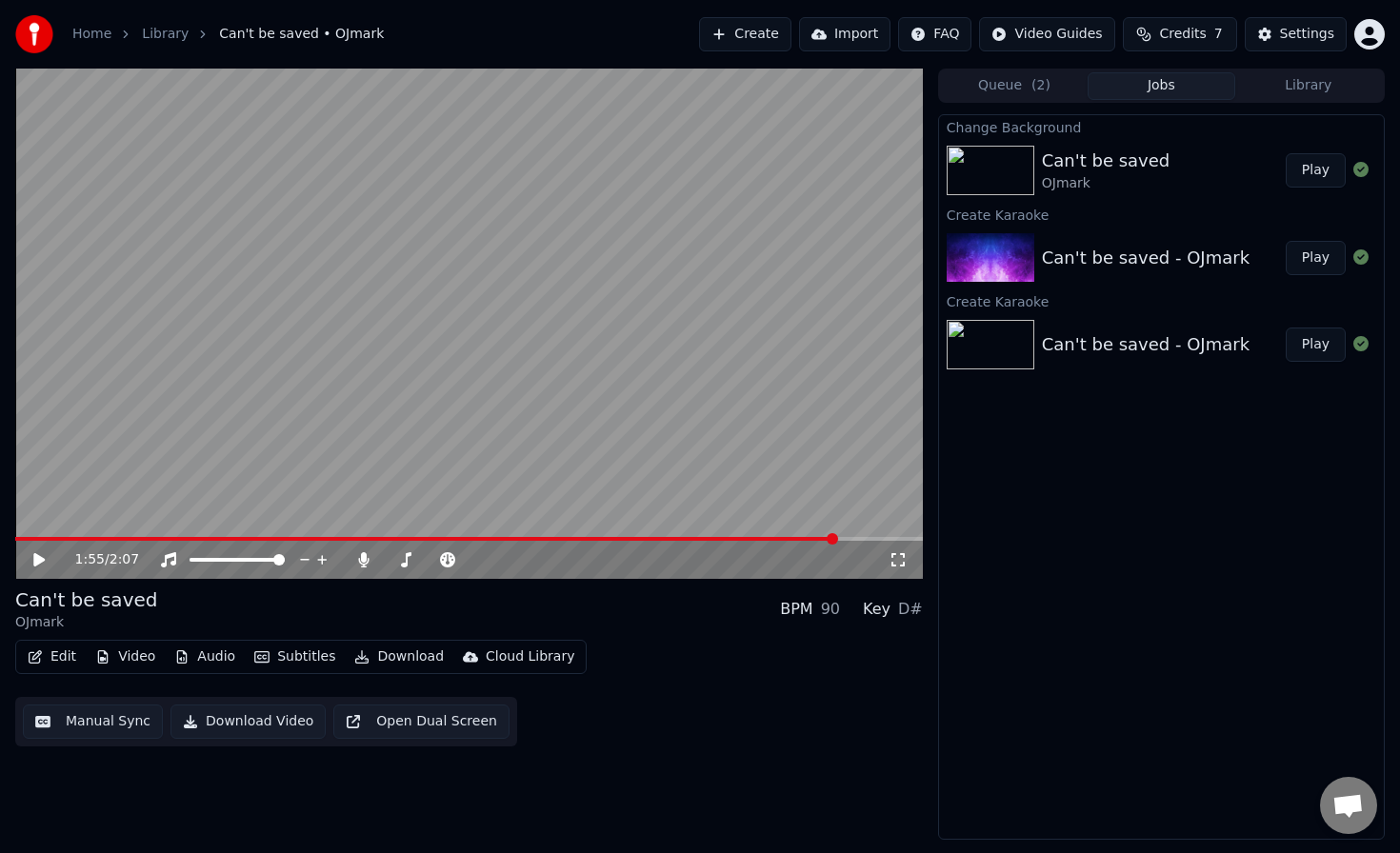
click at [62, 659] on button "Edit" at bounding box center [51, 656] width 64 height 26
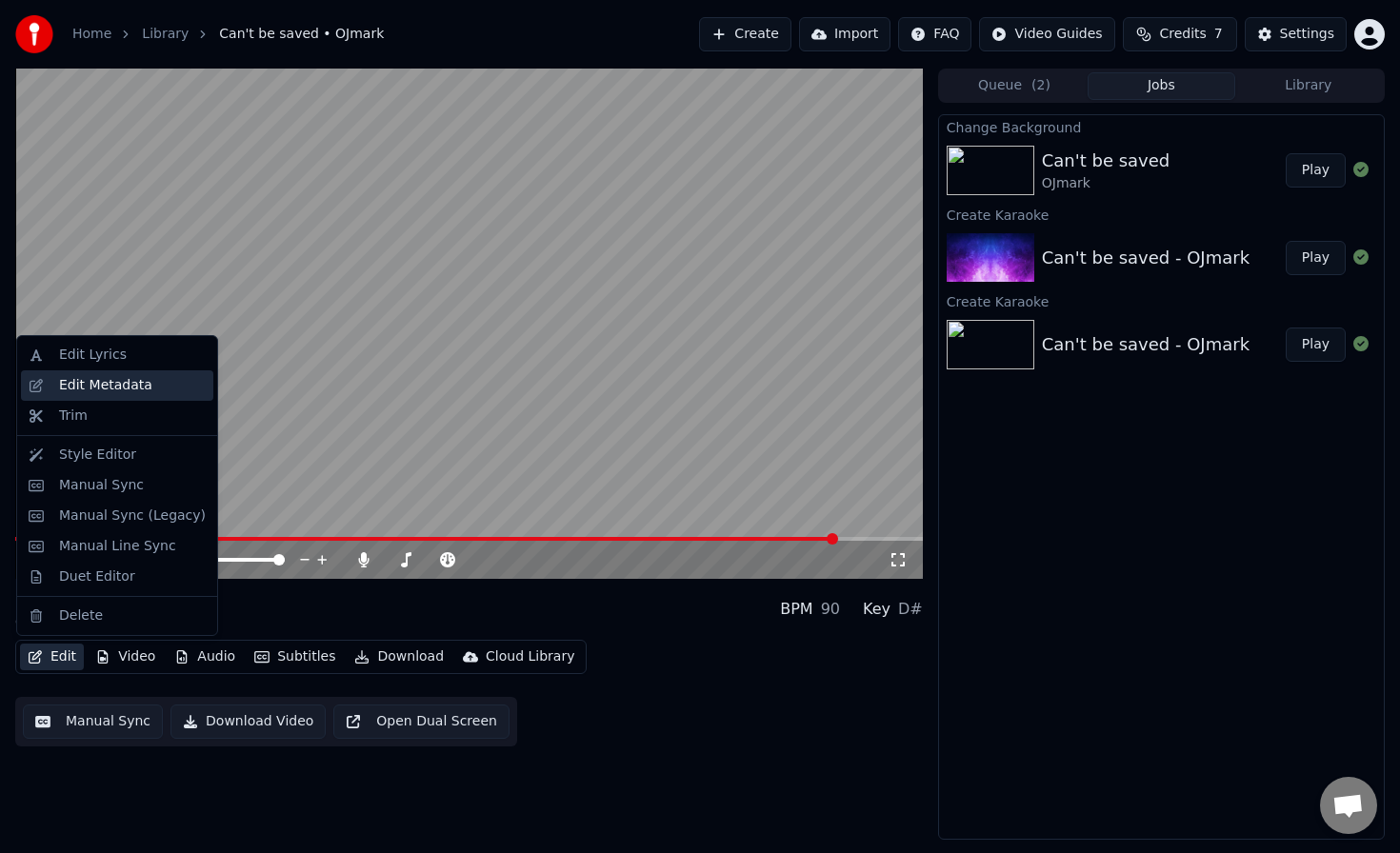
click at [136, 377] on div "Edit Metadata" at bounding box center [105, 385] width 93 height 19
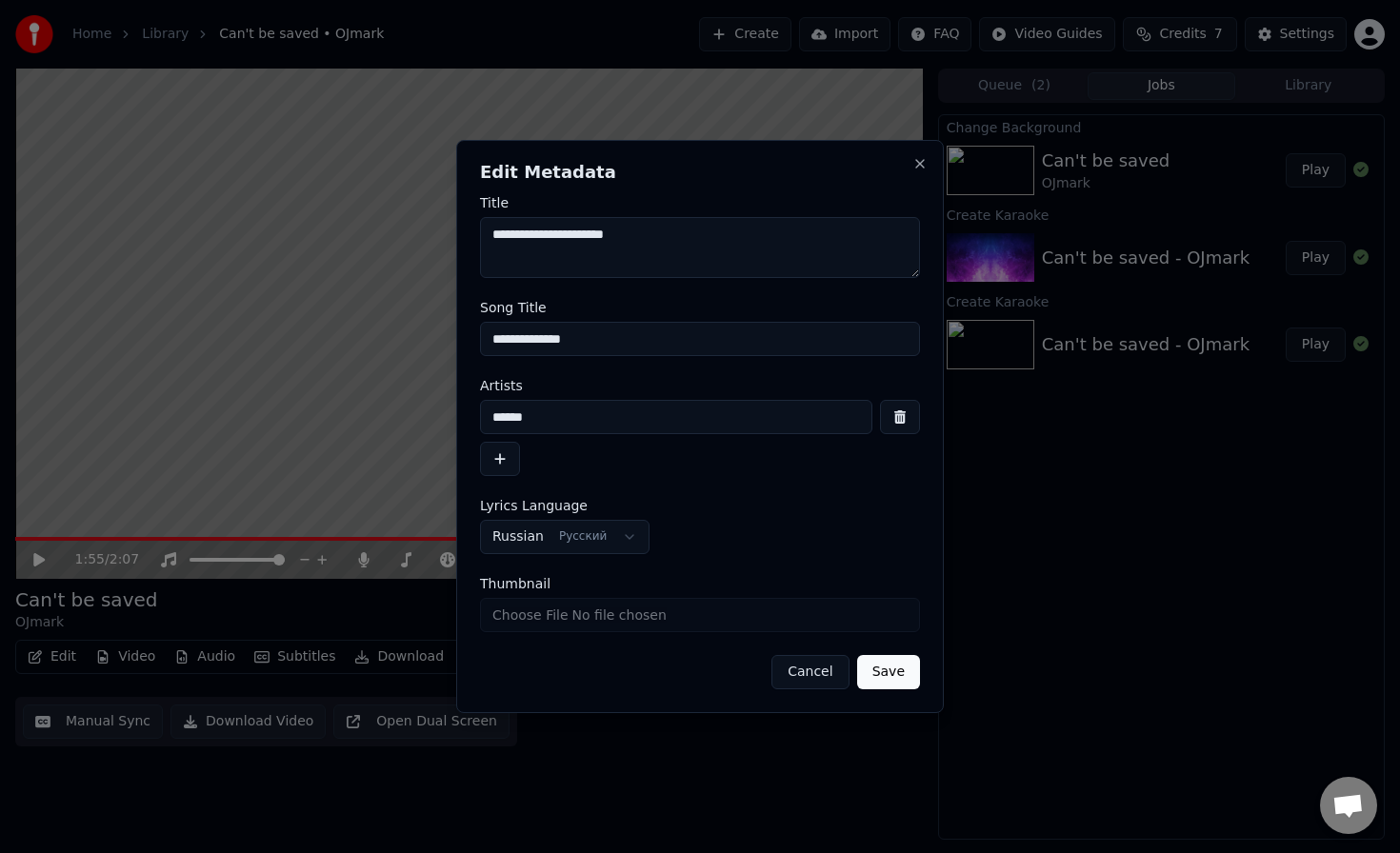
click at [601, 617] on input "Thumbnail" at bounding box center [700, 615] width 440 height 34
click at [642, 616] on input "Thumbnail" at bounding box center [700, 615] width 440 height 34
type input "**********"
click at [904, 674] on button "Save" at bounding box center [889, 672] width 63 height 34
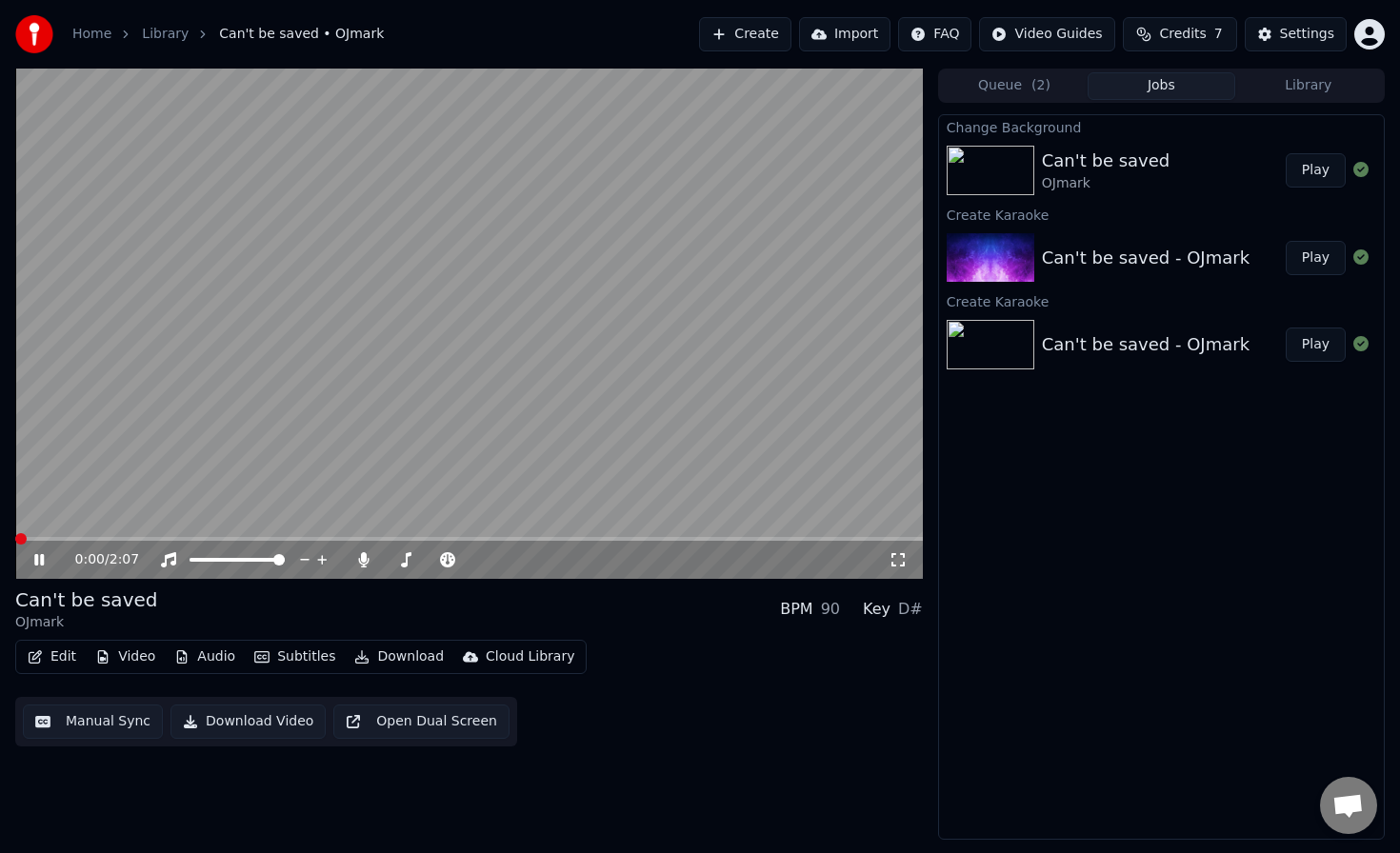
click at [16, 537] on span at bounding box center [16, 539] width 0 height 4
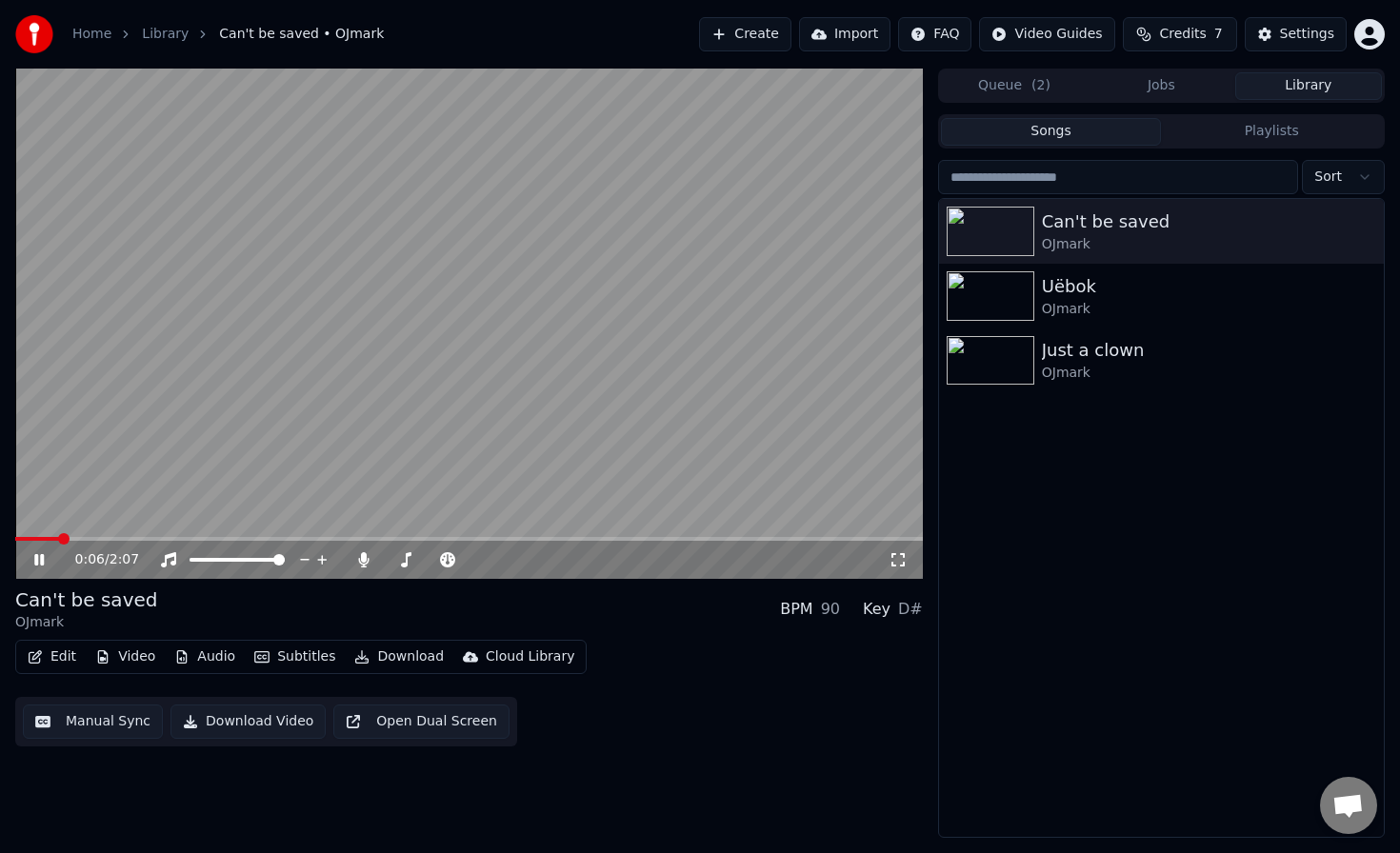
click at [1301, 95] on button "Library" at bounding box center [1309, 86] width 147 height 27
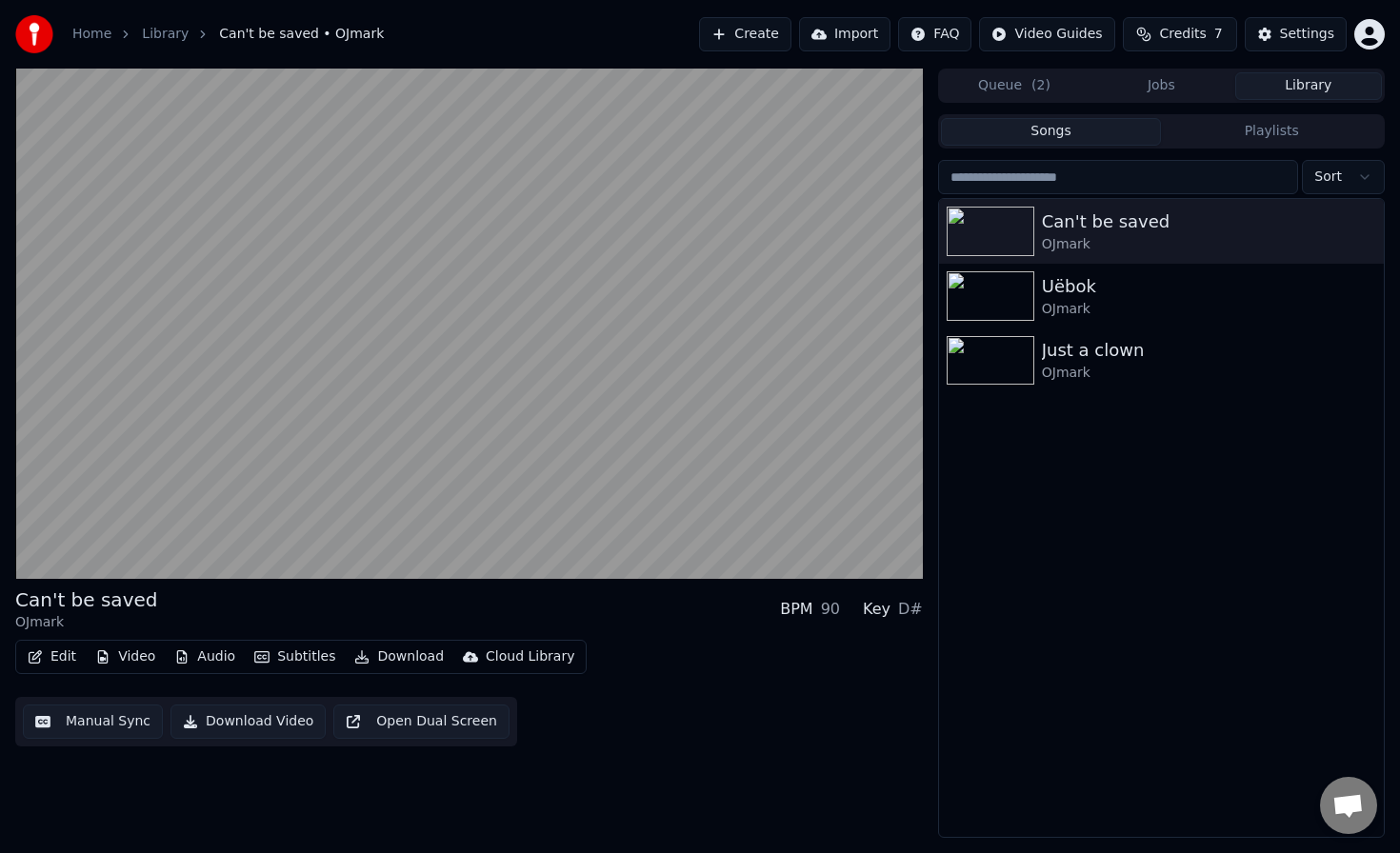
click at [1177, 85] on button "Jobs" at bounding box center [1161, 86] width 147 height 27
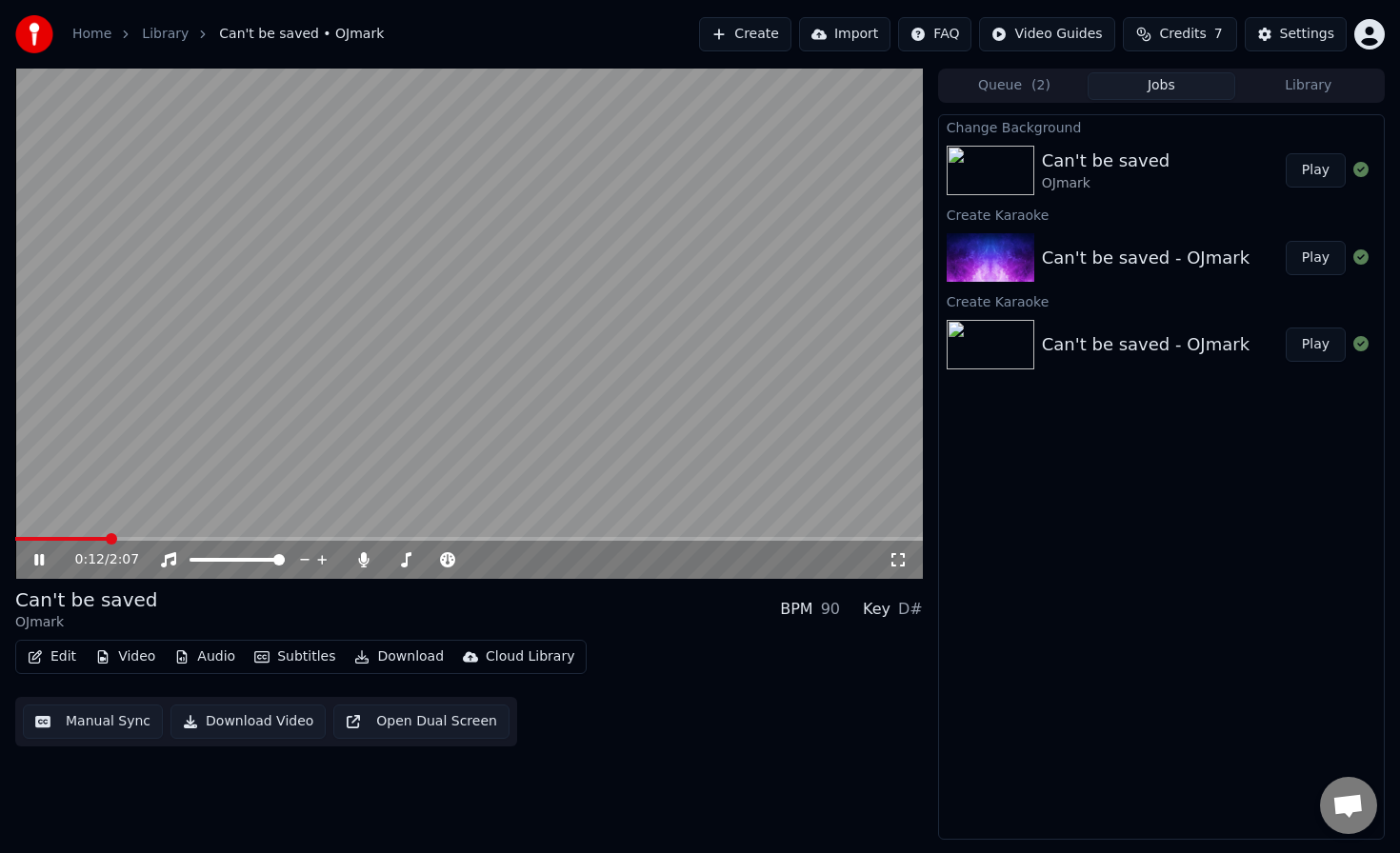
click at [248, 537] on span at bounding box center [469, 539] width 908 height 4
click at [645, 536] on div "0:34 / 2:07" at bounding box center [469, 323] width 908 height 510
click at [700, 537] on span at bounding box center [469, 539] width 908 height 4
click at [790, 535] on video at bounding box center [469, 323] width 908 height 510
click at [782, 538] on span at bounding box center [469, 539] width 908 height 4
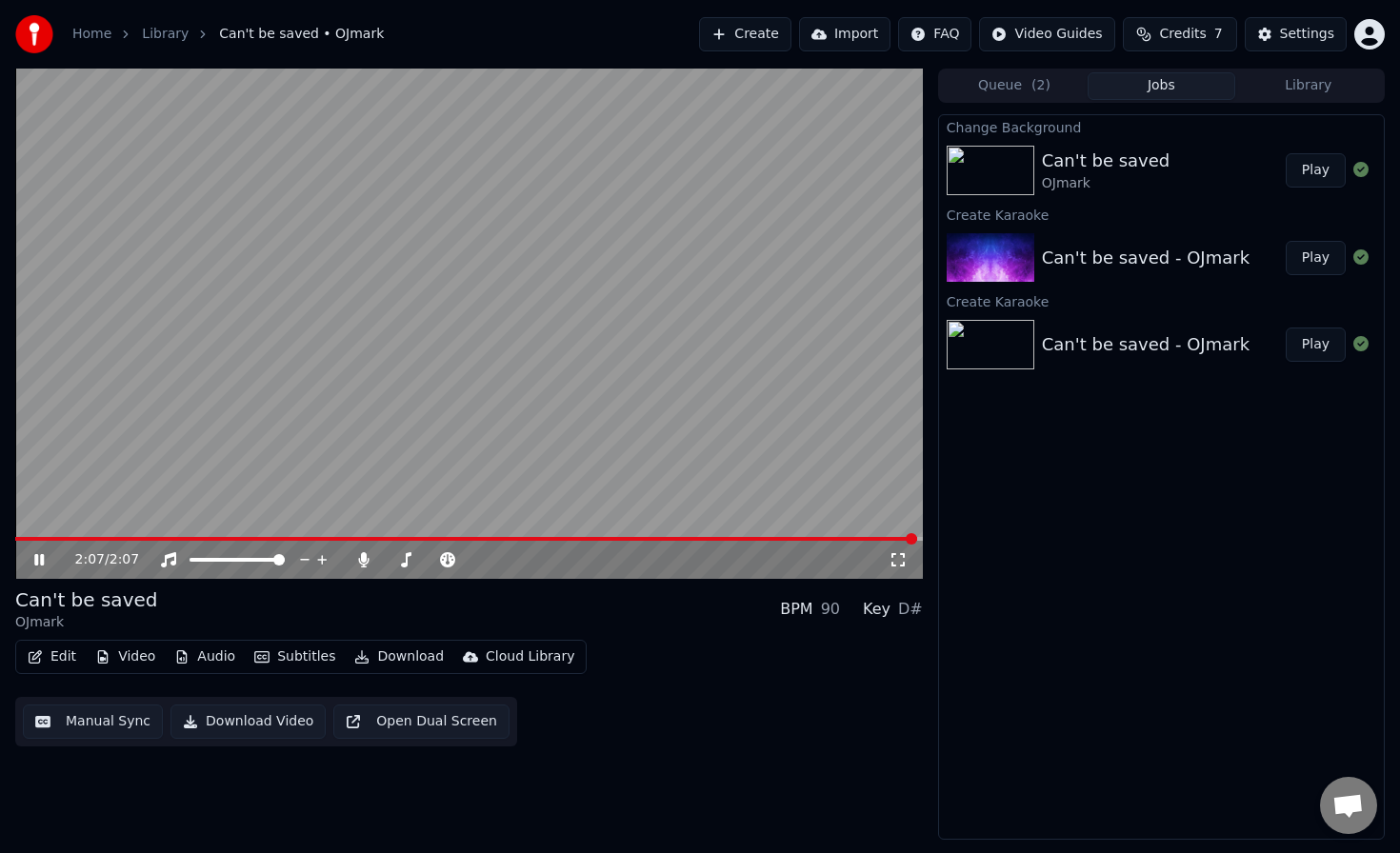
click at [44, 560] on icon at bounding box center [53, 560] width 45 height 16
click at [56, 656] on button "Edit" at bounding box center [51, 656] width 64 height 26
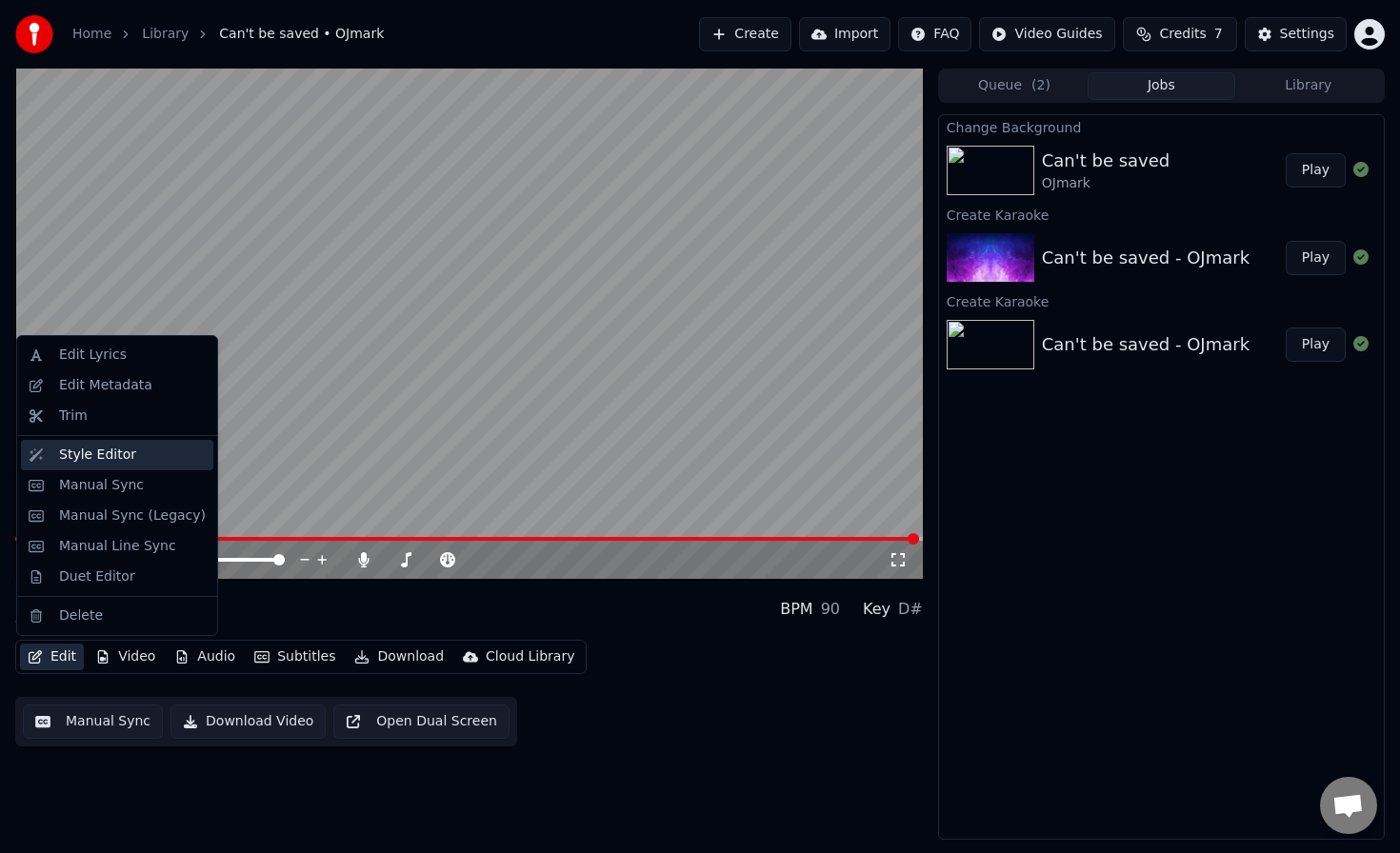
click at [121, 461] on div "Style Editor" at bounding box center [97, 454] width 77 height 19
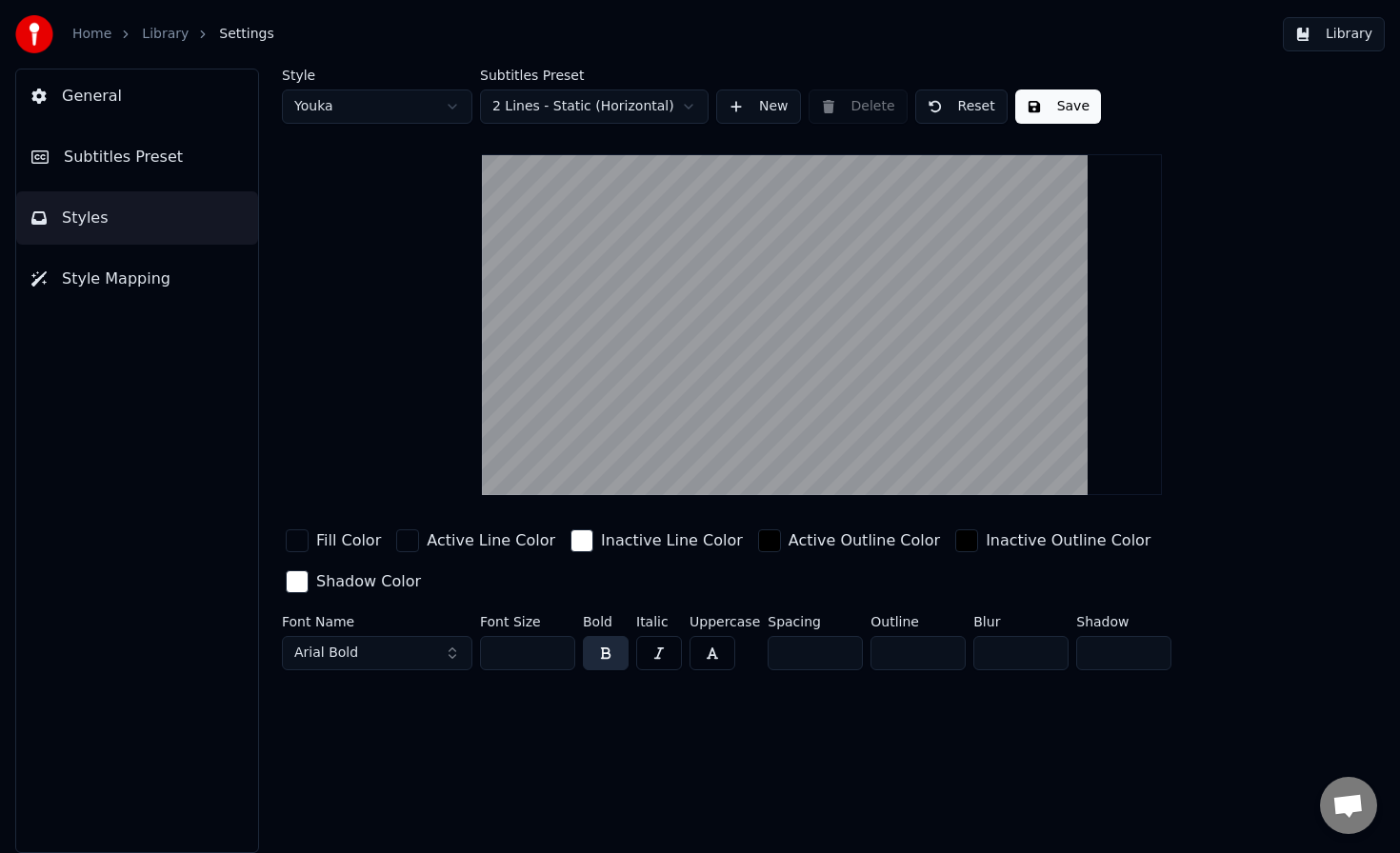
click at [299, 538] on div "button" at bounding box center [297, 541] width 23 height 23
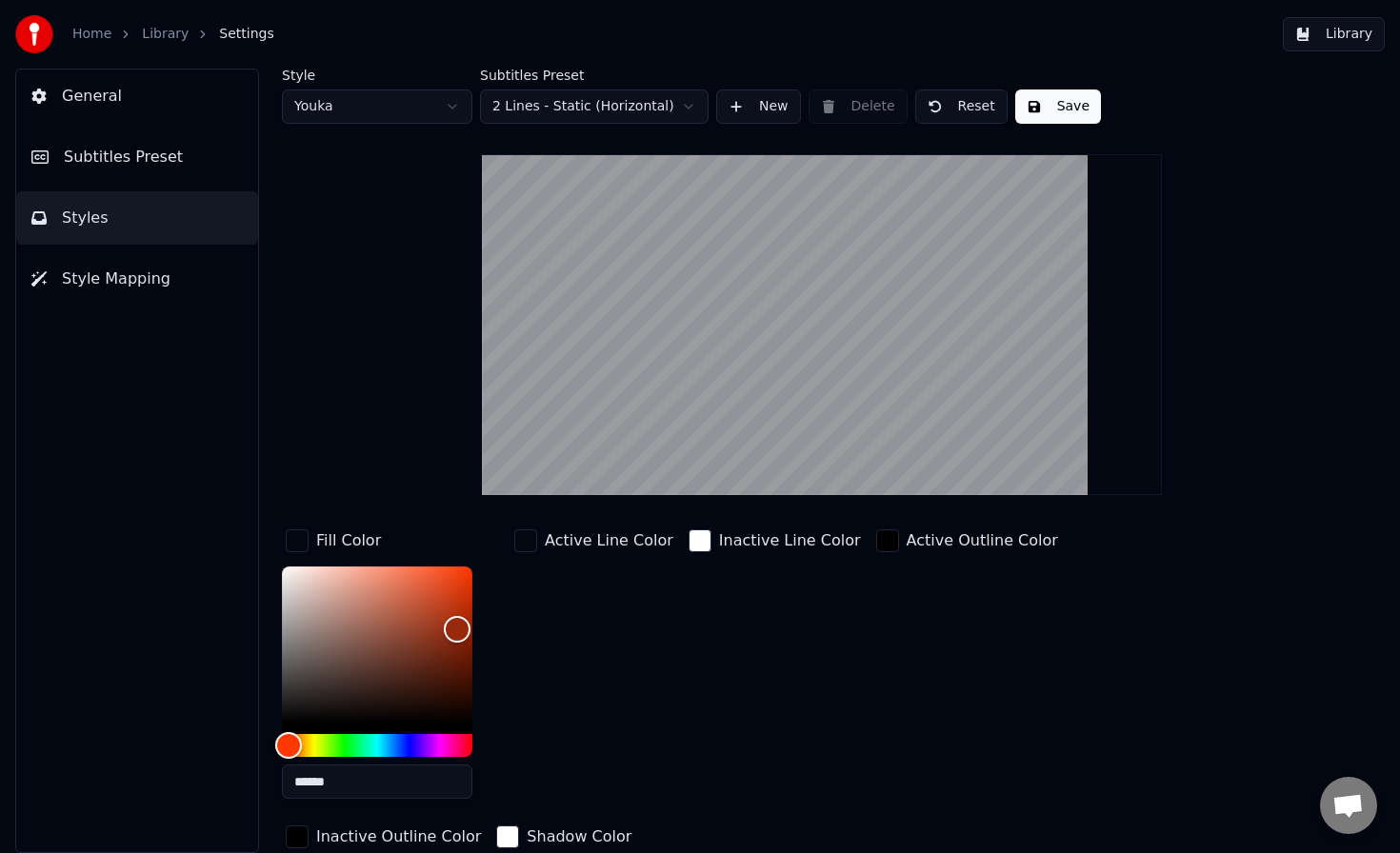
click at [359, 782] on input "******" at bounding box center [377, 782] width 190 height 34
paste input "text"
type input "******"
click at [629, 544] on div "Active Line Color" at bounding box center [608, 541] width 128 height 23
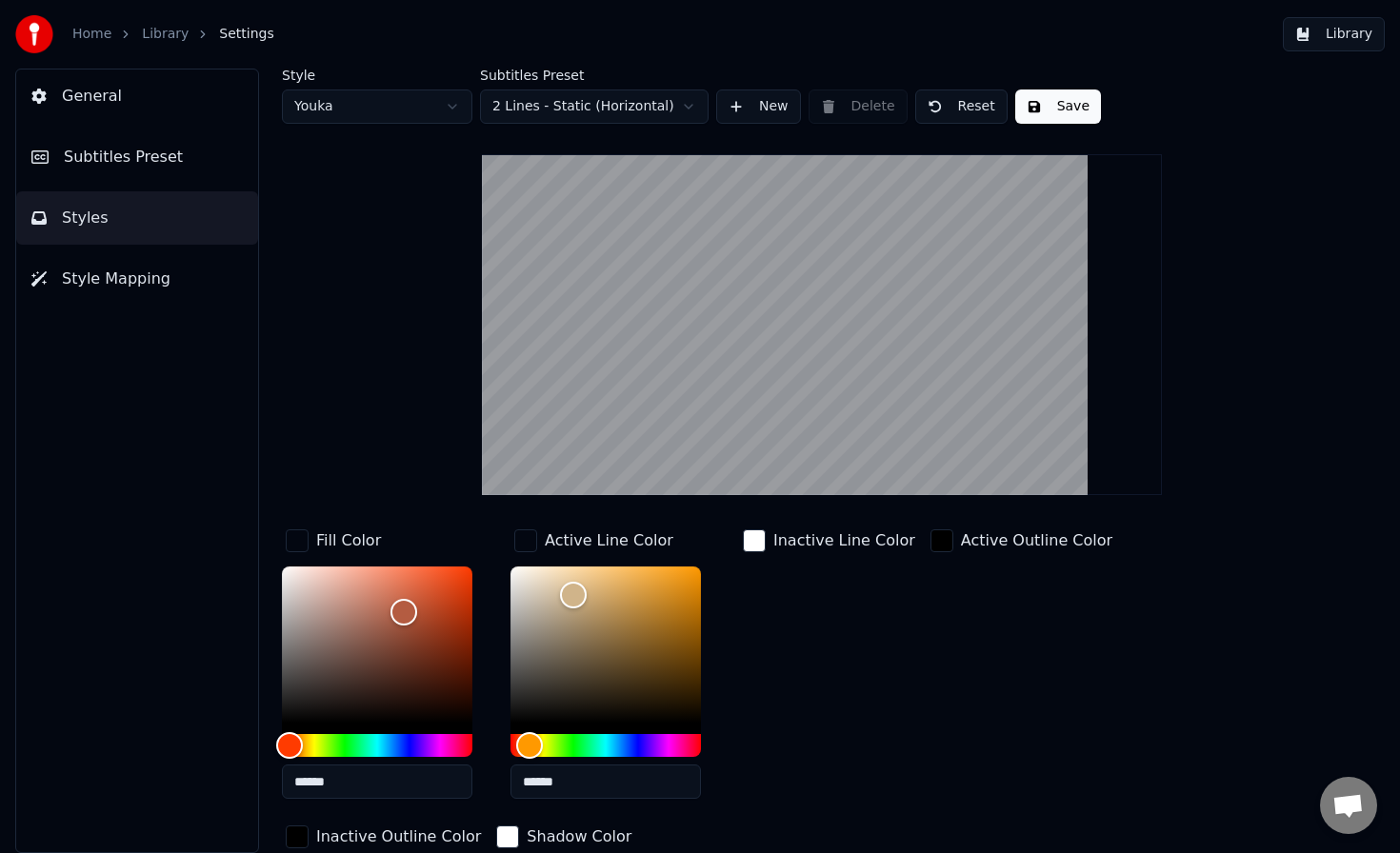
click at [591, 776] on input "******" at bounding box center [605, 782] width 190 height 34
paste input "text"
type input "******"
click at [1043, 105] on button "Save" at bounding box center [1058, 106] width 86 height 34
click at [33, 28] on img at bounding box center [34, 34] width 38 height 38
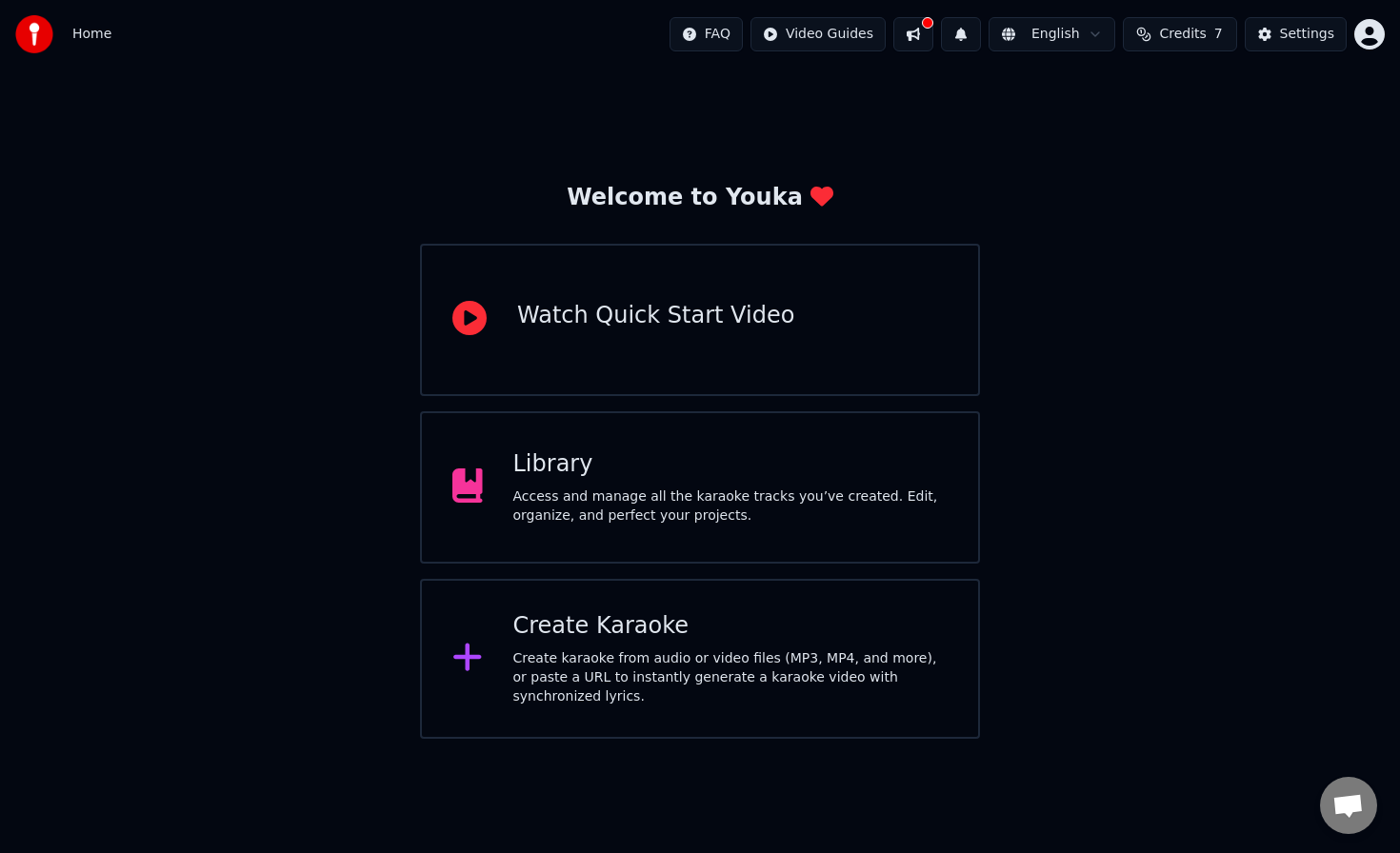
click at [773, 480] on div "Library Access and manage all the karaoke tracks you’ve created. Edit, organize…" at bounding box center [731, 488] width 435 height 76
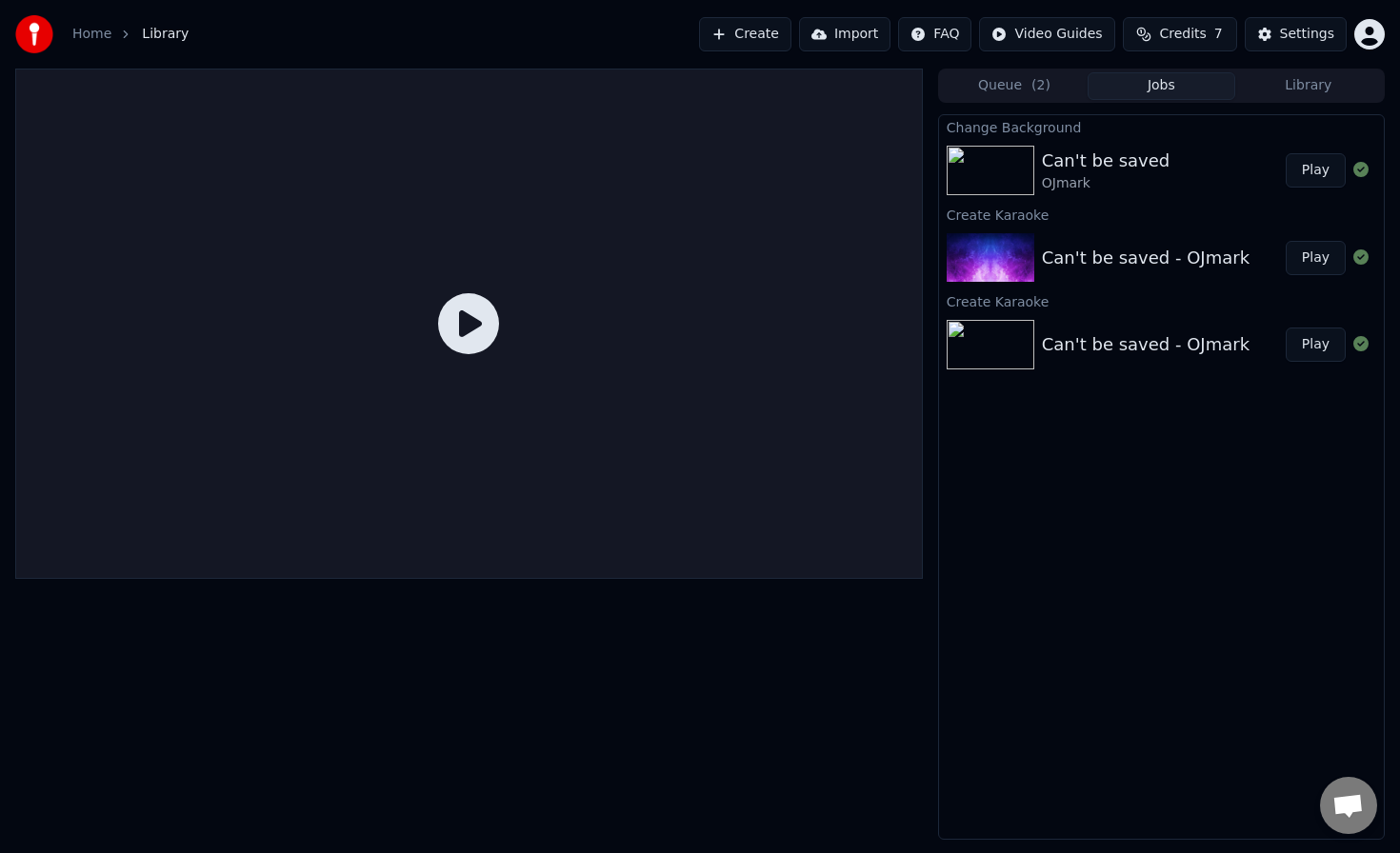
click at [1290, 100] on div "Queue ( 2 ) Jobs Library" at bounding box center [1162, 85] width 447 height 34
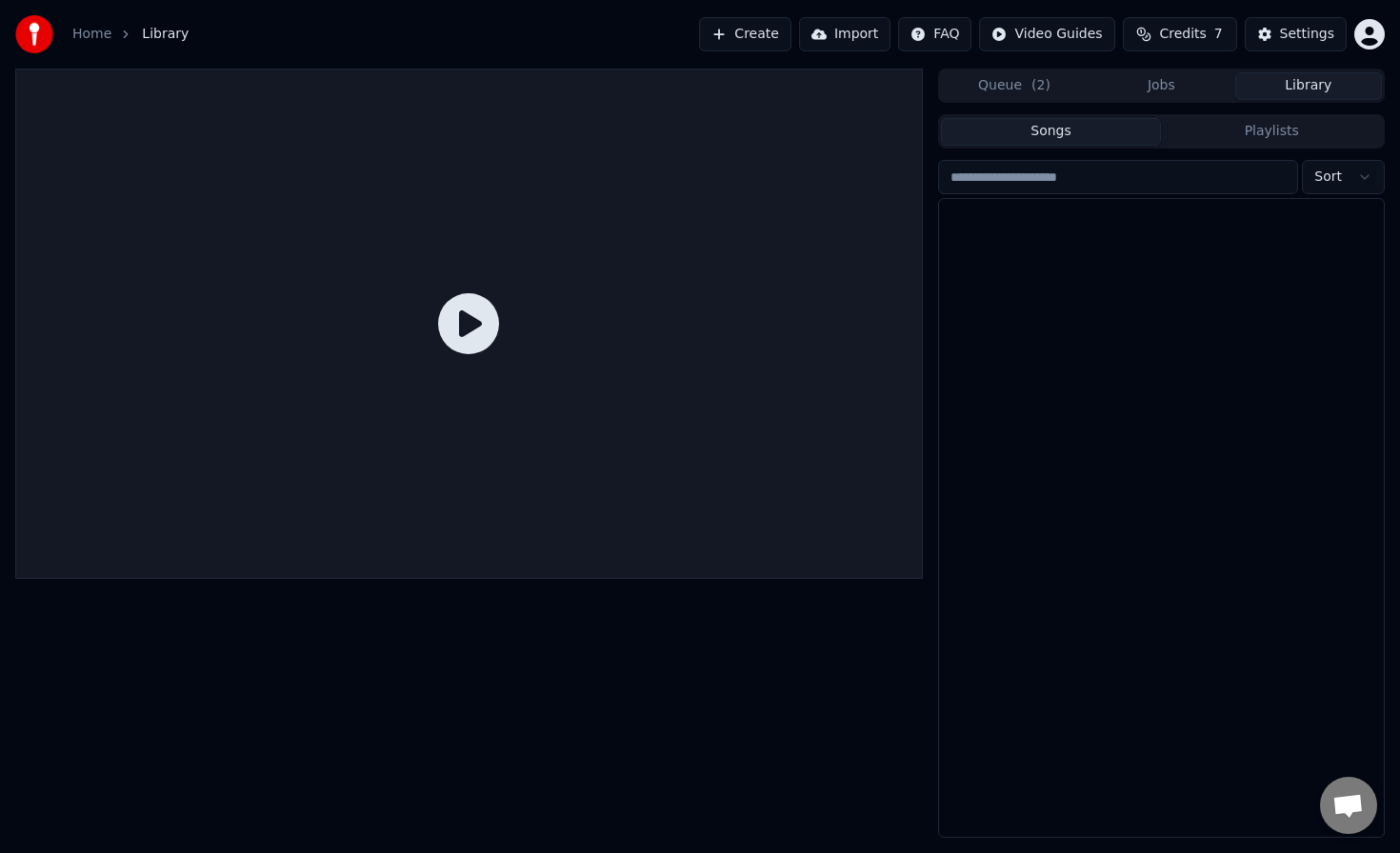
click at [1304, 88] on button "Library" at bounding box center [1309, 86] width 147 height 27
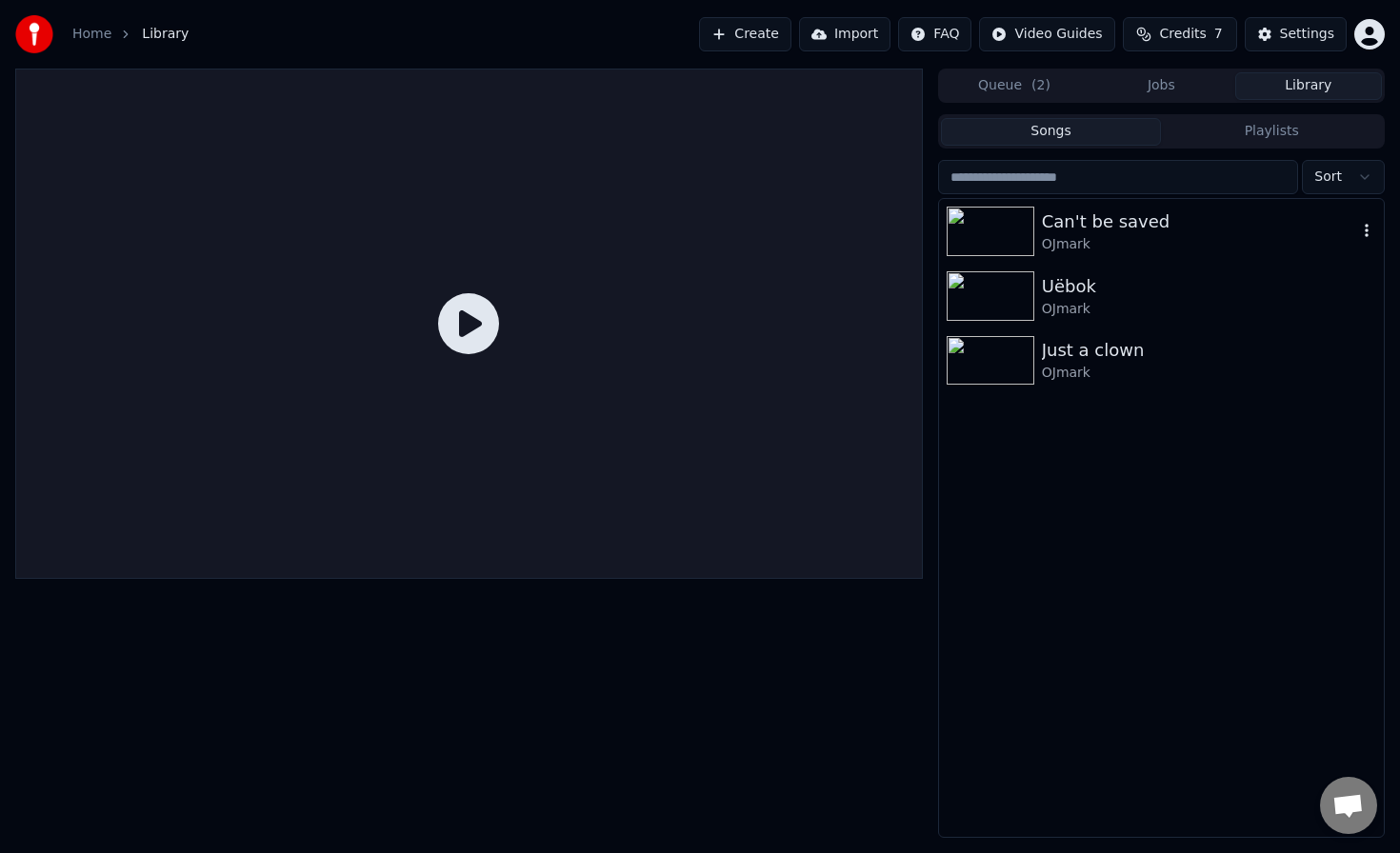
click at [992, 232] on img at bounding box center [990, 231] width 87 height 50
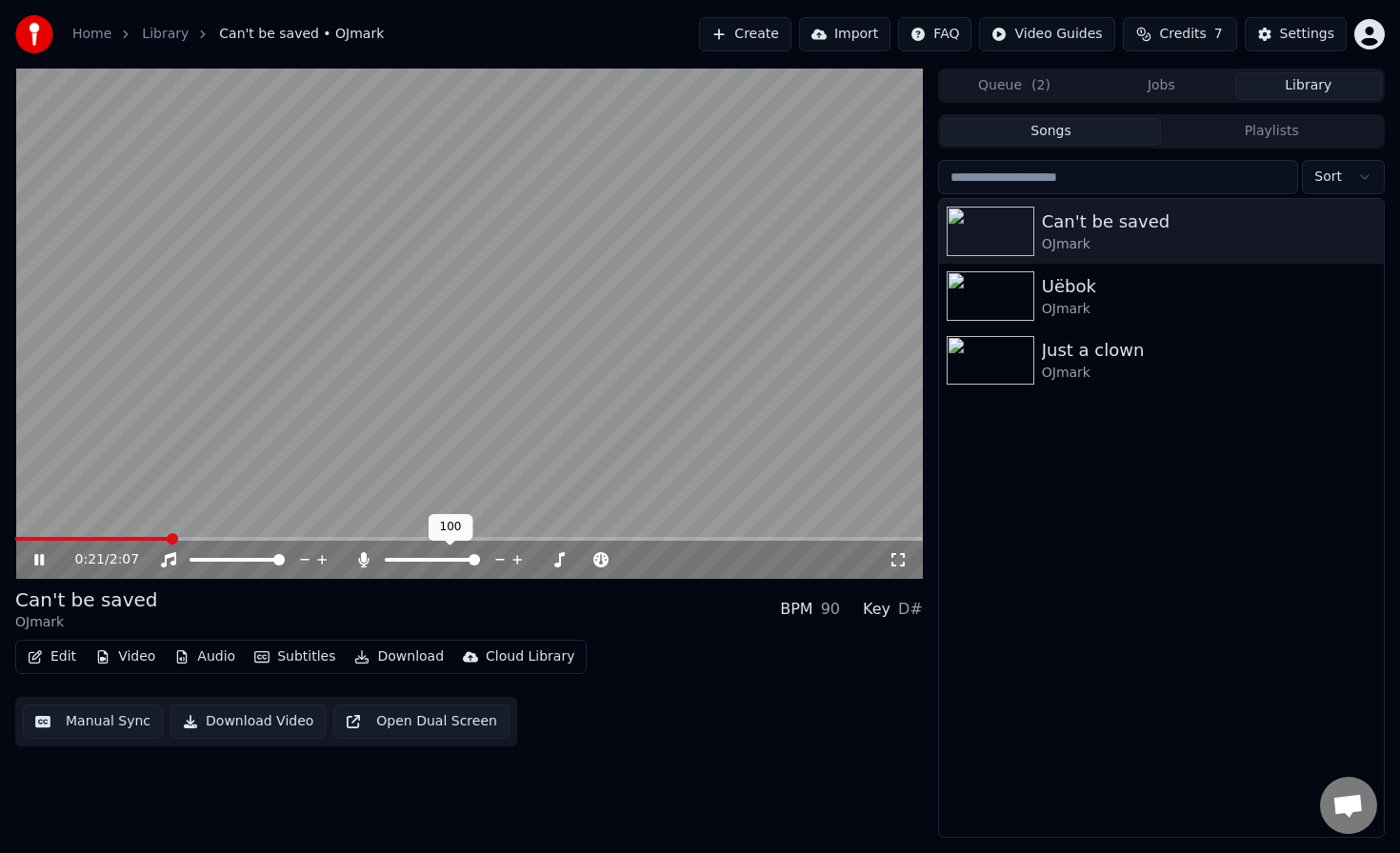
click at [480, 561] on span at bounding box center [474, 560] width 12 height 12
click at [46, 562] on icon at bounding box center [53, 560] width 45 height 16
click at [47, 560] on icon at bounding box center [53, 560] width 45 height 16
click at [625, 346] on video at bounding box center [469, 323] width 908 height 510
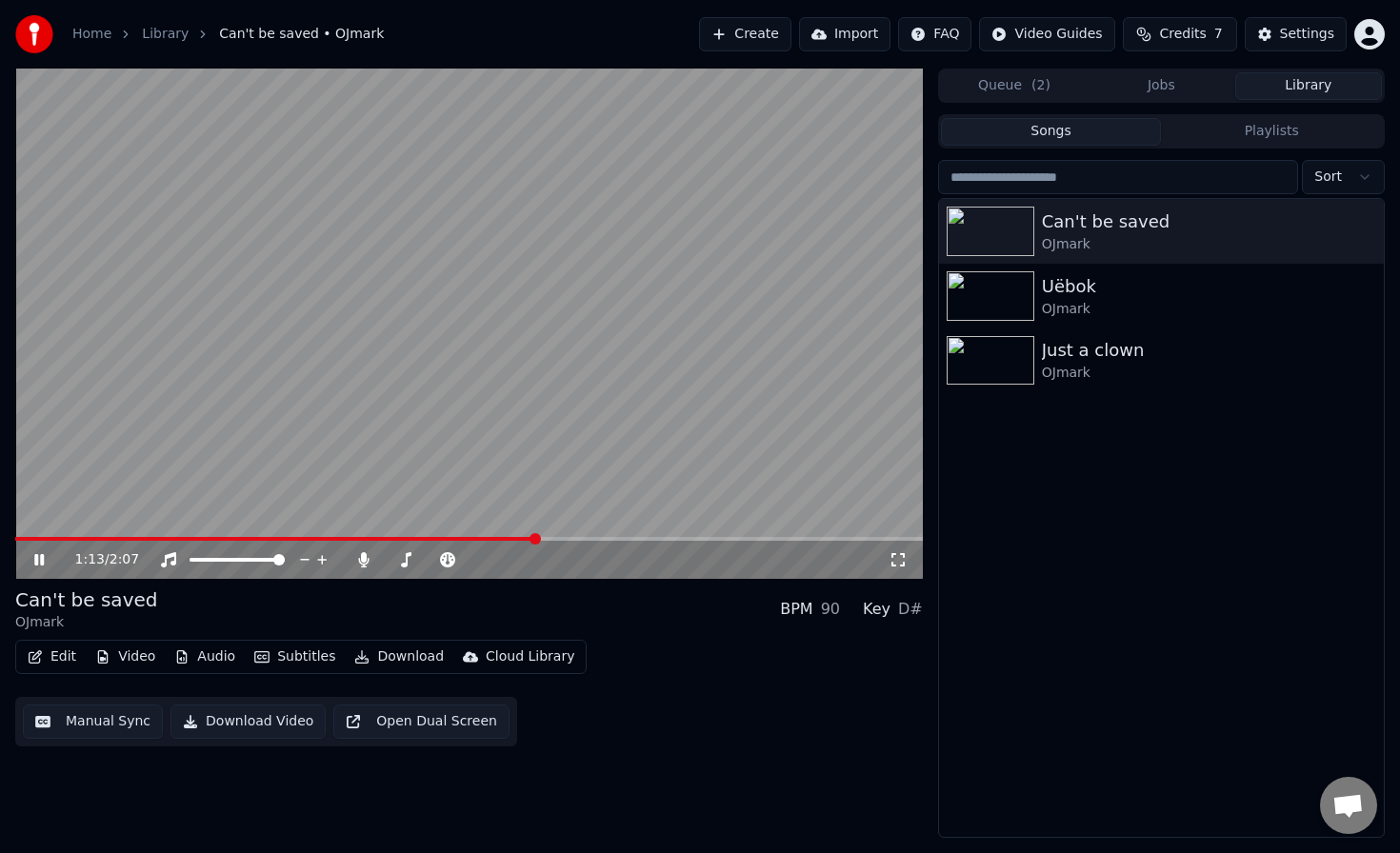
click at [42, 559] on icon at bounding box center [39, 560] width 10 height 12
click at [773, 533] on video at bounding box center [469, 323] width 908 height 510
click at [774, 538] on span at bounding box center [469, 539] width 908 height 4
click at [525, 345] on video at bounding box center [469, 323] width 908 height 510
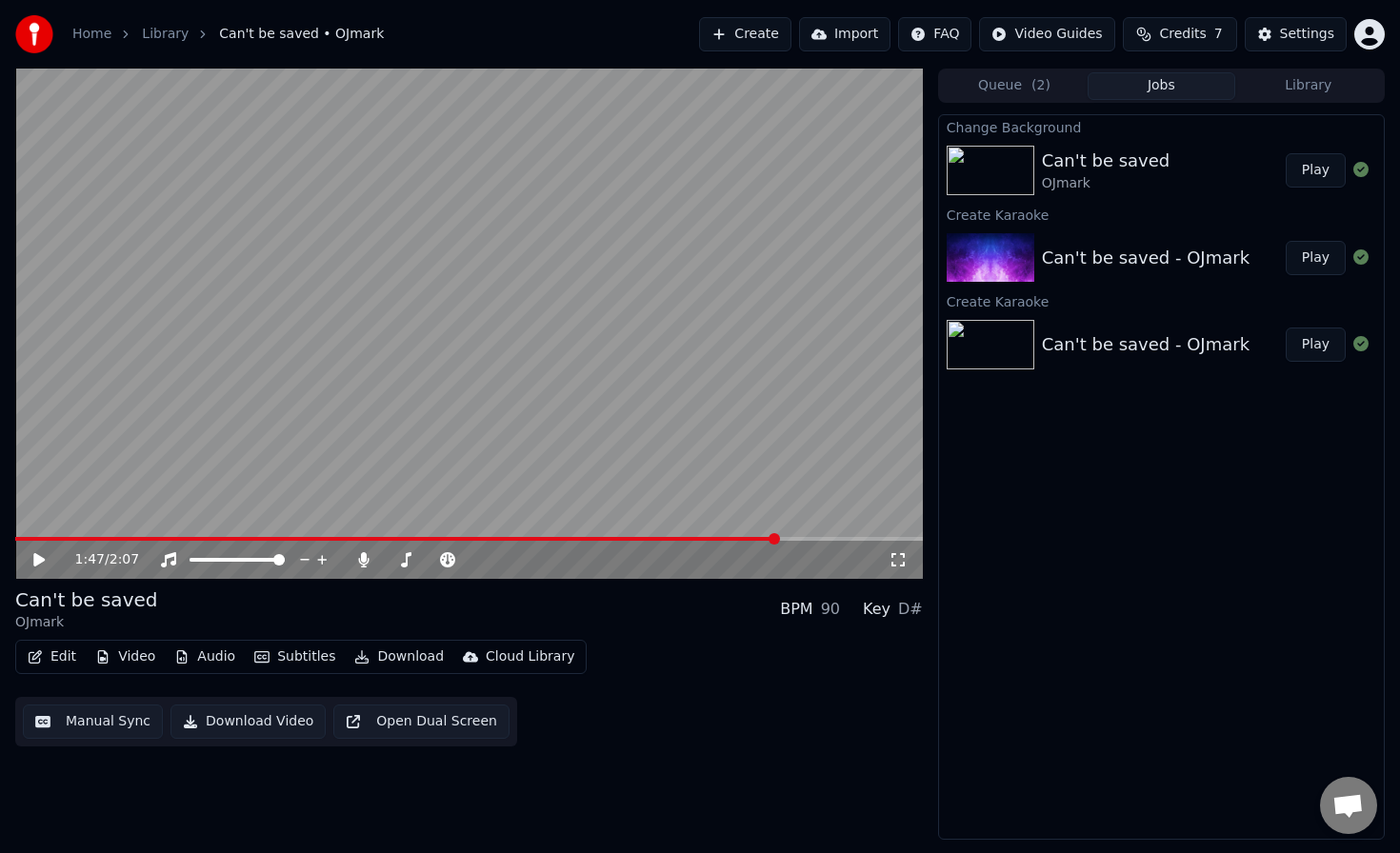
click at [1177, 84] on button "Jobs" at bounding box center [1161, 86] width 147 height 27
click at [1324, 167] on button "Play" at bounding box center [1316, 170] width 60 height 34
click at [589, 408] on video at bounding box center [469, 323] width 908 height 510
click at [405, 659] on button "Download" at bounding box center [399, 656] width 105 height 26
click at [700, 638] on div "Сan't be saved OJmark BPM 90 Key D# Edit Video Audio Subtitles Download Cloud L…" at bounding box center [469, 666] width 908 height 160
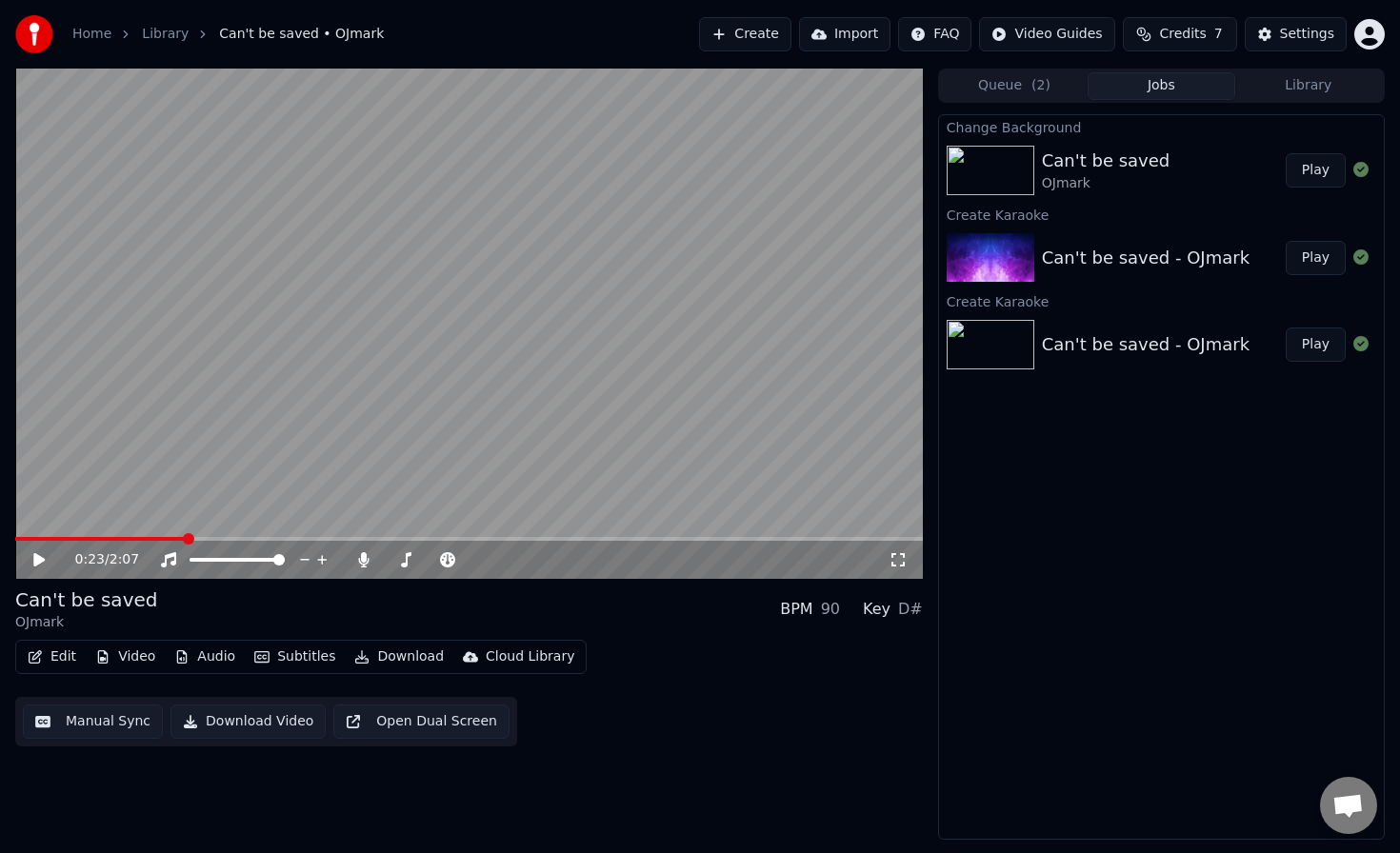
click at [237, 723] on button "Download Video" at bounding box center [248, 721] width 155 height 34
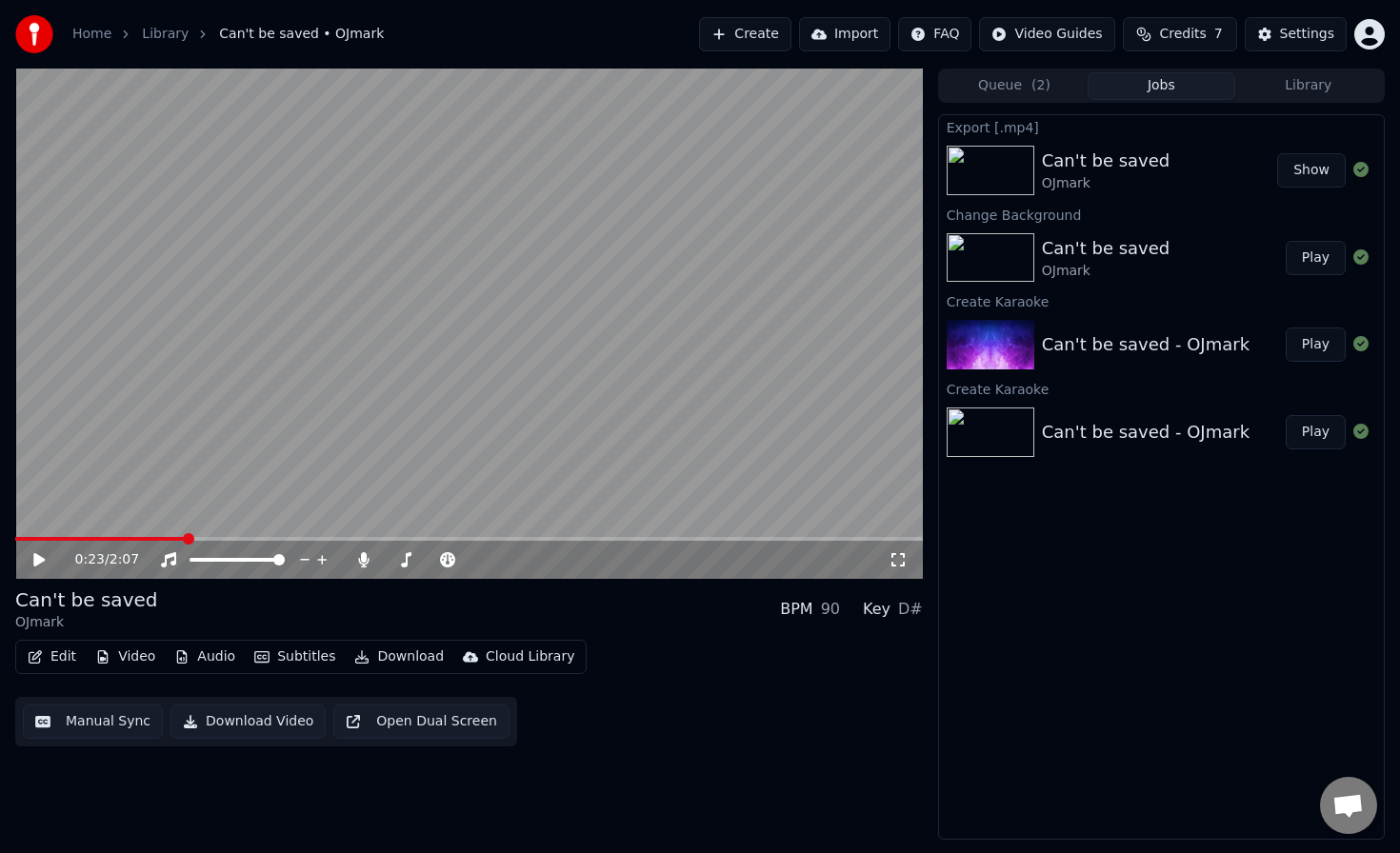
click at [1323, 167] on button "Show" at bounding box center [1312, 170] width 69 height 34
